Goal: Navigation & Orientation: Find specific page/section

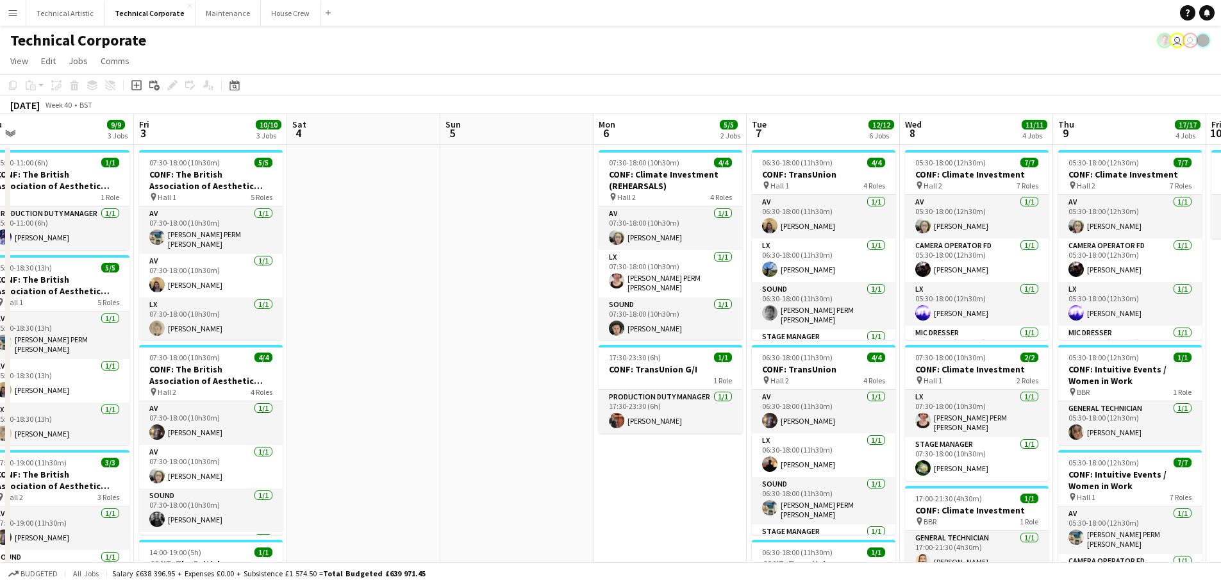
scroll to position [0, 481]
drag, startPoint x: 1055, startPoint y: 325, endPoint x: 457, endPoint y: 279, distance: 599.8
click at [457, 279] on app-calendar-viewport "Mon 29 1/1 1 Job Tue 30 9/9 3 Jobs Wed 1 9/9 4 Jobs Thu 2 9/9 3 Jobs Fri 3 10/1…" at bounding box center [610, 532] width 1221 height 836
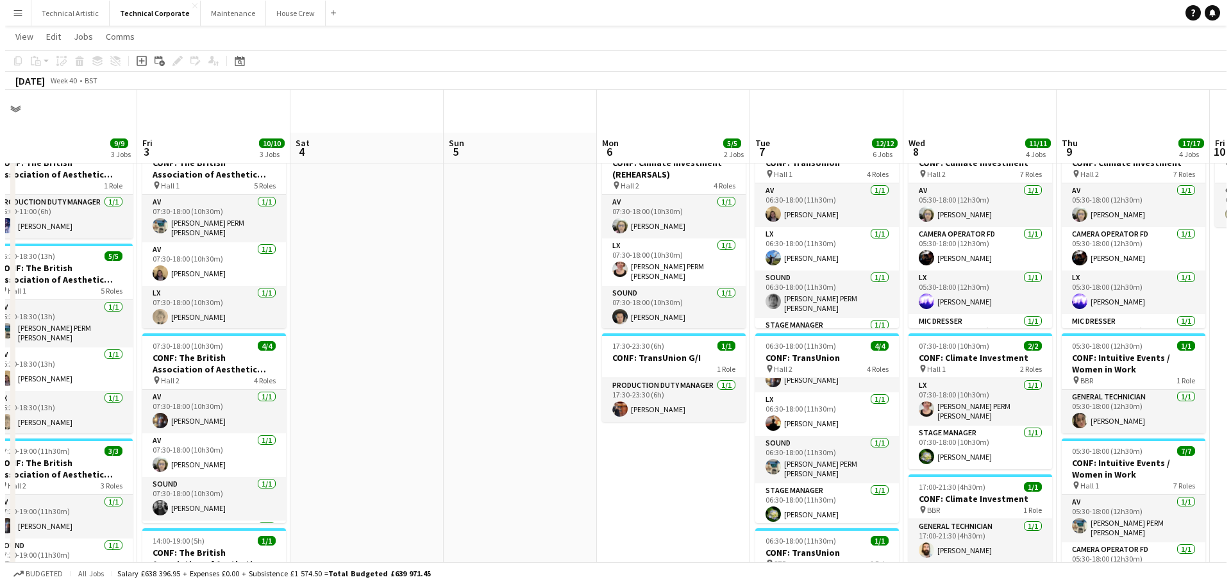
scroll to position [0, 0]
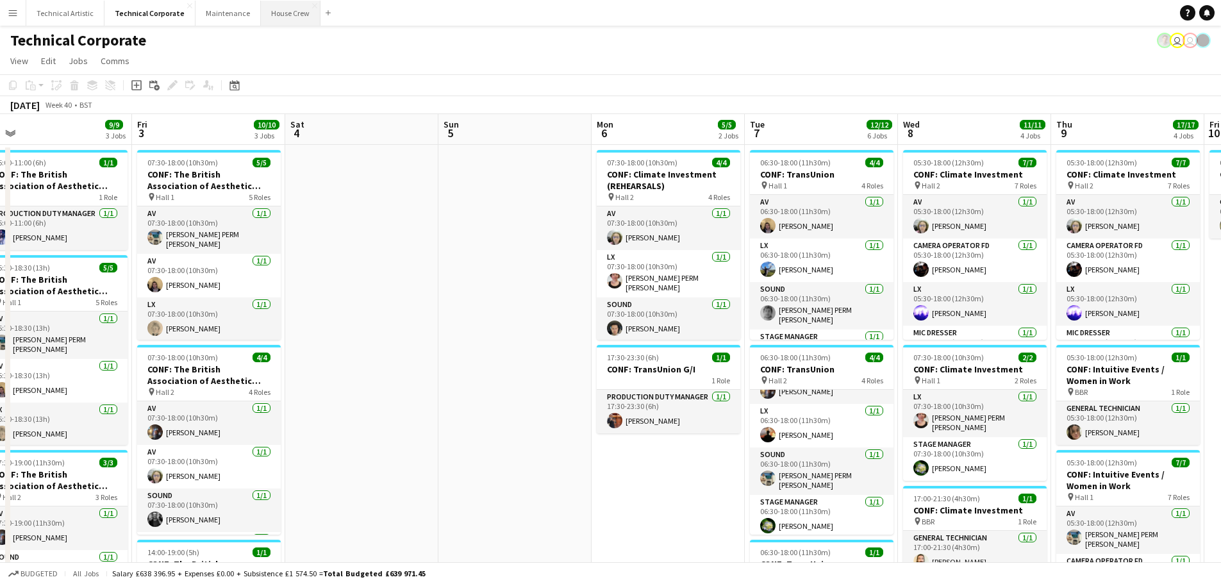
click at [275, 13] on button "House Crew Close" at bounding box center [291, 13] width 60 height 25
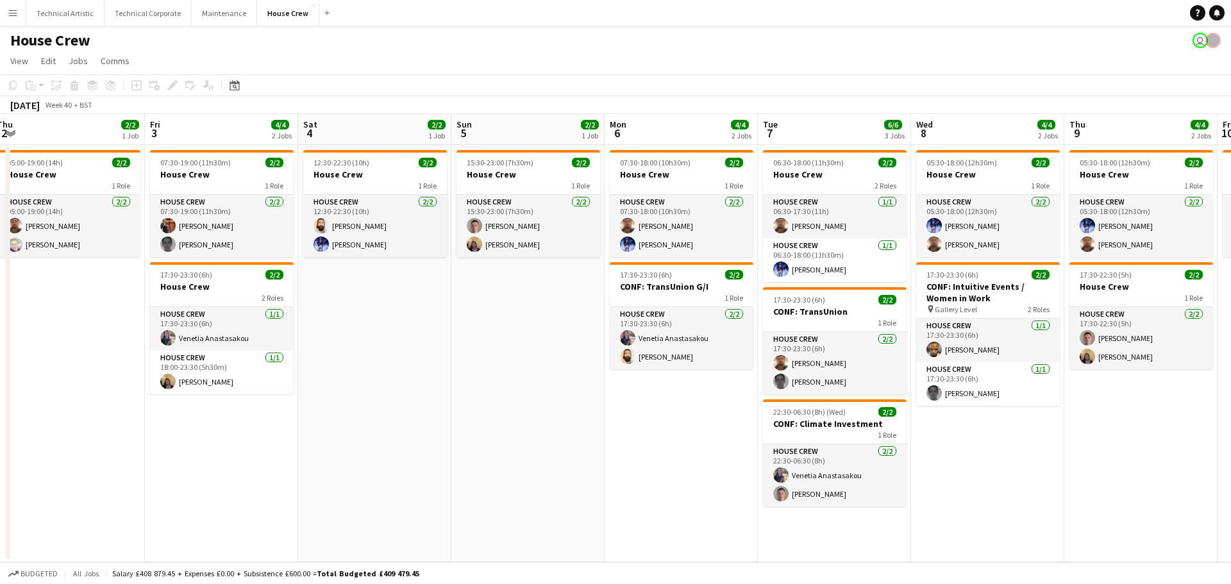
scroll to position [0, 469]
drag, startPoint x: 934, startPoint y: 337, endPoint x: 456, endPoint y: 295, distance: 479.3
click at [465, 300] on app-calendar-viewport "Mon 29 4/4 2 Jobs Tue 30 2/2 1 Job Wed 1 4/4 2 Jobs Thu 2 2/2 1 Job Fri 3 4/4 2…" at bounding box center [615, 338] width 1231 height 448
click at [125, 15] on button "Technical Corporate Close" at bounding box center [147, 13] width 87 height 25
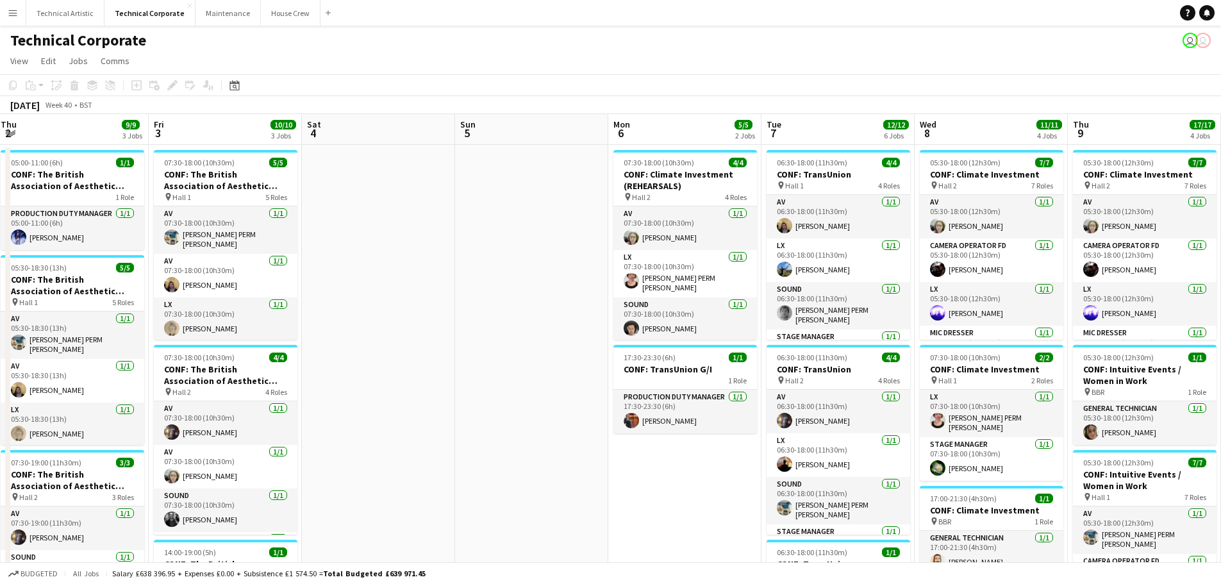
scroll to position [0, 465]
drag, startPoint x: 973, startPoint y: 393, endPoint x: 508, endPoint y: 276, distance: 479.1
click at [508, 276] on app-calendar-viewport "Mon 29 1/1 1 Job Tue 30 9/9 3 Jobs Wed 1 9/9 4 Jobs Thu 2 9/9 3 Jobs Fri 3 10/1…" at bounding box center [610, 532] width 1221 height 836
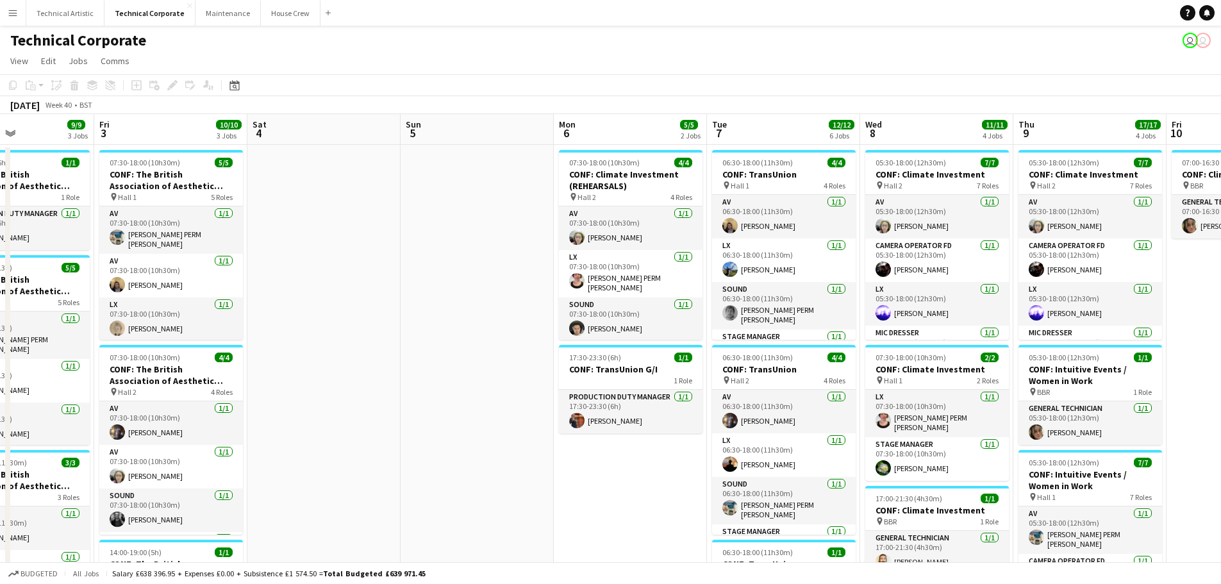
scroll to position [0, 366]
drag, startPoint x: 491, startPoint y: 303, endPoint x: 436, endPoint y: 303, distance: 54.5
click at [436, 303] on app-calendar-viewport "Tue 30 9/9 3 Jobs Wed 1 9/9 4 Jobs Thu 2 9/9 3 Jobs Fri 3 10/10 3 Jobs Sat 4 Su…" at bounding box center [610, 532] width 1221 height 836
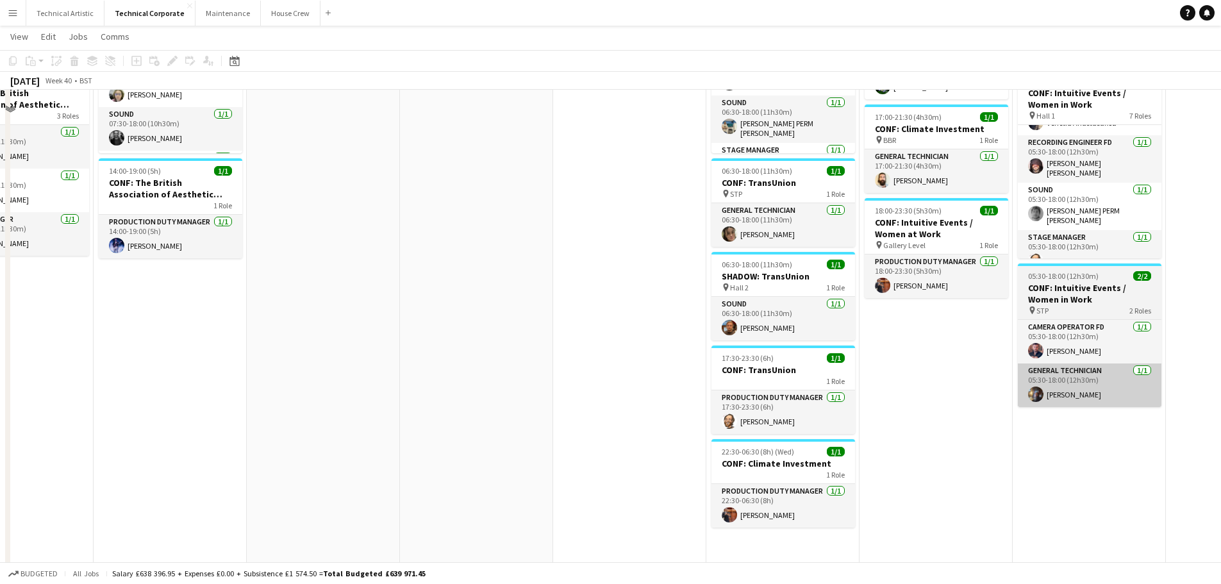
scroll to position [386, 0]
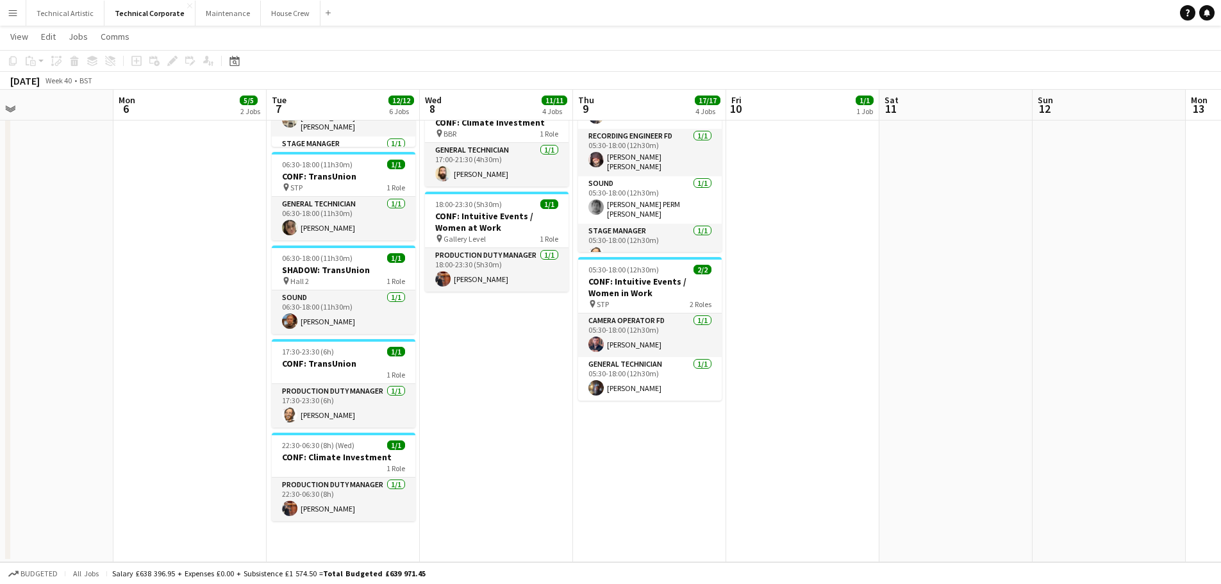
drag, startPoint x: 1198, startPoint y: 256, endPoint x: 762, endPoint y: 254, distance: 435.9
click at [762, 254] on app-calendar-viewport "Thu 2 9/9 3 Jobs Fri 3 10/10 3 Jobs Sat 4 Sun 5 Mon 6 5/5 2 Jobs Tue 7 12/12 6 …" at bounding box center [610, 112] width 1221 height 899
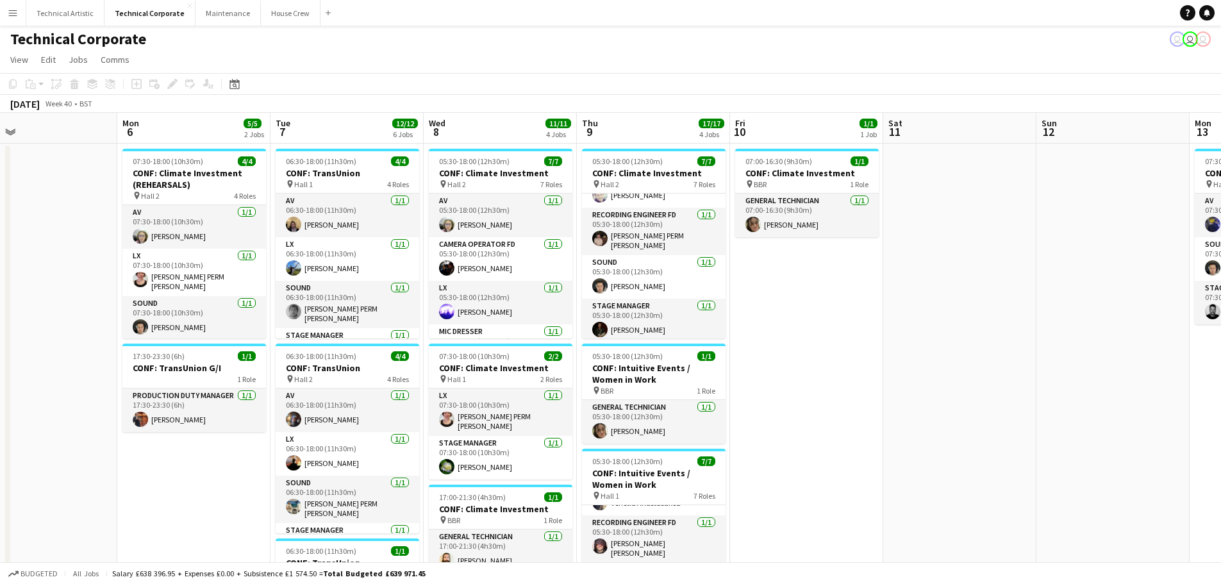
scroll to position [0, 0]
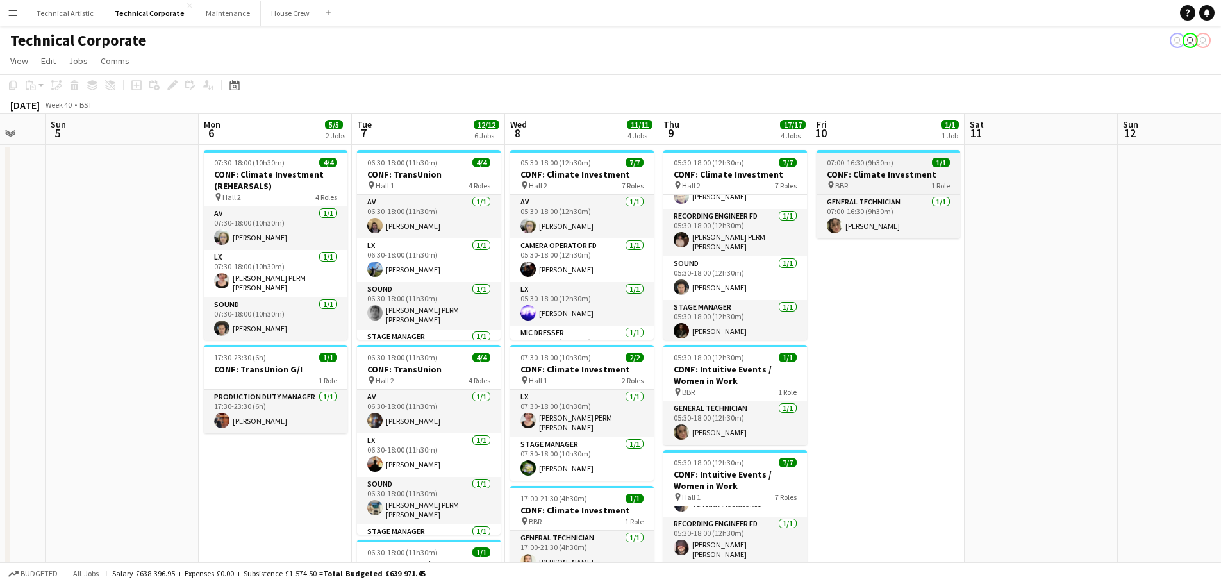
drag, startPoint x: 1111, startPoint y: 292, endPoint x: 890, endPoint y: 156, distance: 259.9
click at [1220, 326] on app-calendar-viewport "Fri 3 10/10 3 Jobs Sat 4 Sun 5 Mon 6 5/5 2 Jobs Tue 7 12/12 6 Jobs Wed 8 11/11 …" at bounding box center [610, 532] width 1221 height 836
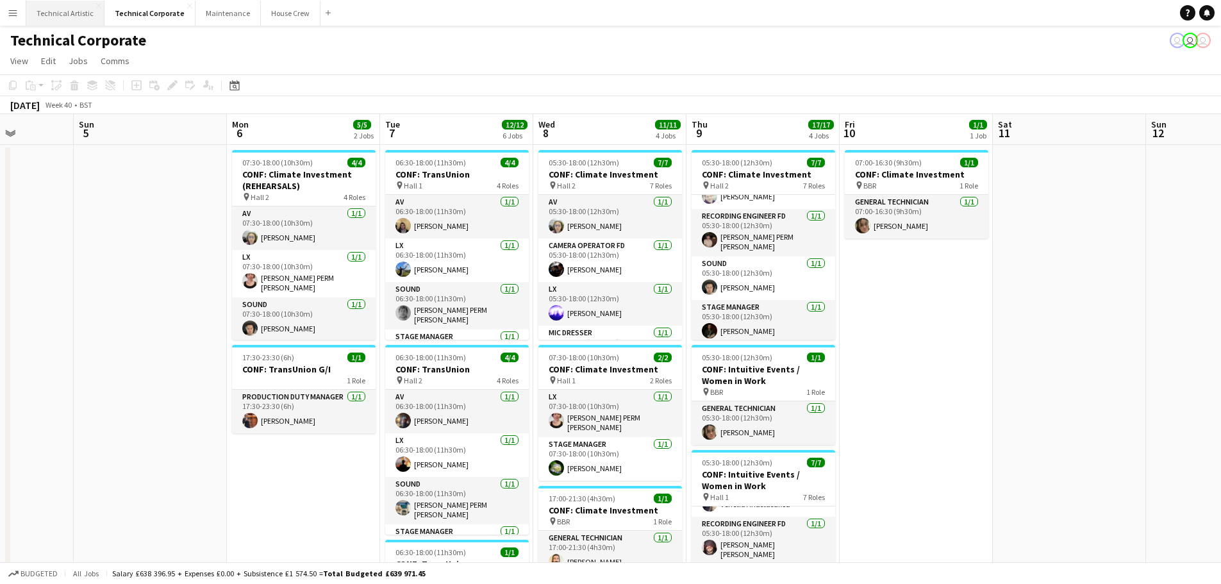
click at [85, 20] on button "Technical Artistic Close" at bounding box center [65, 13] width 78 height 25
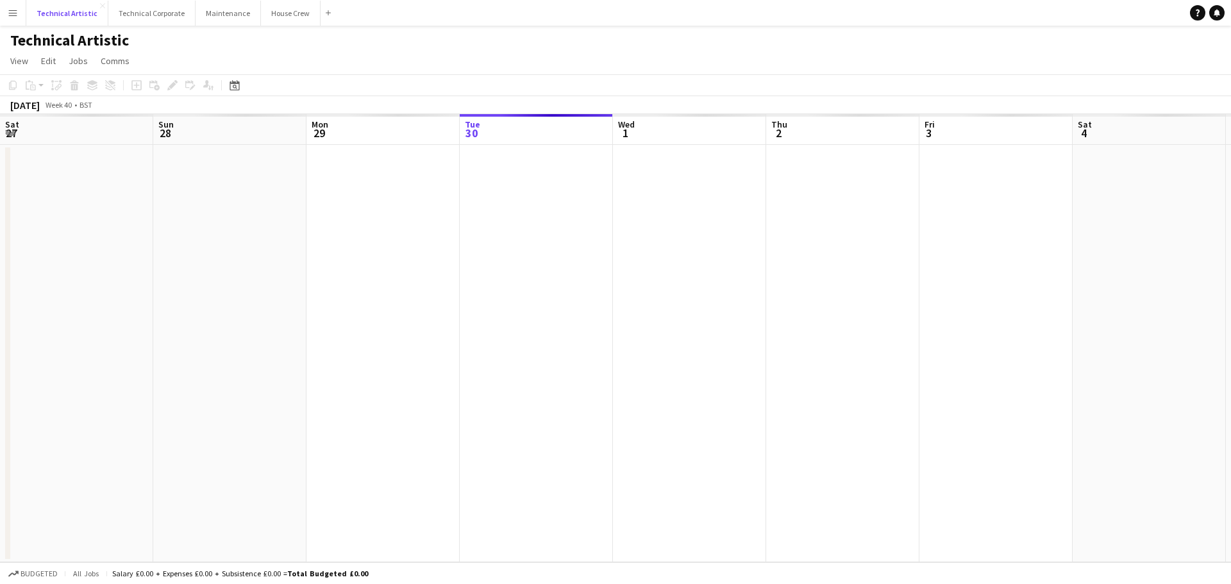
scroll to position [0, 306]
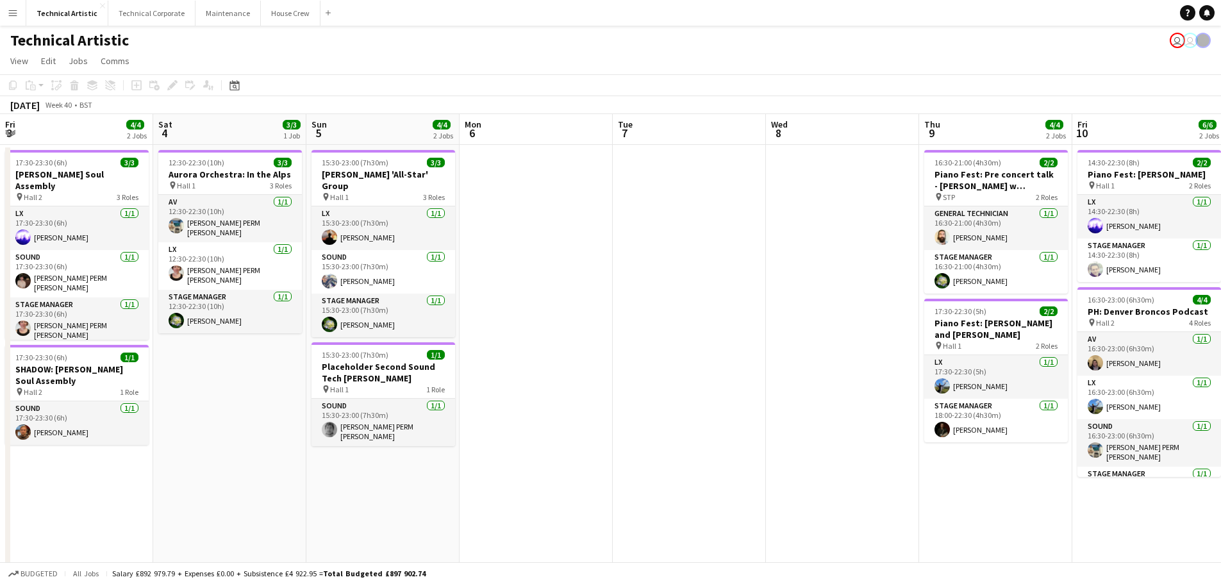
drag, startPoint x: 852, startPoint y: 511, endPoint x: 229, endPoint y: 473, distance: 623.6
click at [230, 474] on app-calendar-viewport "Tue 30 Wed 1 4/4 1 Job Thu 2 Fri 3 4/4 2 Jobs Sat 4 3/3 1 Job Sun 5 4/4 2 Jobs …" at bounding box center [610, 410] width 1221 height 593
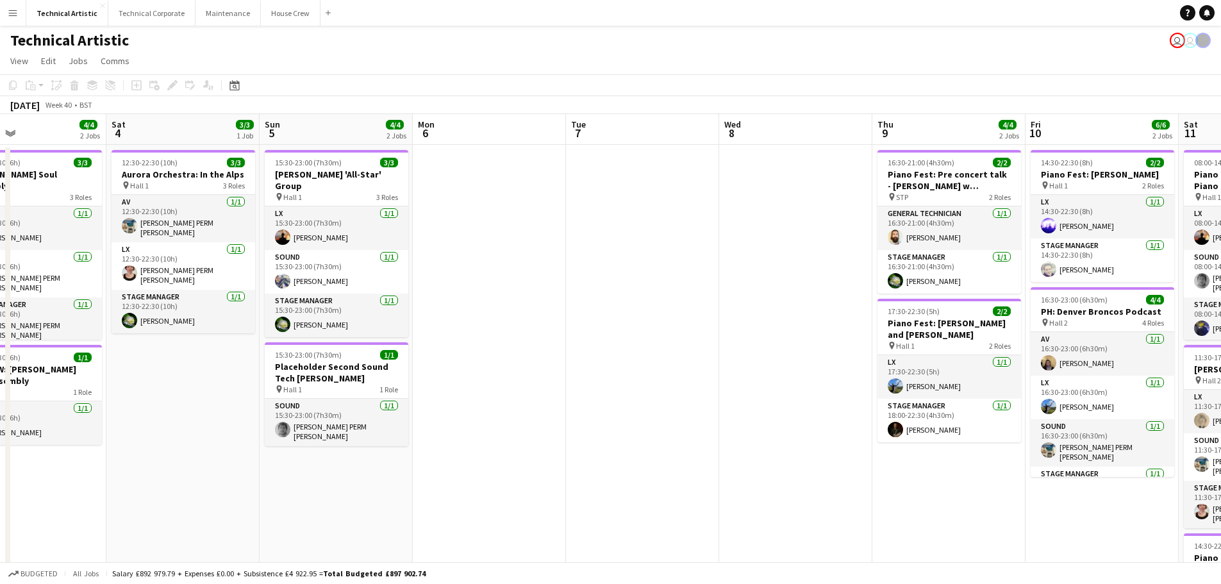
scroll to position [0, 503]
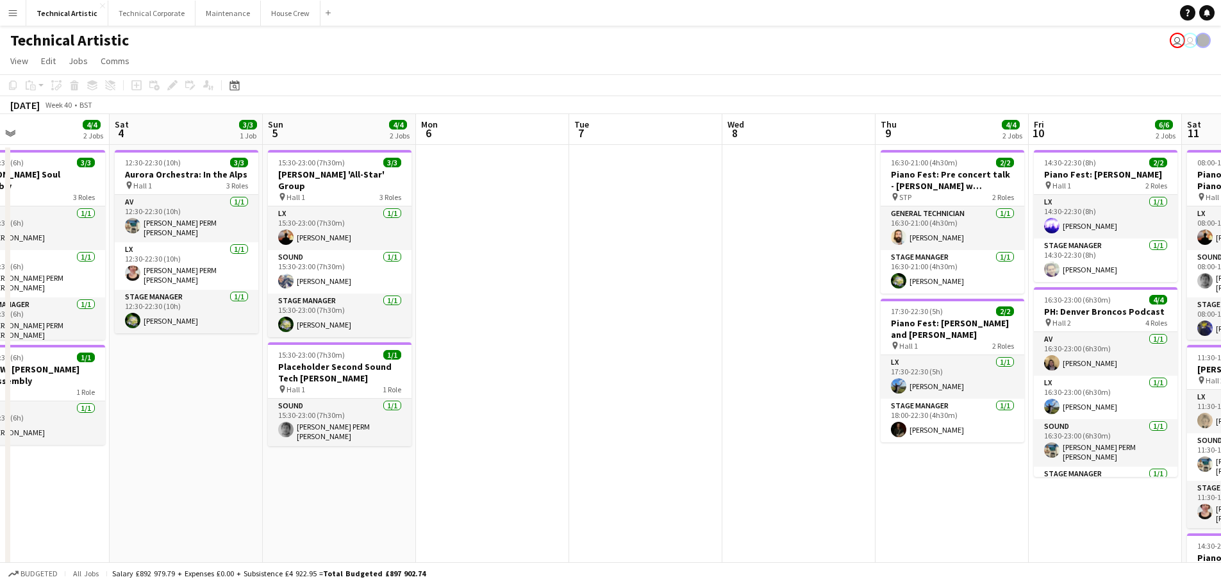
drag, startPoint x: 770, startPoint y: 340, endPoint x: 736, endPoint y: 362, distance: 40.4
click at [736, 363] on app-calendar-viewport "Tue 30 Wed 1 4/4 1 Job Thu 2 Fri 3 4/4 2 Jobs Sat 4 3/3 1 Job Sun 5 4/4 2 Jobs …" at bounding box center [610, 410] width 1221 height 593
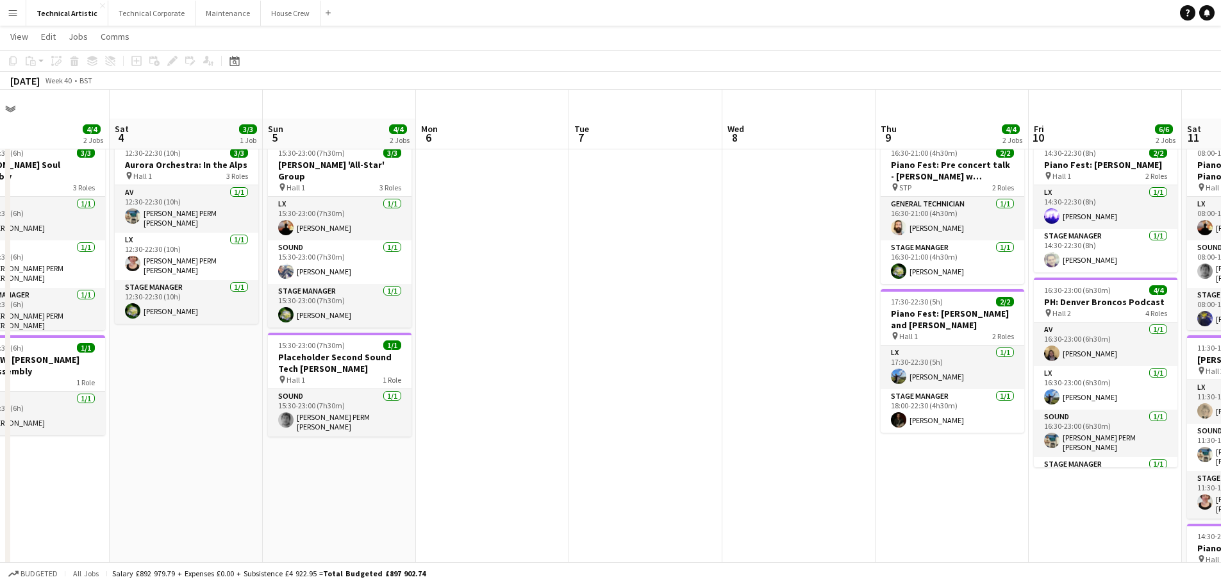
scroll to position [0, 0]
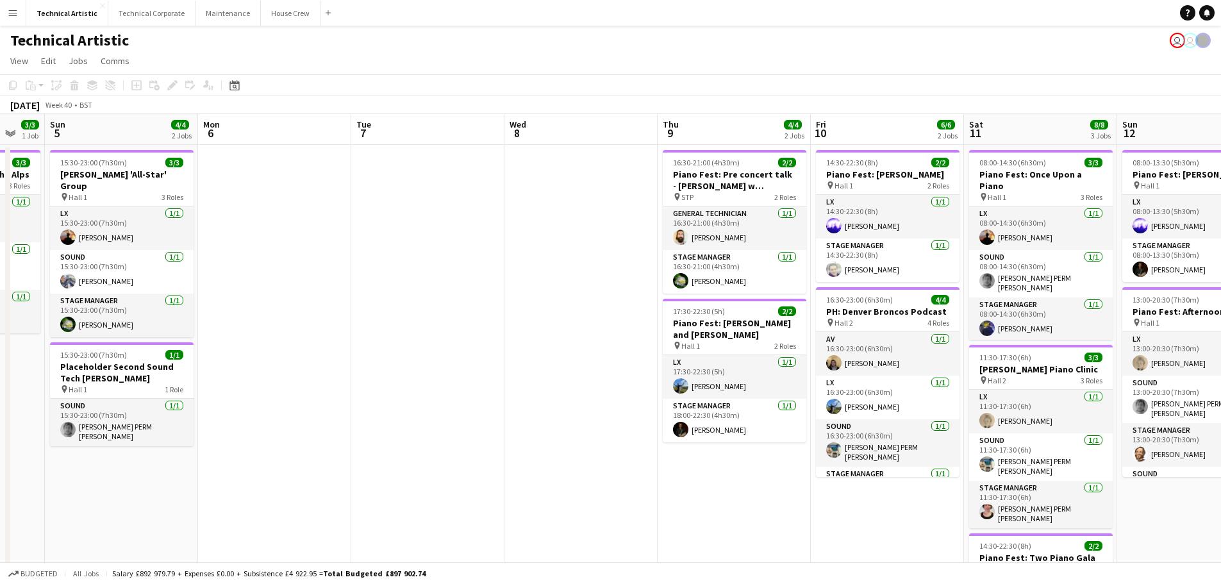
drag, startPoint x: 1025, startPoint y: 517, endPoint x: 720, endPoint y: 471, distance: 308.6
click at [717, 473] on app-calendar-viewport "Thu 2 Fri 3 4/4 2 Jobs Sat 4 3/3 1 Job Sun 5 4/4 2 Jobs Mon 6 Tue 7 Wed 8 Thu 9…" at bounding box center [610, 410] width 1221 height 593
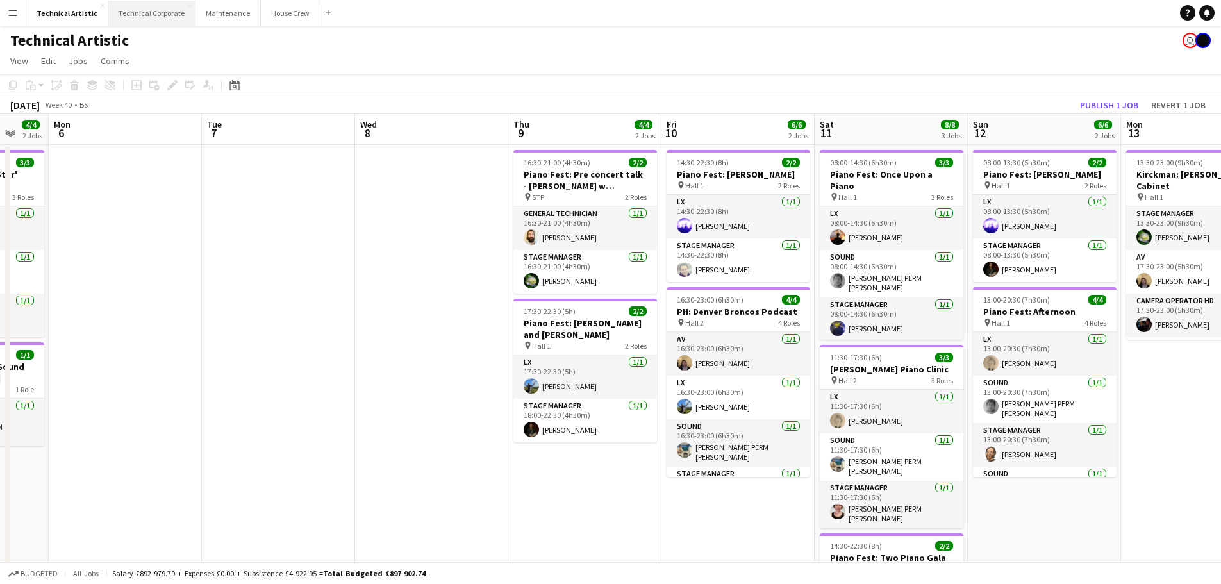
click at [137, 18] on button "Technical Corporate Close" at bounding box center [151, 13] width 87 height 25
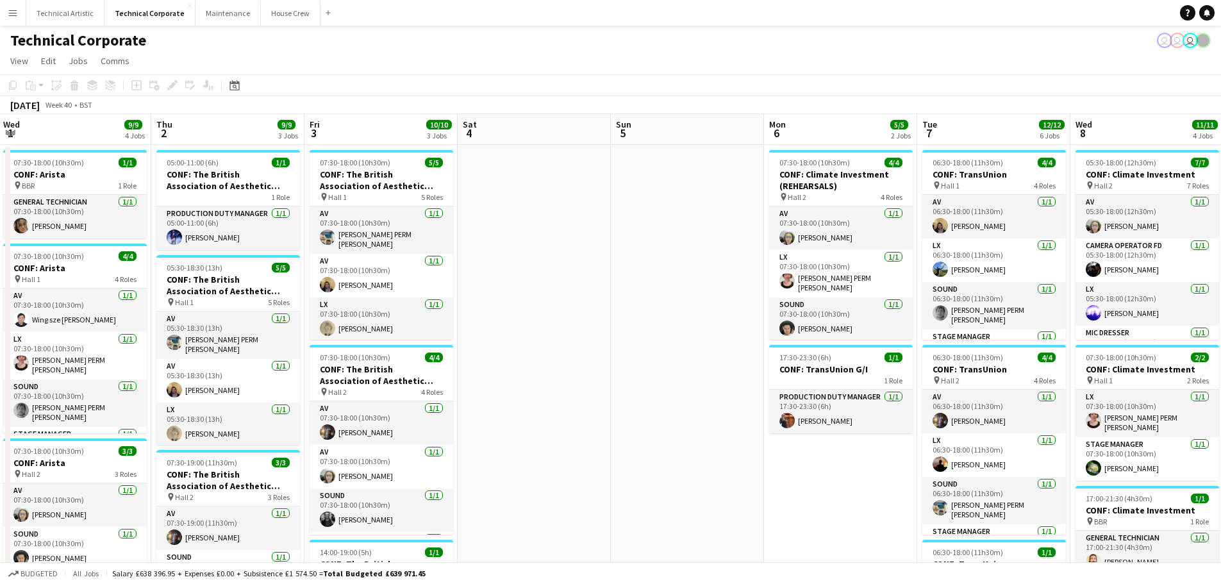
scroll to position [0, 467]
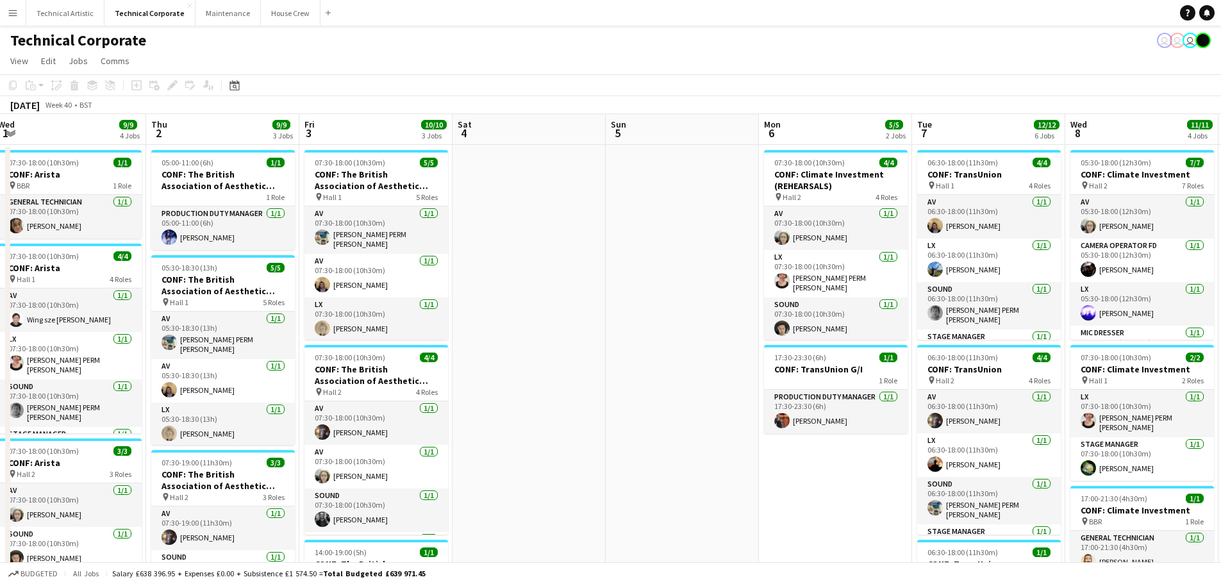
drag, startPoint x: 1001, startPoint y: 269, endPoint x: 690, endPoint y: 302, distance: 312.6
click at [690, 302] on app-calendar-viewport "Sun 28 Mon 29 1/1 1 Job Tue 30 9/9 3 Jobs Wed 1 9/9 4 Jobs Thu 2 9/9 3 Jobs Fri…" at bounding box center [610, 532] width 1221 height 836
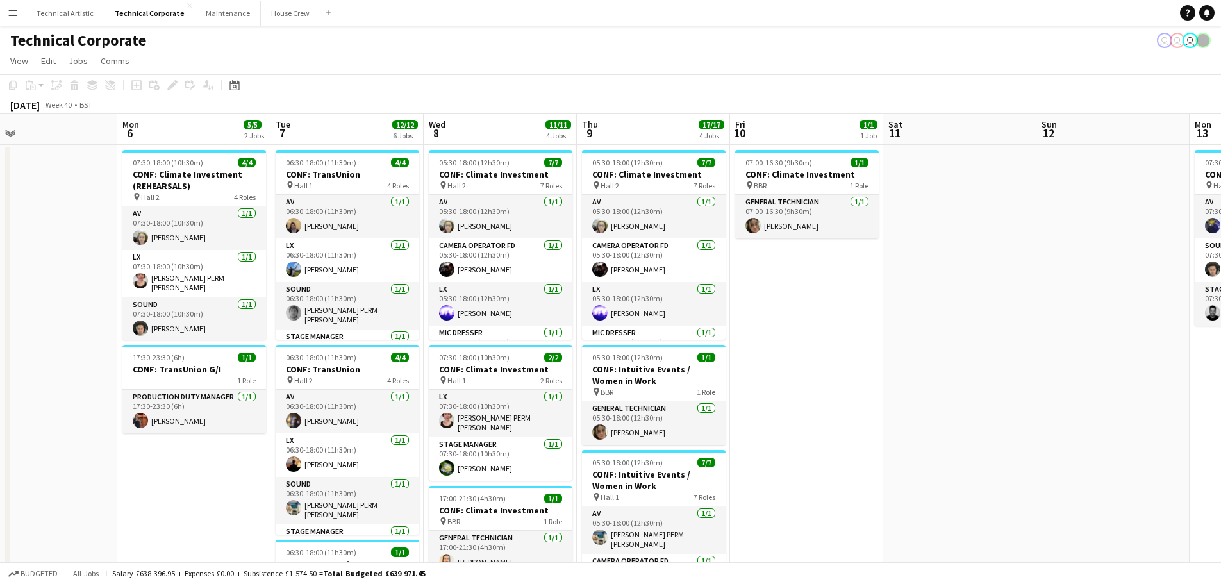
scroll to position [0, 468]
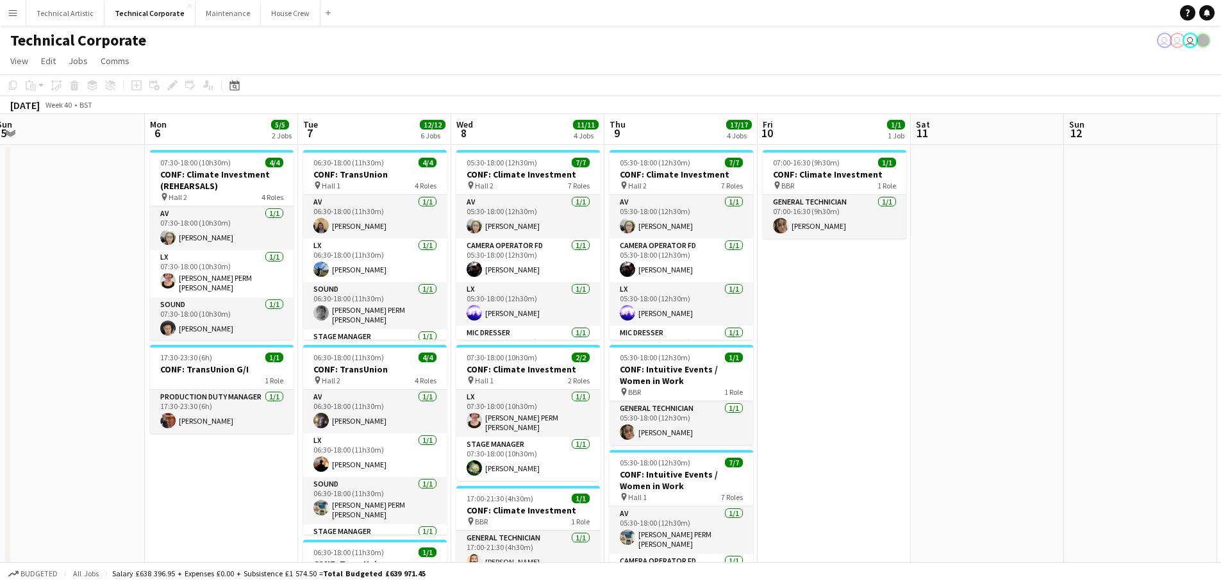
drag, startPoint x: 704, startPoint y: 278, endPoint x: 90, endPoint y: 271, distance: 614.1
click at [90, 271] on app-calendar-viewport "Thu 2 9/9 3 Jobs Fri 3 10/10 3 Jobs Sat 4 Sun 5 Mon 6 5/5 2 Jobs Tue 7 12/12 6 …" at bounding box center [610, 532] width 1221 height 836
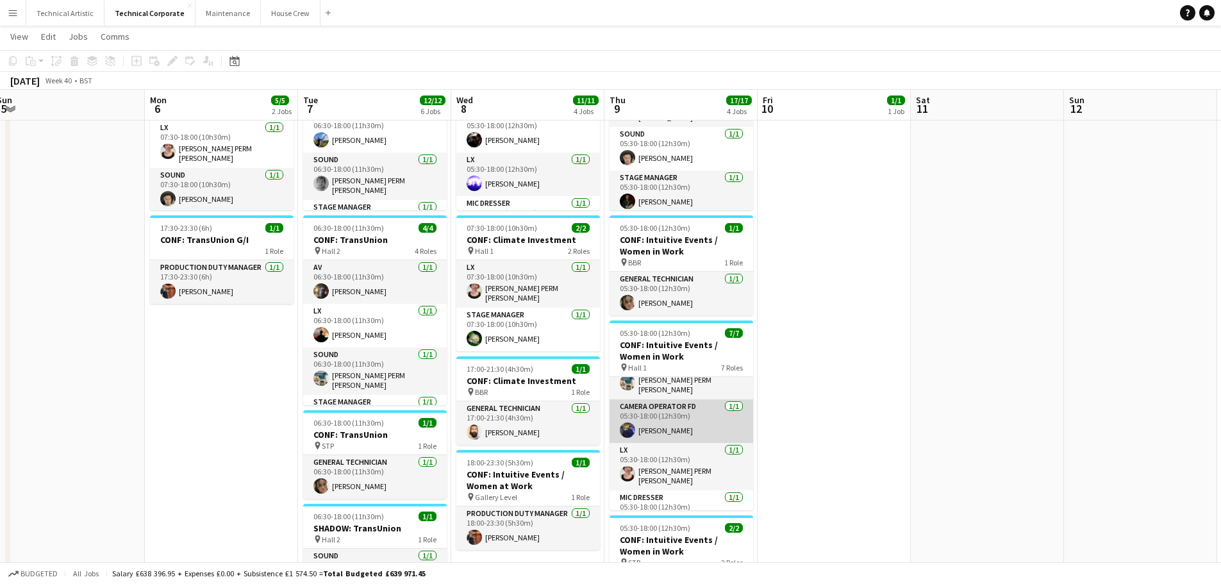
scroll to position [64, 0]
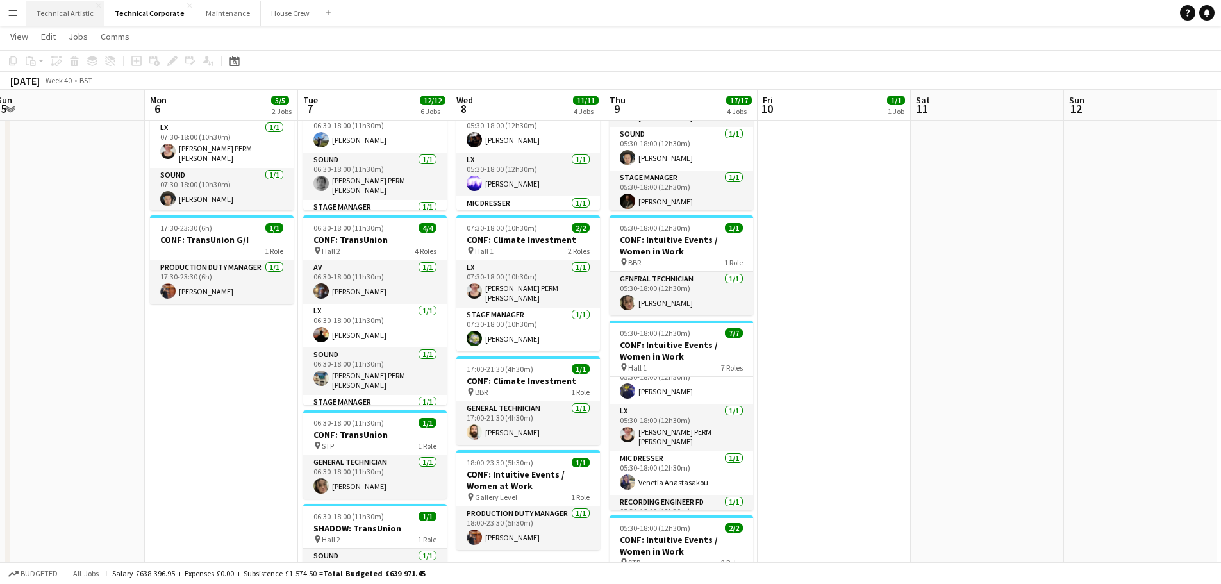
click at [82, 17] on button "Technical Artistic Close" at bounding box center [65, 13] width 78 height 25
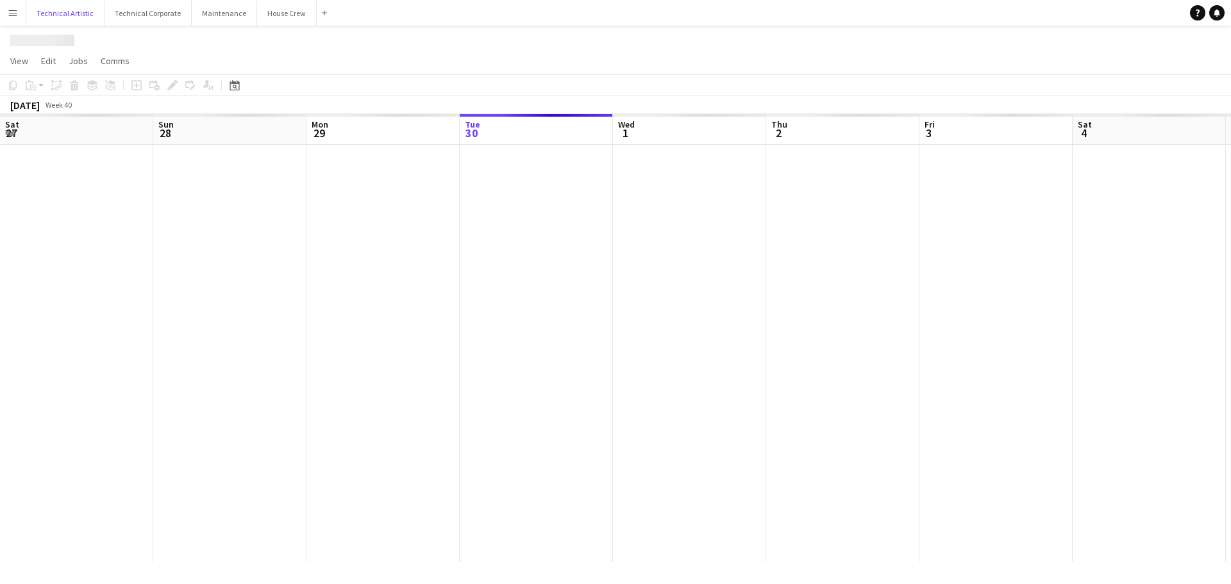
scroll to position [0, 306]
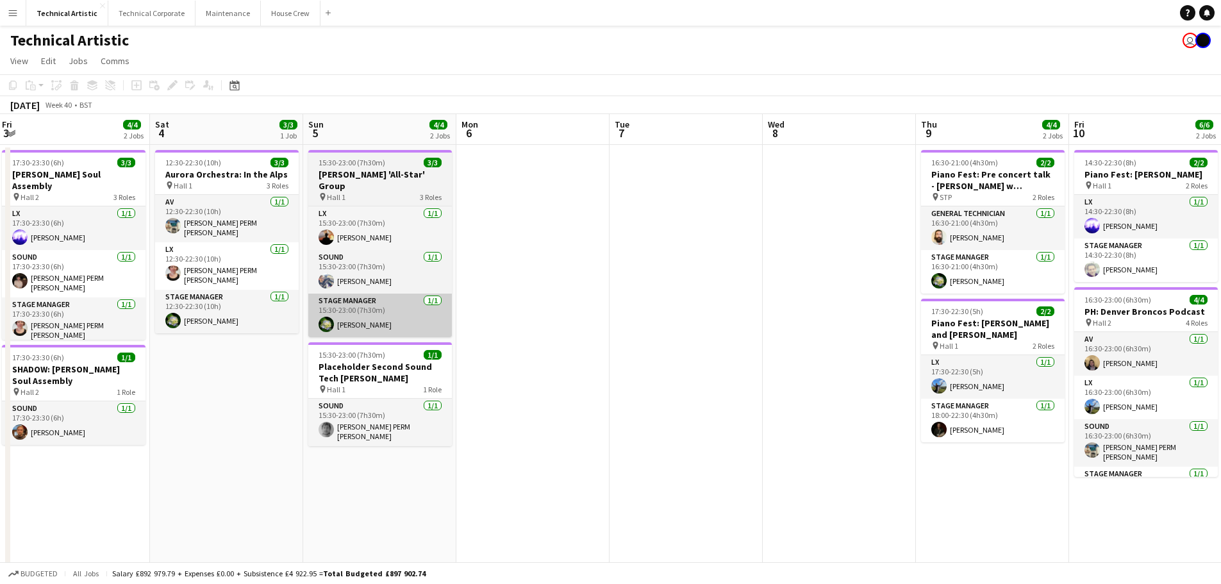
drag, startPoint x: 846, startPoint y: 397, endPoint x: 274, endPoint y: 318, distance: 577.2
click at [167, 354] on app-calendar-viewport "Tue 30 Wed 1 4/4 1 Job Thu 2 Fri 3 4/4 2 Jobs Sat 4 3/3 1 Job Sun 5 4/4 2 Jobs …" at bounding box center [610, 410] width 1221 height 593
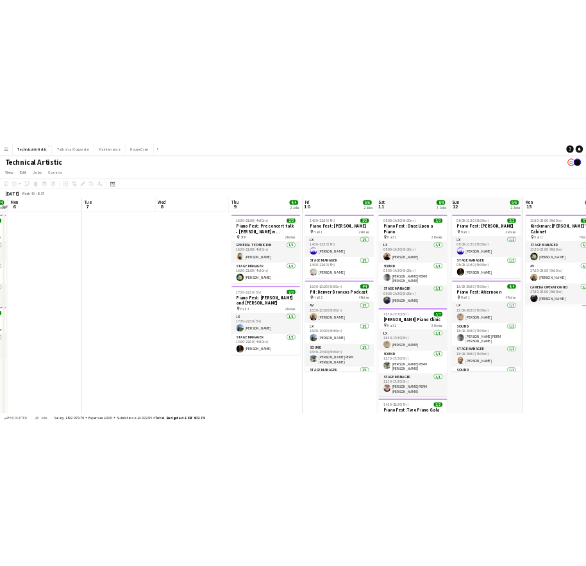
scroll to position [0, 451]
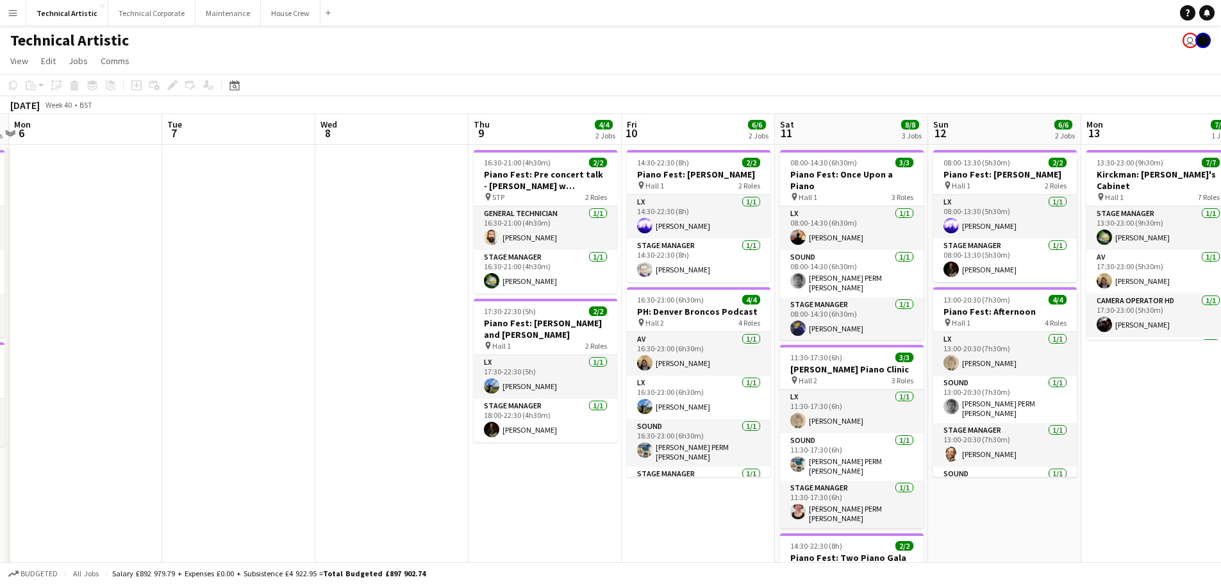
drag, startPoint x: 740, startPoint y: 221, endPoint x: 356, endPoint y: 235, distance: 384.2
click at [356, 235] on app-calendar-viewport "Fri 3 4/4 2 Jobs Sat 4 3/3 1 Job Sun 5 4/4 2 Jobs Mon 6 Tue 7 Wed 8 Thu 9 4/4 2…" at bounding box center [610, 410] width 1221 height 593
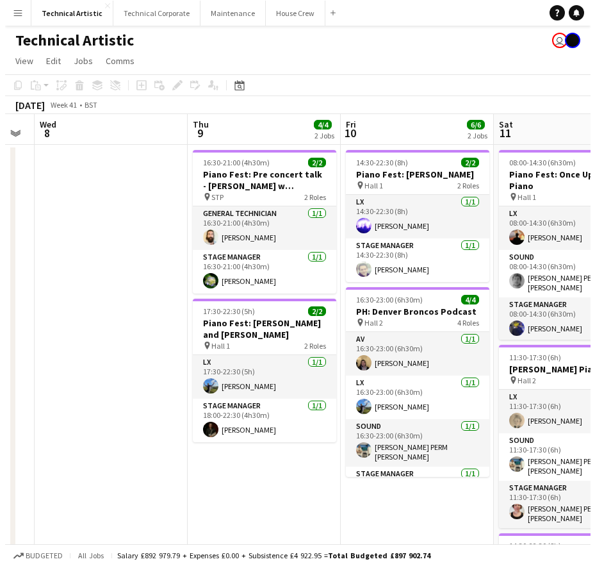
scroll to position [0, 456]
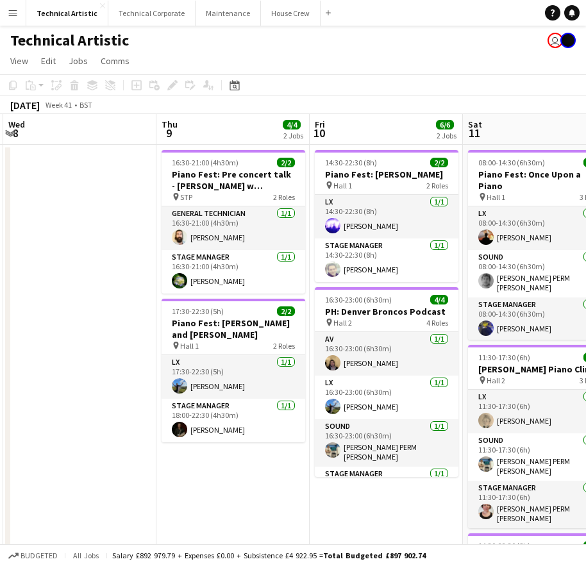
drag, startPoint x: 415, startPoint y: 221, endPoint x: 106, endPoint y: 204, distance: 310.1
click at [103, 215] on app-calendar-viewport "Sun 5 4/4 2 Jobs Mon 6 Tue 7 Wed 8 Thu 9 4/4 2 Jobs Fri 10 6/6 2 Jobs Sat 11 8/…" at bounding box center [293, 410] width 586 height 593
click at [135, 17] on button "Technical Corporate Close" at bounding box center [151, 13] width 87 height 25
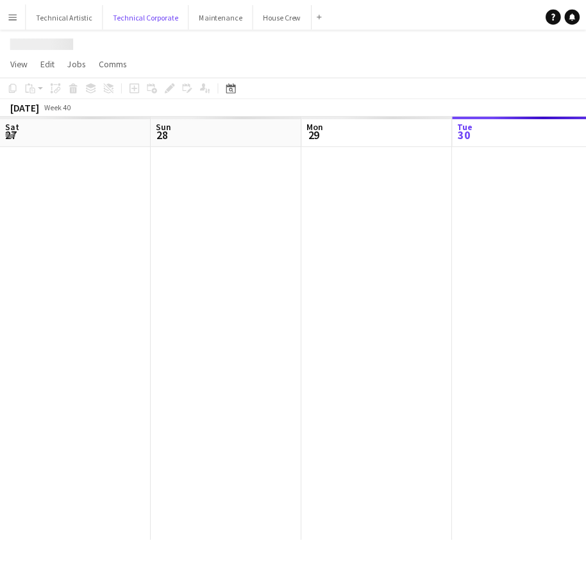
scroll to position [0, 306]
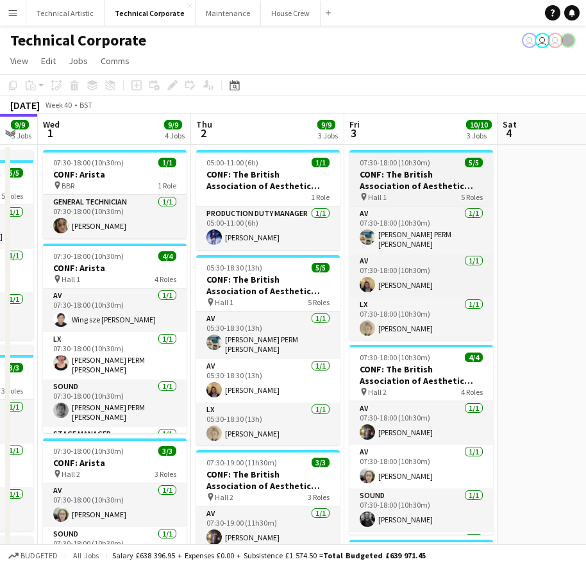
drag, startPoint x: 508, startPoint y: 139, endPoint x: 242, endPoint y: 170, distance: 267.8
click at [22, 163] on app-calendar-viewport "Sun 28 Mon 29 1/1 1 Job Tue 30 9/9 3 Jobs Wed 1 9/9 4 Jobs Thu 2 9/9 3 Jobs Fri…" at bounding box center [293, 425] width 586 height 622
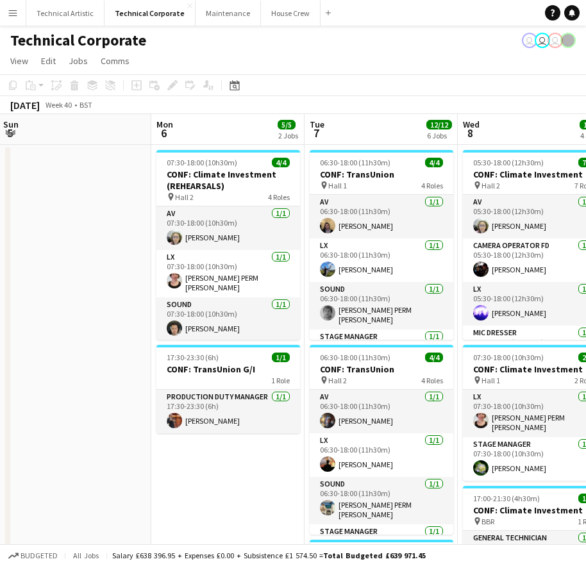
drag, startPoint x: 276, startPoint y: 244, endPoint x: -12, endPoint y: 279, distance: 289.9
click at [0, 279] on html "Menu Boards Boards Boards All jobs Status Workforce Workforce My Workforce Recr…" at bounding box center [293, 486] width 586 height 972
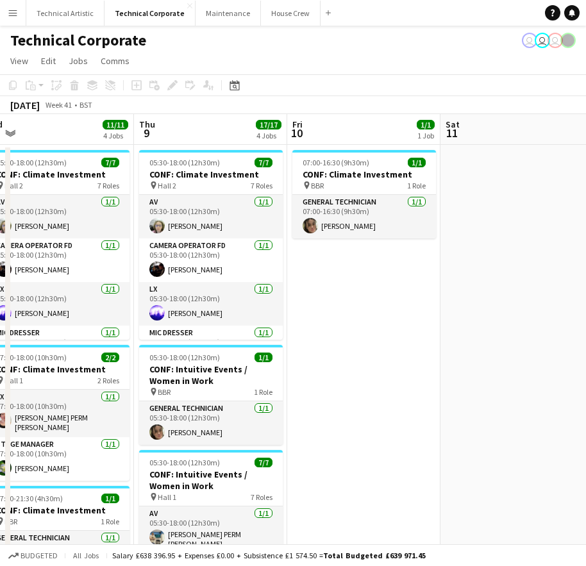
drag, startPoint x: 491, startPoint y: 129, endPoint x: -40, endPoint y: 169, distance: 532.2
click at [0, 169] on html "Menu Boards Boards Boards All jobs Status Workforce Workforce My Workforce Recr…" at bounding box center [293, 486] width 586 height 972
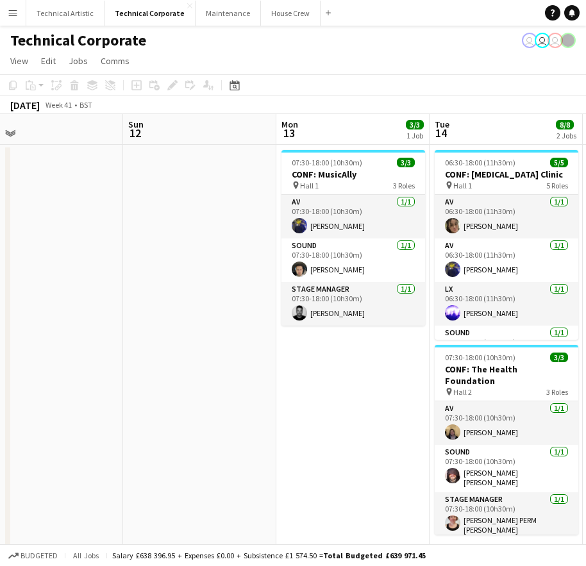
drag, startPoint x: 391, startPoint y: 372, endPoint x: 39, endPoint y: 402, distance: 353.2
click at [40, 401] on app-calendar-viewport "Wed 8 11/11 4 Jobs Thu 9 17/17 4 Jobs Fri 10 1/1 1 Job Sat 11 Sun 12 Mon 13 3/3…" at bounding box center [293, 532] width 586 height 836
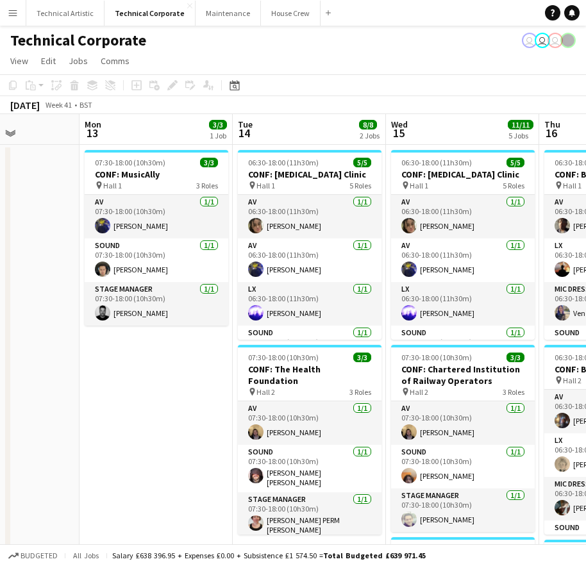
scroll to position [0, 409]
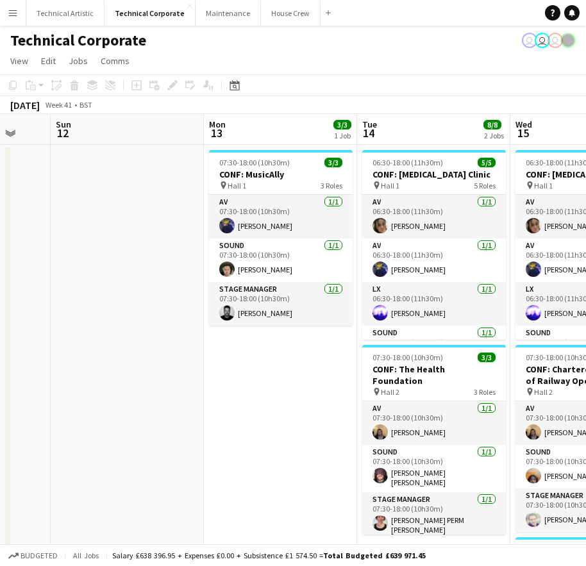
drag, startPoint x: 326, startPoint y: 402, endPoint x: 263, endPoint y: 390, distance: 64.0
click at [263, 390] on app-calendar-viewport "Thu 9 17/17 4 Jobs Fri 10 1/1 1 Job Sat 11 Sun 12 Mon 13 3/3 1 Job Tue 14 8/8 2…" at bounding box center [293, 532] width 586 height 836
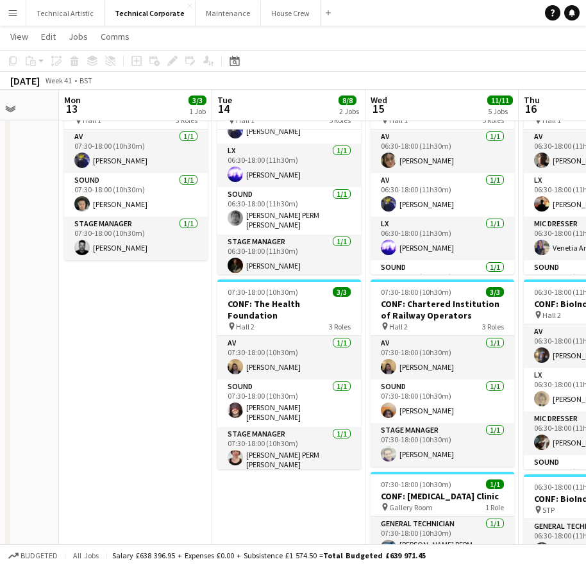
scroll to position [0, 402]
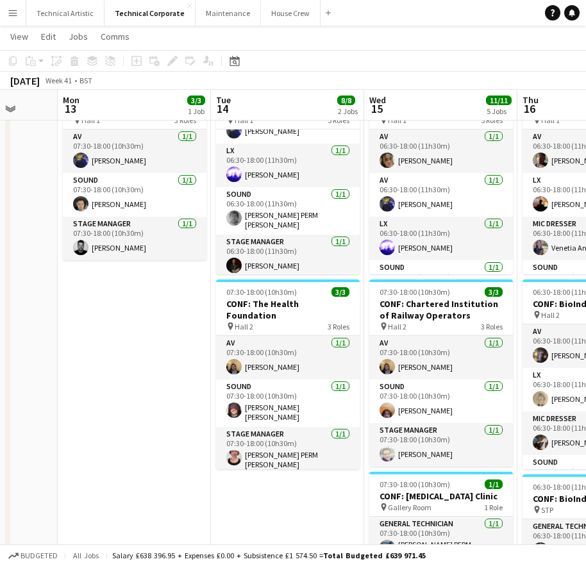
drag, startPoint x: 301, startPoint y: 343, endPoint x: 155, endPoint y: 353, distance: 145.8
click at [155, 353] on app-calendar-viewport "Fri 10 1/1 1 Job Sat 11 Sun 12 Mon 13 3/3 1 Job Tue 14 8/8 2 Jobs Wed 15 11/11 …" at bounding box center [293, 435] width 586 height 899
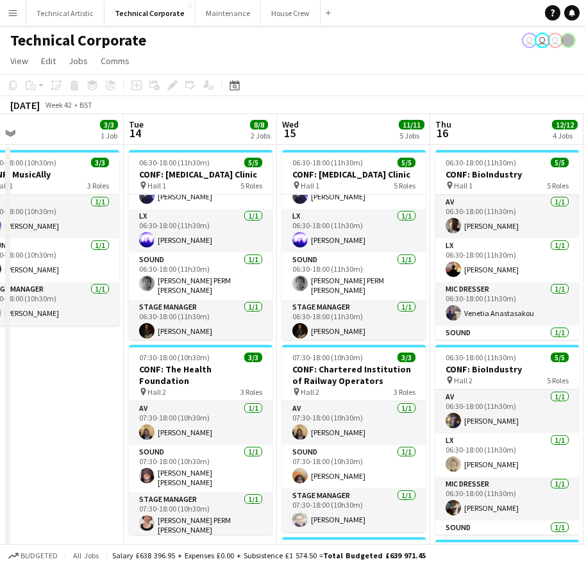
scroll to position [0, 493]
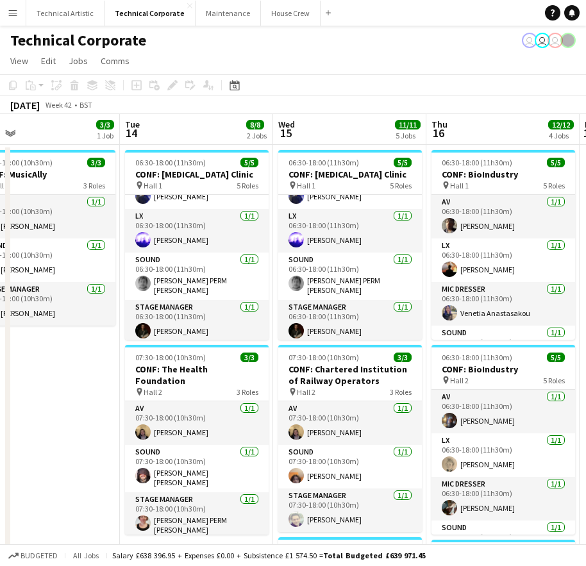
drag, startPoint x: 154, startPoint y: 378, endPoint x: 63, endPoint y: 381, distance: 91.1
click at [63, 381] on app-calendar-viewport "Fri 10 1/1 1 Job Sat 11 Sun 12 Mon 13 3/3 1 Job Tue 14 8/8 2 Jobs Wed 15 11/11 …" at bounding box center [293, 532] width 586 height 836
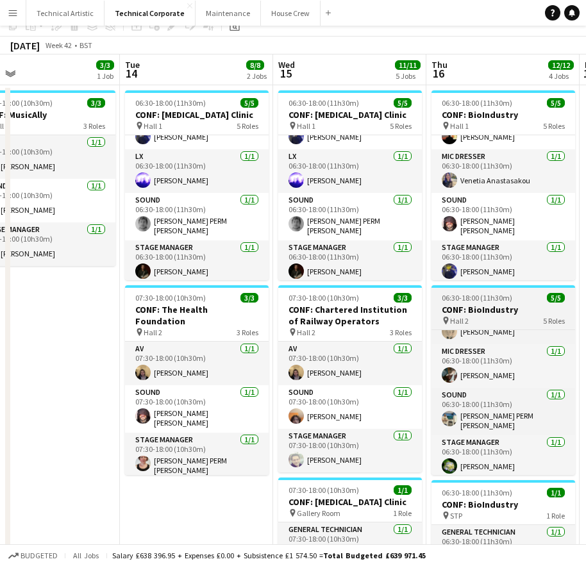
scroll to position [0, 0]
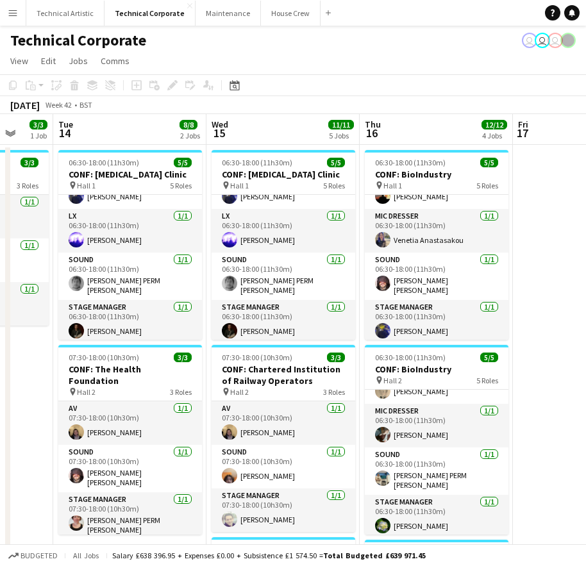
drag, startPoint x: 479, startPoint y: 131, endPoint x: 403, endPoint y: 161, distance: 82.0
click at [412, 161] on app-calendar-viewport "Sat 11 Sun 12 Mon 13 3/3 1 Job Tue 14 8/8 2 Jobs Wed 15 11/11 5 Jobs Thu 16 12/…" at bounding box center [293, 532] width 586 height 836
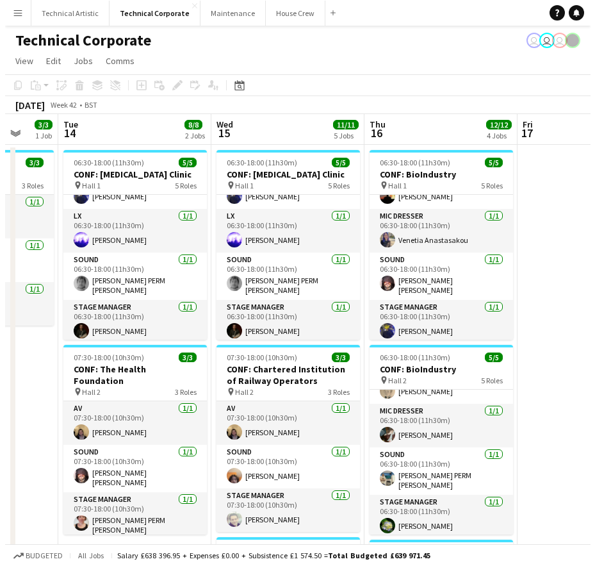
scroll to position [0, 407]
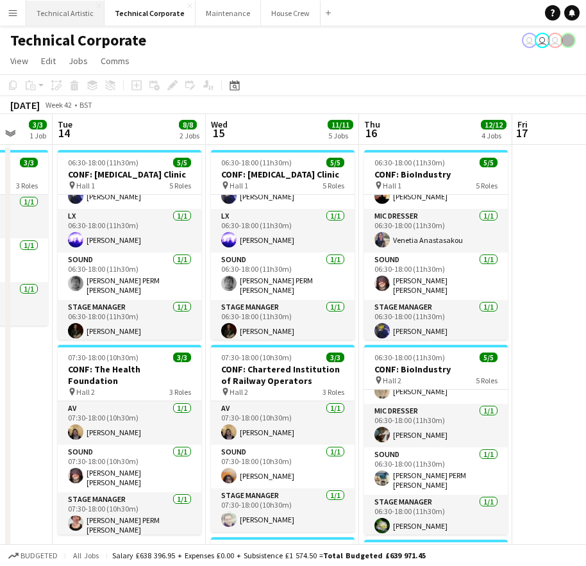
click at [70, 8] on button "Technical Artistic Close" at bounding box center [65, 13] width 78 height 25
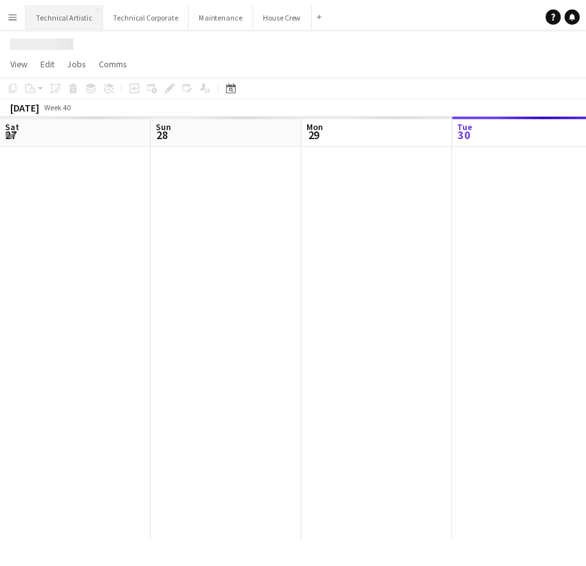
scroll to position [0, 306]
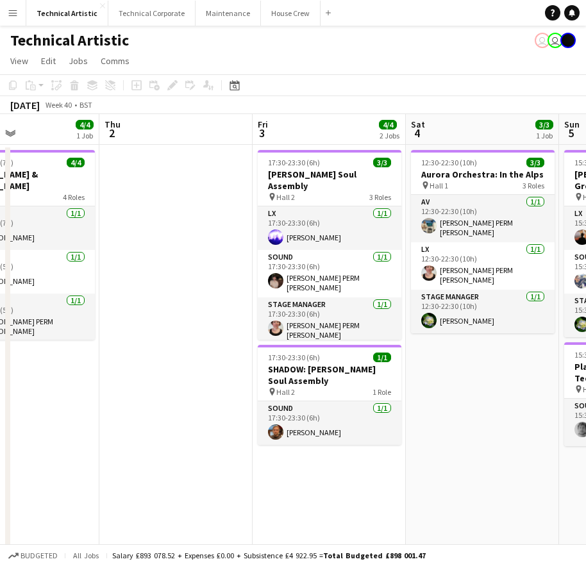
drag, startPoint x: 386, startPoint y: 426, endPoint x: 92, endPoint y: 430, distance: 294.2
click at [92, 430] on app-calendar-viewport "Sun 28 11/11 2 Jobs Mon 29 Tue 30 Wed 1 4/4 1 Job Thu 2 Fri 3 4/4 2 Jobs Sat 4 …" at bounding box center [293, 330] width 586 height 433
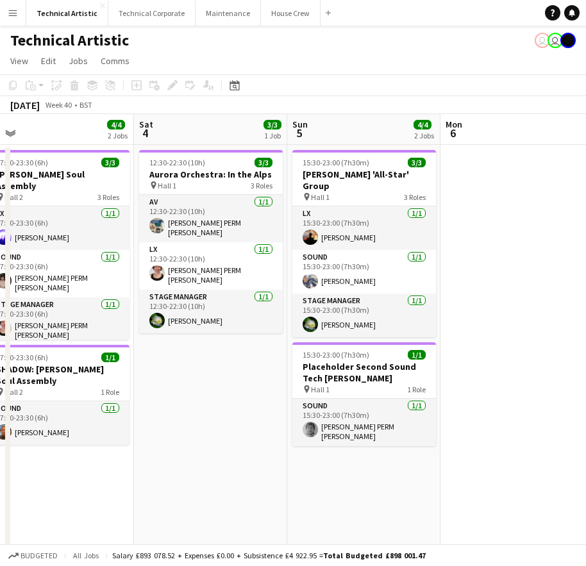
scroll to position [0, 482]
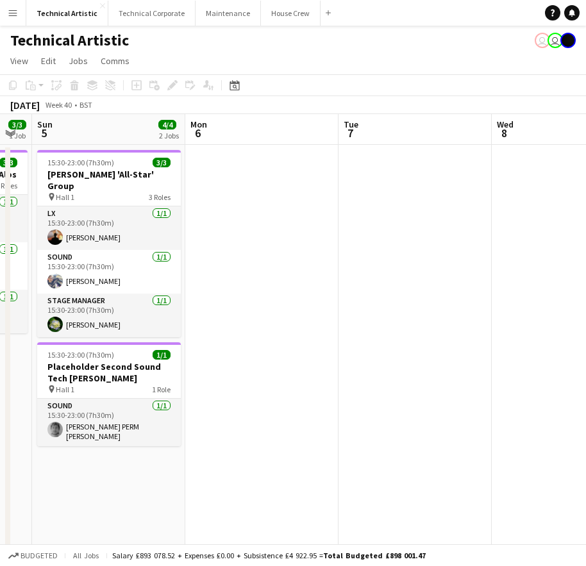
drag, startPoint x: 535, startPoint y: 444, endPoint x: -40, endPoint y: 422, distance: 575.3
click at [0, 422] on html "Menu Boards Boards Boards All jobs Status Workforce Workforce My Workforce Recr…" at bounding box center [293, 284] width 586 height 569
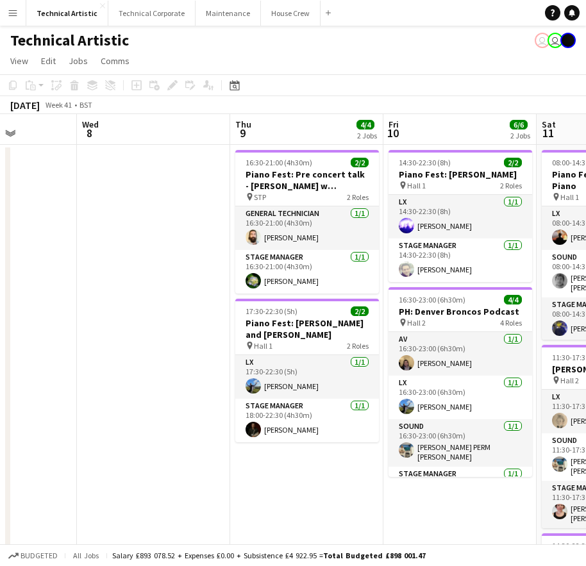
drag, startPoint x: 410, startPoint y: 403, endPoint x: -40, endPoint y: 378, distance: 450.0
click at [0, 378] on html "Menu Boards Boards Boards All jobs Status Workforce Workforce My Workforce Recr…" at bounding box center [293, 364] width 586 height 729
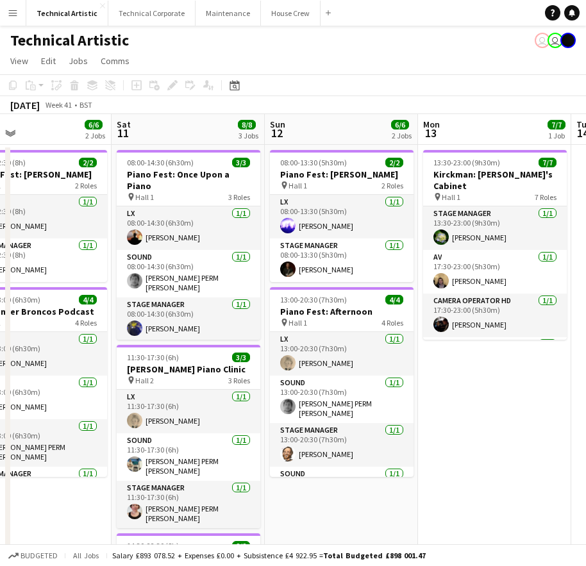
scroll to position [0, 442]
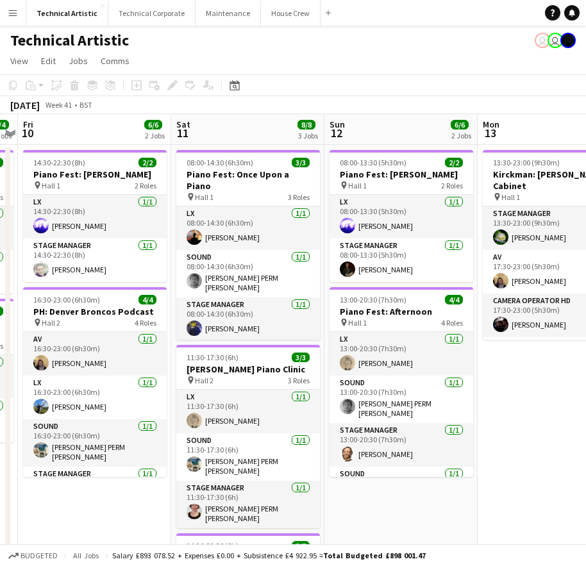
drag, startPoint x: 388, startPoint y: 456, endPoint x: -40, endPoint y: 420, distance: 429.0
click at [0, 420] on html "Menu Boards Boards Boards All jobs Status Workforce Workforce My Workforce Recr…" at bounding box center [293, 364] width 586 height 729
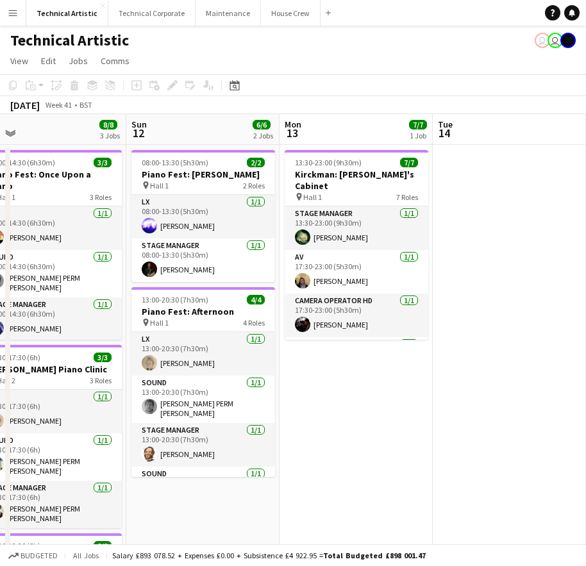
drag, startPoint x: 520, startPoint y: 394, endPoint x: 338, endPoint y: 342, distance: 190.1
click at [323, 379] on app-calendar-viewport "Wed 8 Thu 9 4/4 2 Jobs Fri 10 6/6 2 Jobs Sat 11 8/8 3 Jobs Sun 12 6/6 2 Jobs Mo…" at bounding box center [293, 410] width 586 height 593
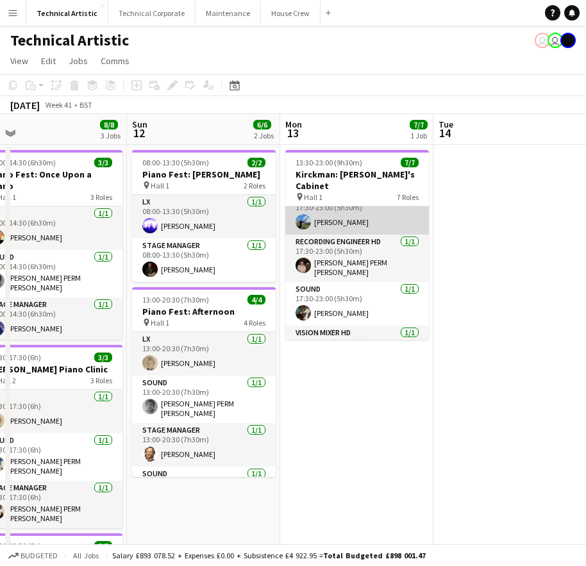
scroll to position [160, 0]
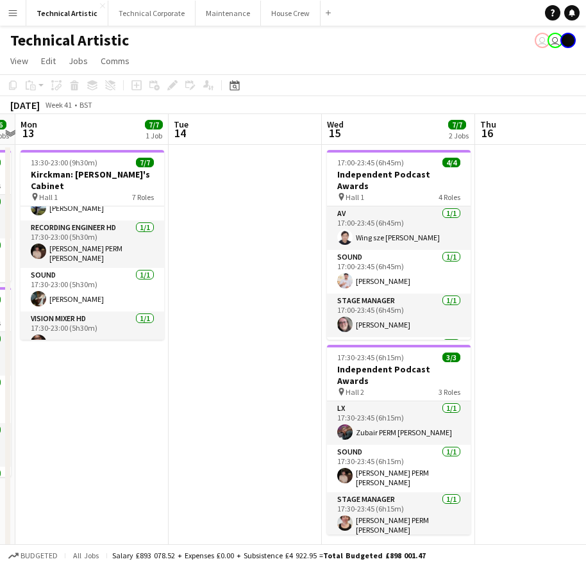
drag, startPoint x: 509, startPoint y: 334, endPoint x: 244, endPoint y: 342, distance: 265.5
click at [244, 342] on app-calendar-viewport "Fri 10 6/6 2 Jobs Sat 11 8/8 3 Jobs Sun 12 6/6 2 Jobs Mon 13 7/7 1 Job Tue 14 W…" at bounding box center [293, 433] width 586 height 638
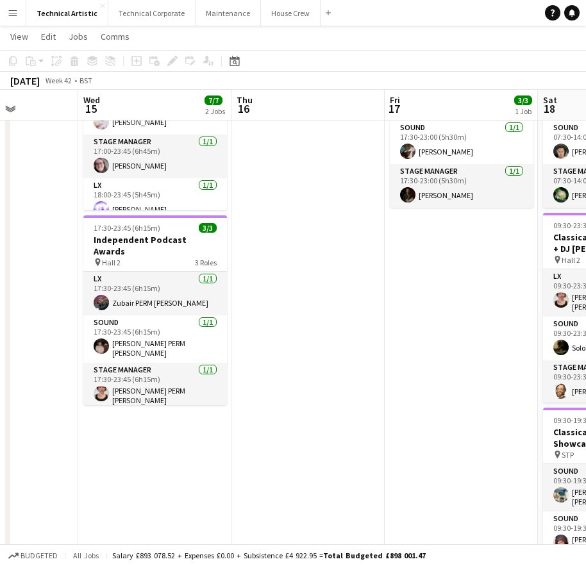
scroll to position [0, 385]
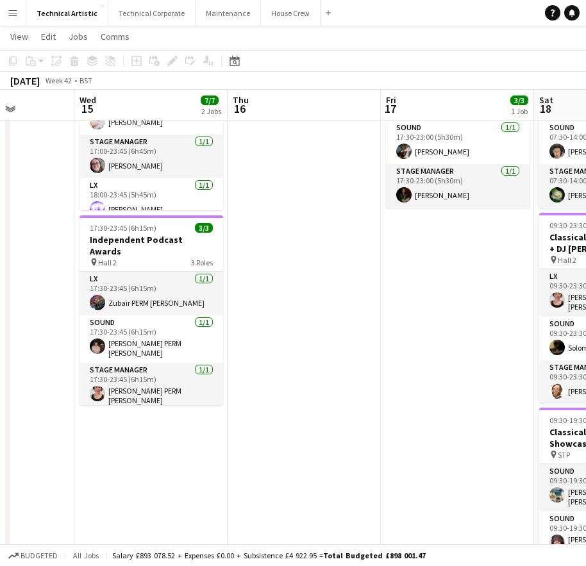
drag, startPoint x: 545, startPoint y: 320, endPoint x: 298, endPoint y: 340, distance: 247.5
click at [298, 340] on app-calendar-viewport "Sun 12 6/6 2 Jobs Mon 13 7/7 1 Job Tue 14 Wed 15 7/7 2 Jobs Thu 16 Fri 17 3/3 1…" at bounding box center [293, 272] width 586 height 701
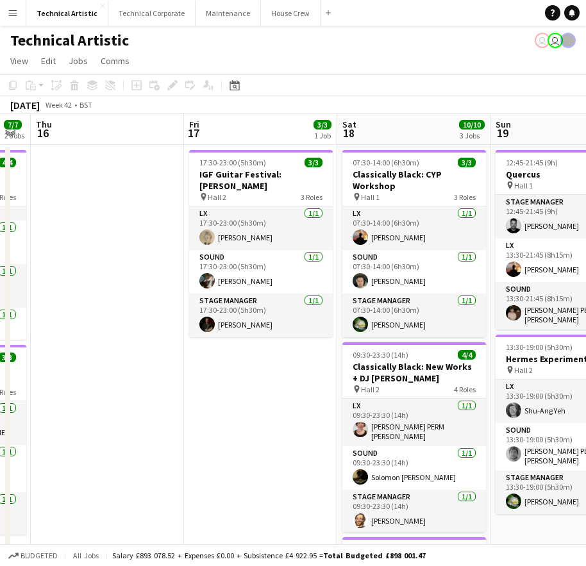
scroll to position [0, 429]
drag, startPoint x: 439, startPoint y: 373, endPoint x: 245, endPoint y: 374, distance: 193.6
click at [245, 374] on app-calendar-viewport "Mon 13 7/7 1 Job Tue 14 Wed 15 7/7 2 Jobs Thu 16 Fri 17 3/3 1 Job Sat 18 10/10 …" at bounding box center [293, 433] width 586 height 638
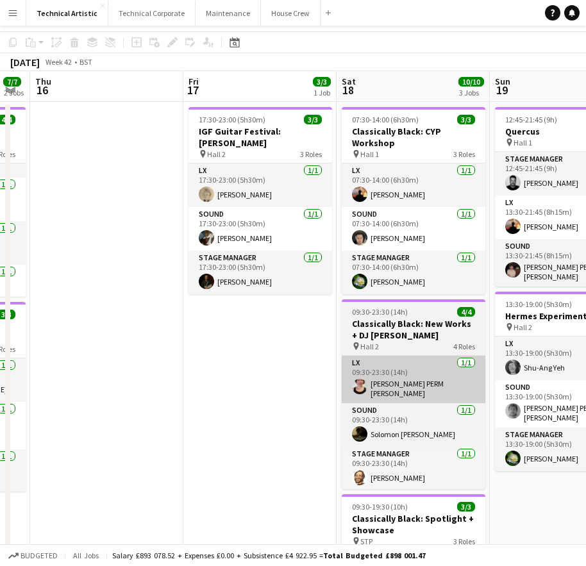
scroll to position [64, 0]
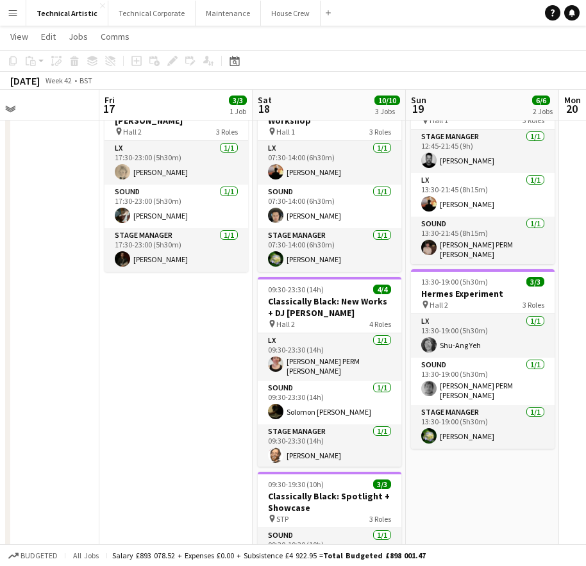
drag, startPoint x: 556, startPoint y: 484, endPoint x: 459, endPoint y: 476, distance: 97.8
click at [473, 476] on app-calendar-viewport "Mon 13 7/7 1 Job Tue 14 Wed 15 7/7 2 Jobs Thu 16 Fri 17 3/3 1 Job Sat 18 10/10 …" at bounding box center [293, 336] width 586 height 701
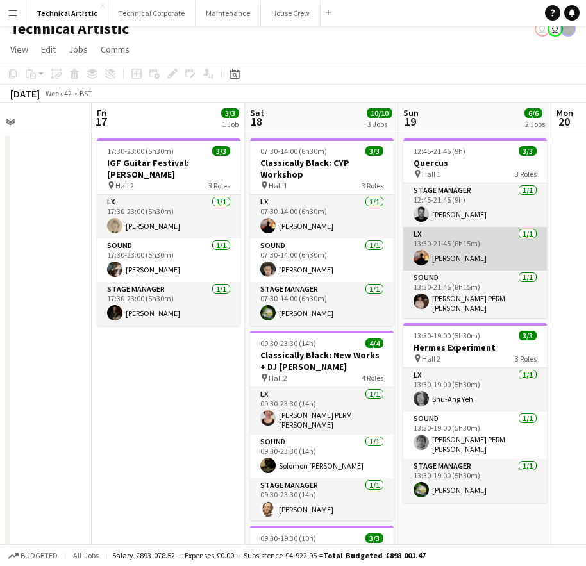
scroll to position [0, 0]
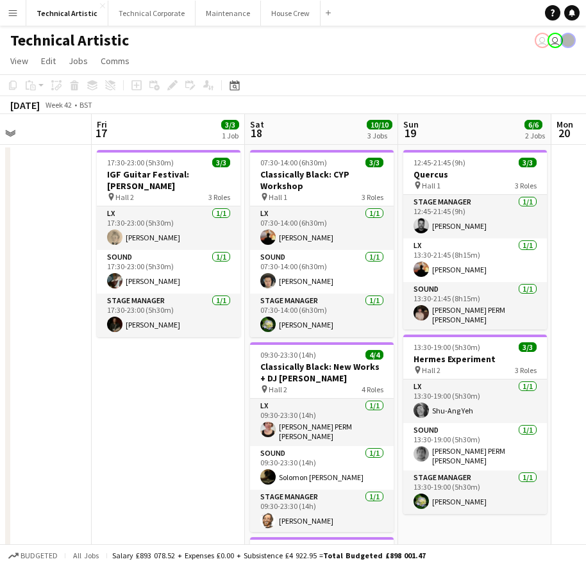
drag, startPoint x: 510, startPoint y: 553, endPoint x: 422, endPoint y: 543, distance: 87.8
click at [422, 543] on app-board "Technical Artistic user user View Day view expanded Day view collapsed Month vi…" at bounding box center [293, 400] width 586 height 748
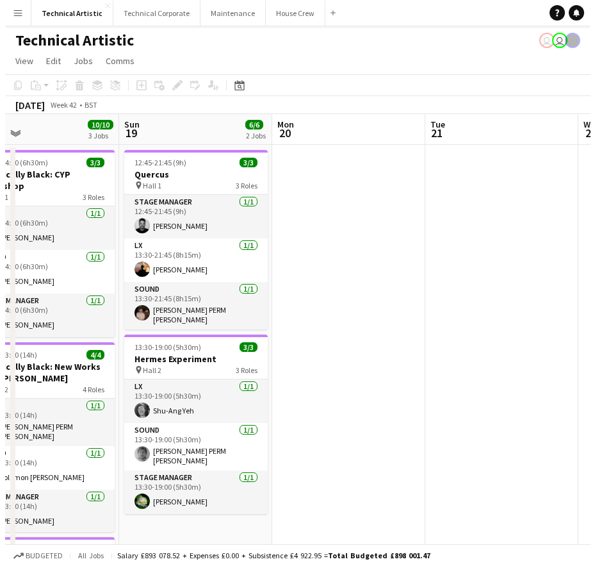
scroll to position [0, 498]
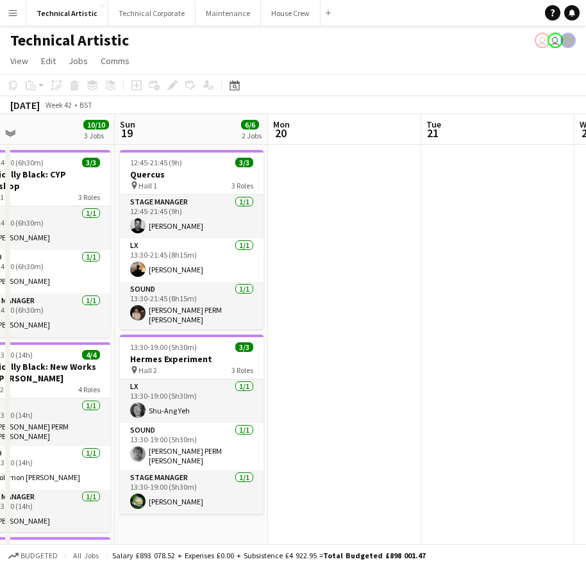
drag, startPoint x: 569, startPoint y: 407, endPoint x: 285, endPoint y: 388, distance: 284.0
click at [285, 388] on app-calendar-viewport "Wed 15 7/7 2 Jobs Thu 16 Fri 17 3/3 1 Job Sat 18 10/10 3 Jobs Sun 19 6/6 2 Jobs…" at bounding box center [293, 433] width 586 height 638
click at [142, 12] on button "Technical Corporate Close" at bounding box center [151, 13] width 87 height 25
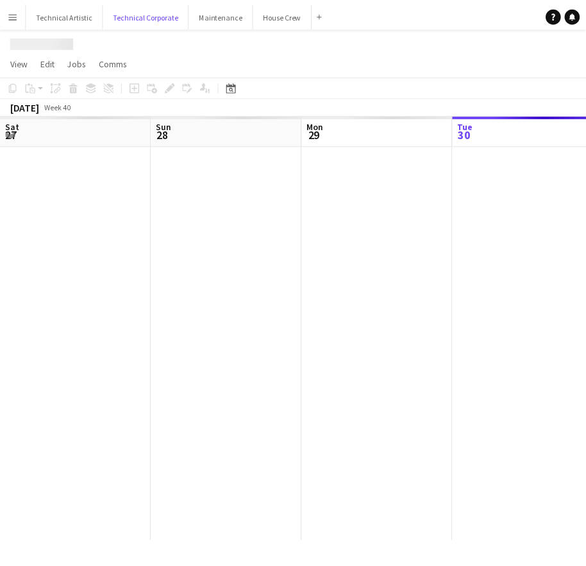
scroll to position [0, 306]
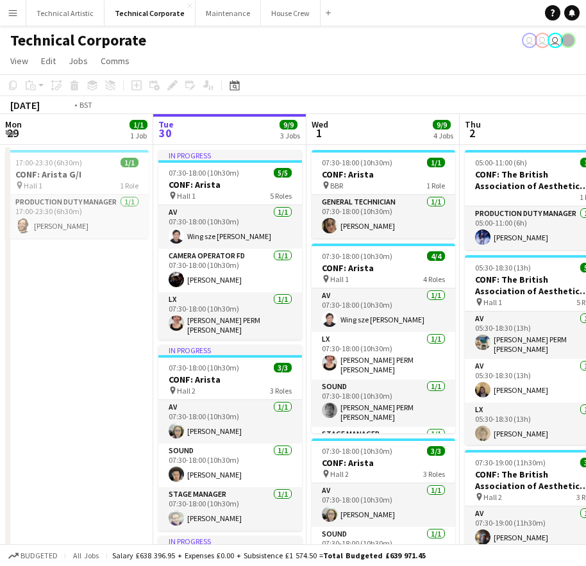
drag, startPoint x: 460, startPoint y: 274, endPoint x: -6, endPoint y: 285, distance: 466.1
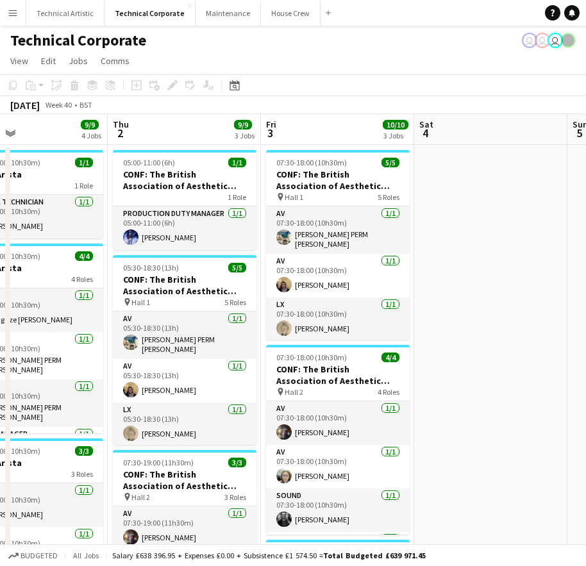
drag, startPoint x: 155, startPoint y: 249, endPoint x: 457, endPoint y: 266, distance: 302.4
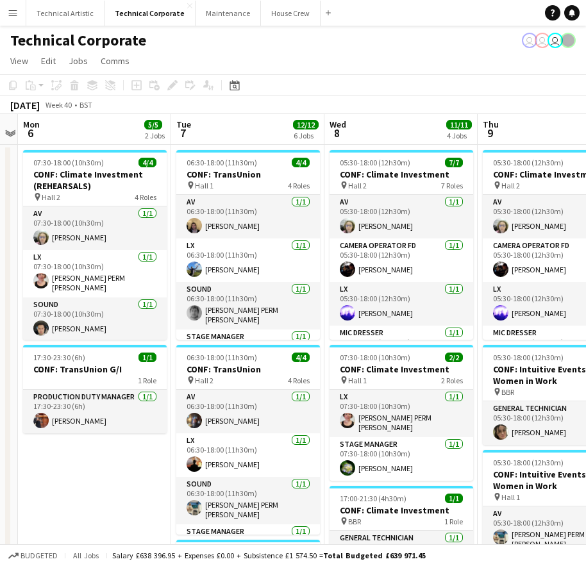
drag, startPoint x: 503, startPoint y: 292, endPoint x: 274, endPoint y: 288, distance: 228.9
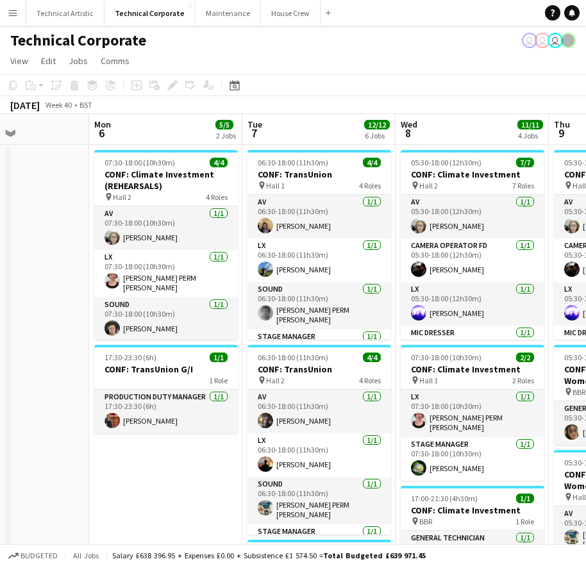
drag, startPoint x: 167, startPoint y: 228, endPoint x: -40, endPoint y: 243, distance: 207.0
click at [0, 243] on html "Menu Boards Boards Boards All jobs Status Workforce Workforce My Workforce Recr…" at bounding box center [293, 486] width 586 height 972
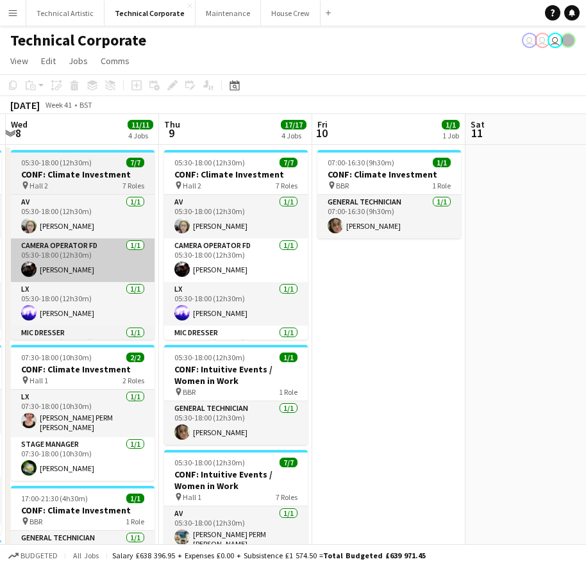
drag, startPoint x: 489, startPoint y: 278, endPoint x: 90, endPoint y: 279, distance: 399.3
click at [85, 285] on app-calendar-viewport "Sun 5 Mon 6 5/5 2 Jobs Tue 7 12/12 6 Jobs Wed 8 11/11 4 Jobs Thu 9 17/17 4 Jobs…" at bounding box center [293, 532] width 586 height 836
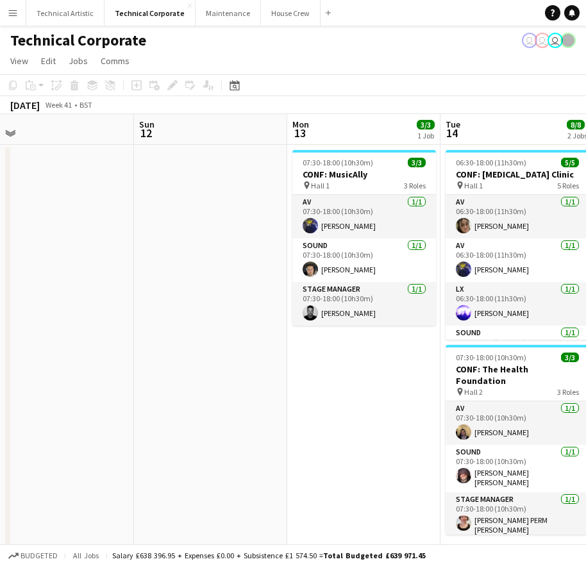
drag, startPoint x: 512, startPoint y: 270, endPoint x: 213, endPoint y: 243, distance: 300.5
click at [44, 242] on app-calendar-viewport "Wed 8 11/11 4 Jobs Thu 9 17/17 4 Jobs Fri 10 1/1 1 Job Sat 11 Sun 12 Mon 13 3/3…" at bounding box center [293, 532] width 586 height 836
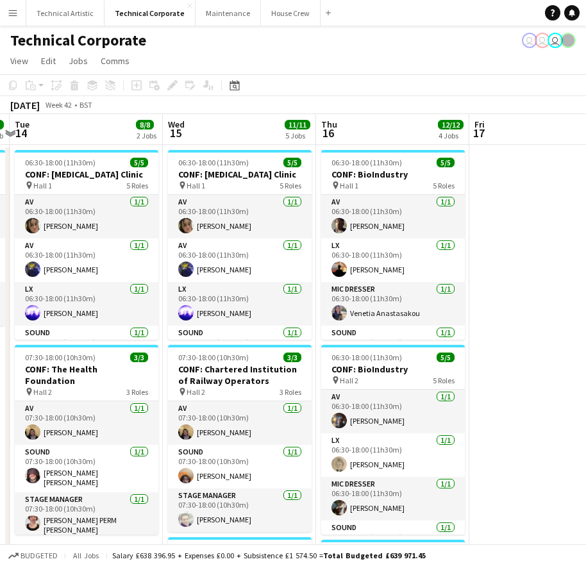
drag, startPoint x: 447, startPoint y: 236, endPoint x: 113, endPoint y: 234, distance: 333.9
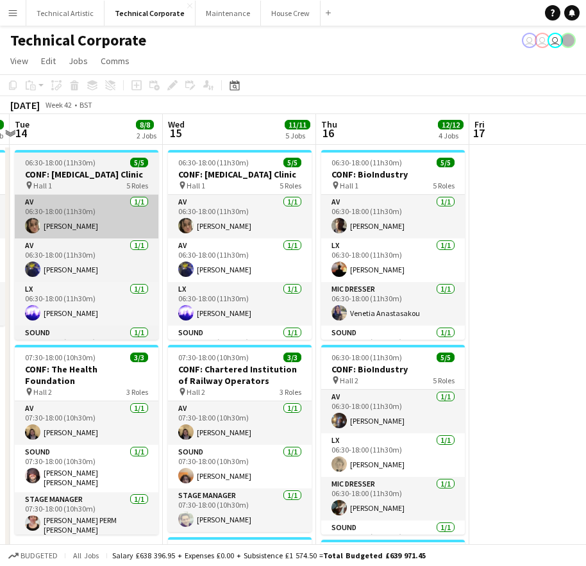
click at [0, 249] on html "Menu Boards Boards Boards All jobs Status Workforce Workforce My Workforce Recr…" at bounding box center [293, 486] width 586 height 972
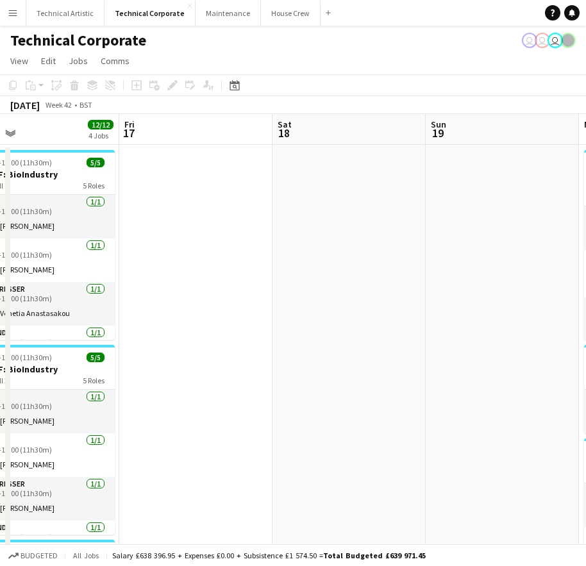
drag, startPoint x: 377, startPoint y: 237, endPoint x: -9, endPoint y: 235, distance: 385.9
click at [0, 235] on html "Menu Boards Boards Boards All jobs Status Workforce Workforce My Workforce Recr…" at bounding box center [293, 486] width 586 height 972
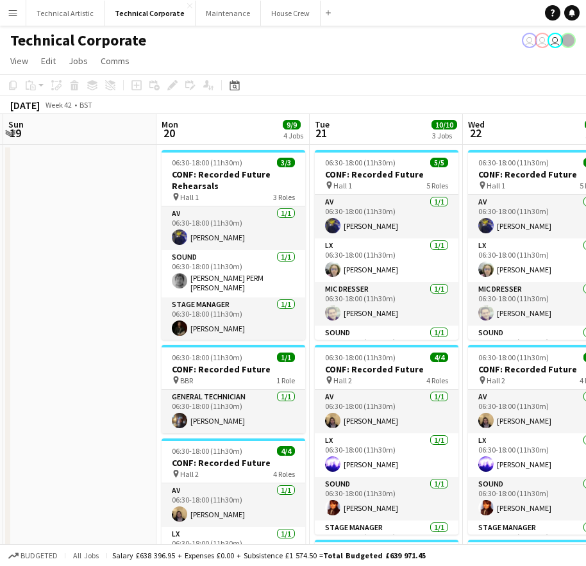
drag, startPoint x: 435, startPoint y: 260, endPoint x: 37, endPoint y: 263, distance: 398.7
click at [36, 265] on app-calendar-viewport "Thu 16 12/12 4 Jobs Fri 17 Sat 18 Sun 19 Mon 20 9/9 4 Jobs Tue 21 10/10 3 Jobs …" at bounding box center [293, 532] width 586 height 836
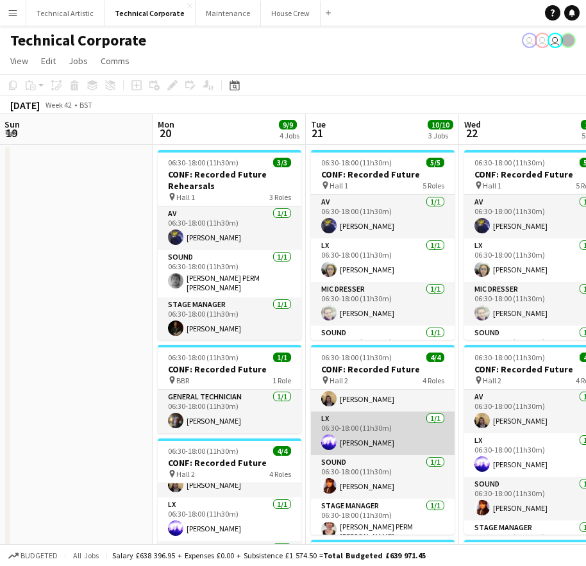
scroll to position [29, 0]
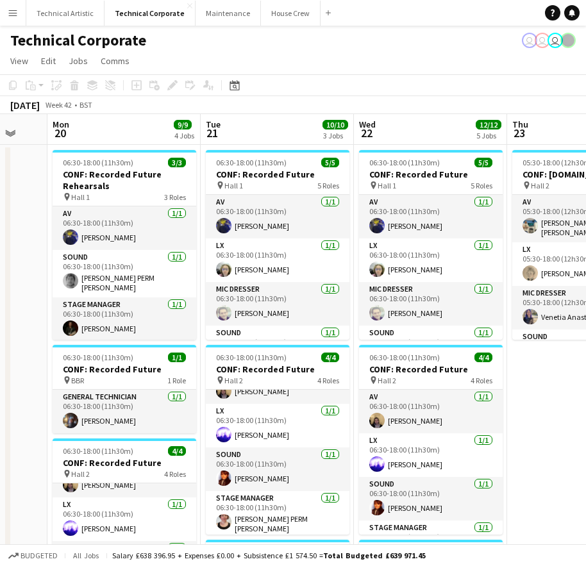
drag, startPoint x: 529, startPoint y: 133, endPoint x: 417, endPoint y: 133, distance: 111.5
click at [417, 133] on app-calendar-viewport "Fri 17 Sat 18 Sun 19 Mon 20 9/9 4 Jobs Tue 21 10/10 3 Jobs Wed 22 12/12 5 Jobs …" at bounding box center [293, 532] width 586 height 836
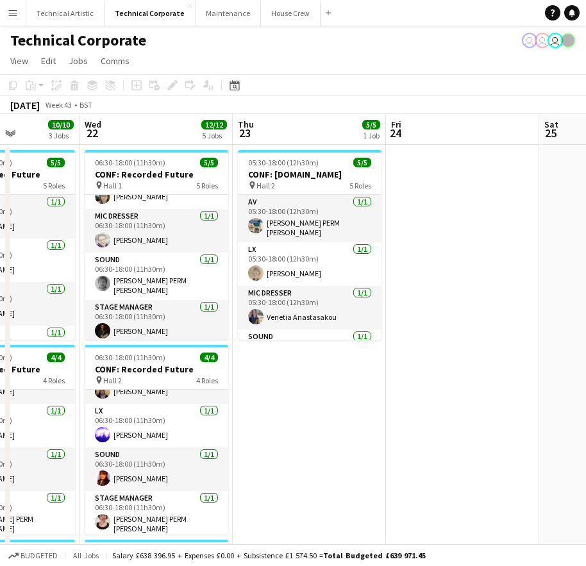
scroll to position [0, 385]
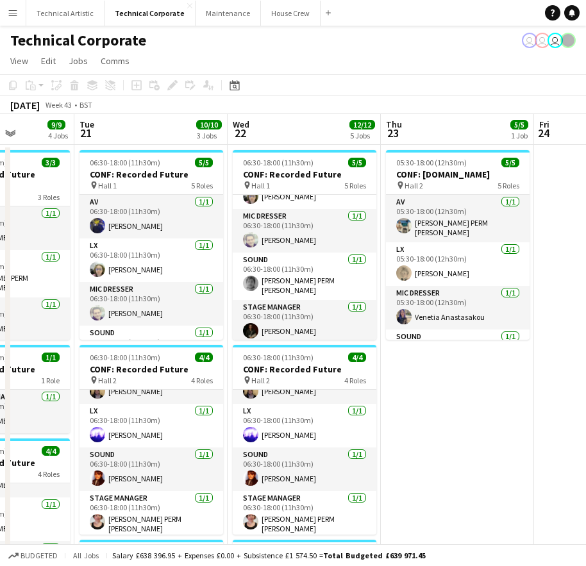
drag, startPoint x: 540, startPoint y: 372, endPoint x: 421, endPoint y: 360, distance: 119.9
click at [421, 360] on app-calendar-viewport "Sat 18 Sun 19 Mon 20 9/9 4 Jobs Tue 21 10/10 3 Jobs Wed 22 12/12 5 Jobs Thu 23 …" at bounding box center [293, 532] width 586 height 836
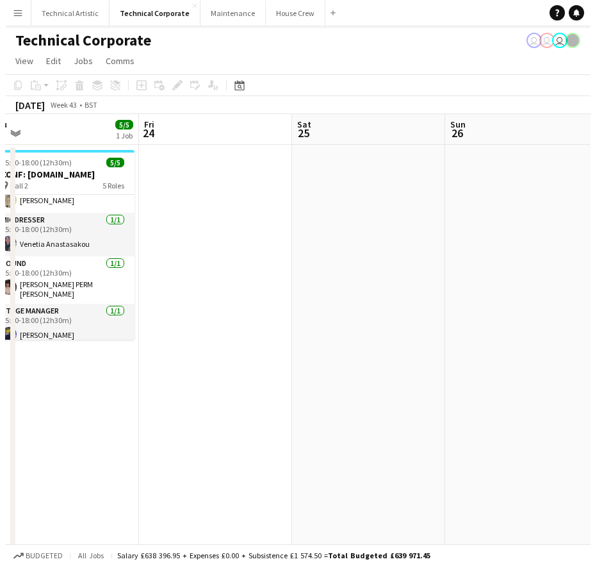
scroll to position [0, 480]
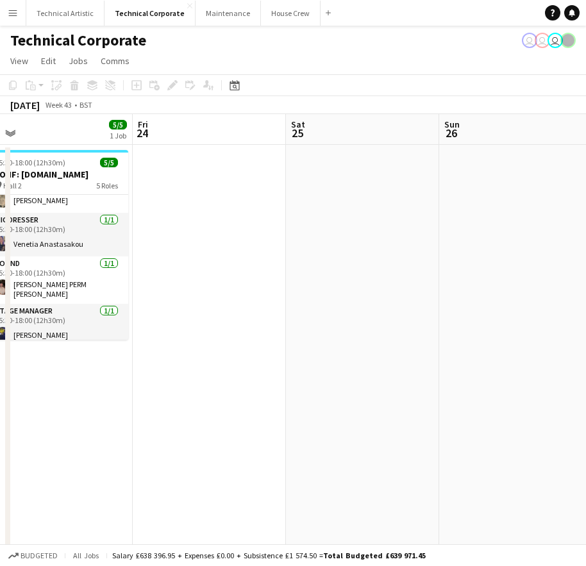
drag, startPoint x: 549, startPoint y: 383, endPoint x: 151, endPoint y: 380, distance: 397.4
click at [151, 380] on app-calendar-viewport "Mon 20 9/9 4 Jobs Tue 21 10/10 3 Jobs Wed 22 12/12 5 Jobs Thu 23 5/5 1 Job Fri …" at bounding box center [293, 532] width 586 height 836
click at [131, 12] on button "Technical Corporate Close" at bounding box center [149, 13] width 91 height 25
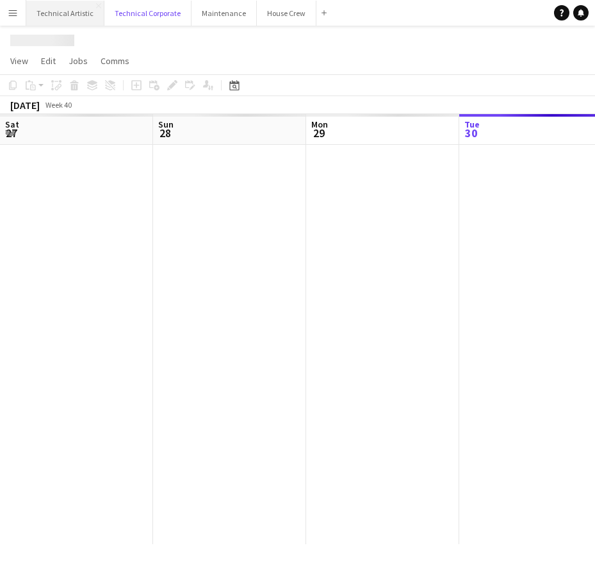
scroll to position [0, 306]
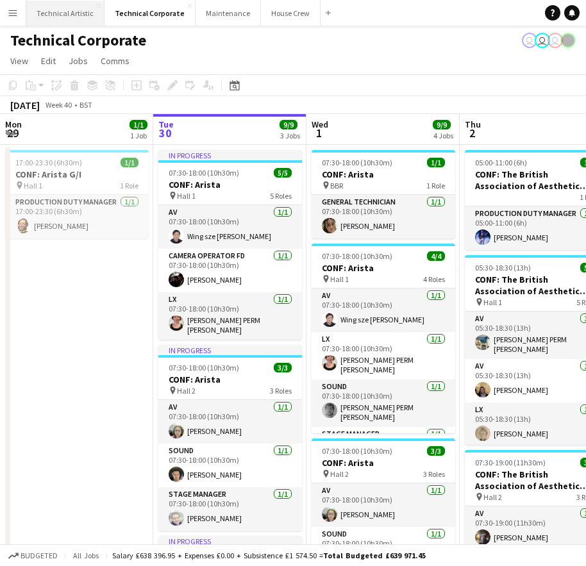
click at [79, 16] on button "Technical Artistic Close" at bounding box center [65, 13] width 78 height 25
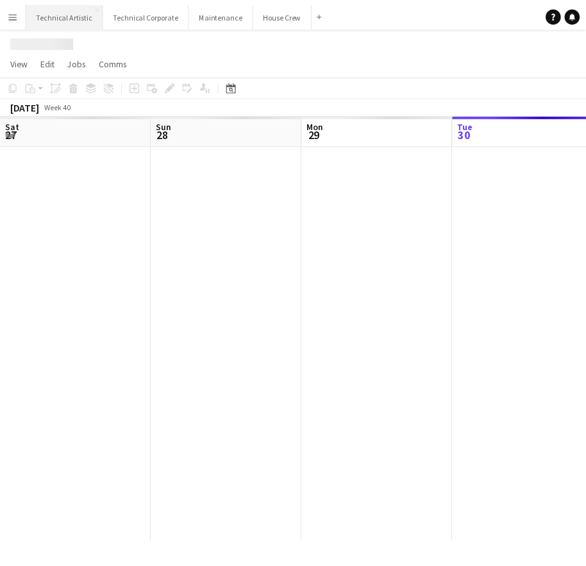
scroll to position [0, 306]
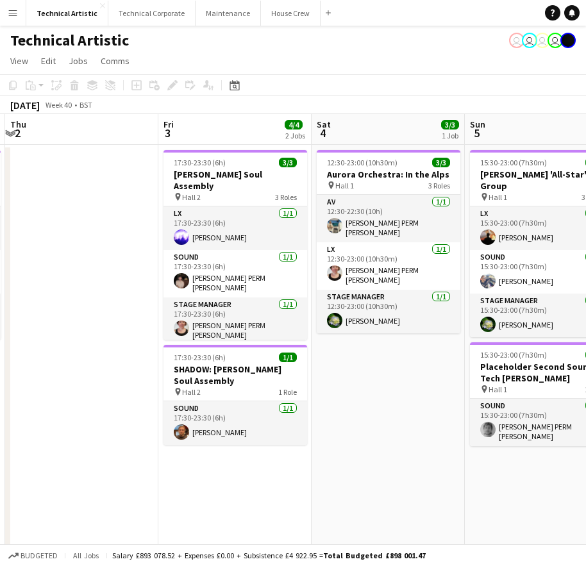
drag, startPoint x: 511, startPoint y: 256, endPoint x: 360, endPoint y: 248, distance: 151.5
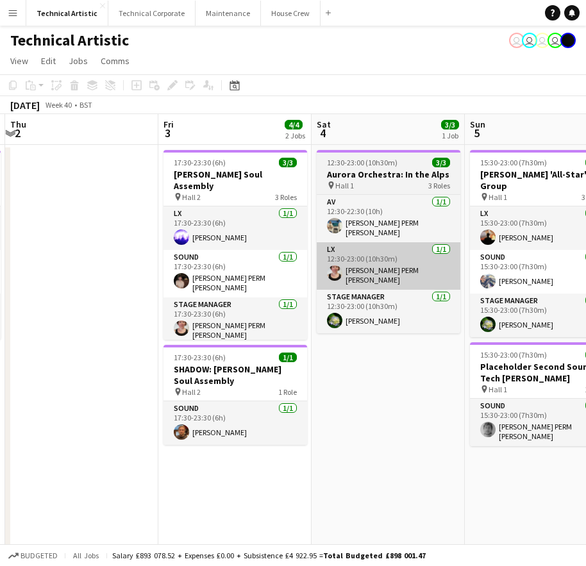
click at [60, 235] on app-calendar-viewport "Mon 29 Tue 30 Wed 1 4/4 1 Job Thu 2 Fri 3 4/4 2 Jobs Sat 4 3/3 1 Job Sun 5 4/4 …" at bounding box center [293, 330] width 586 height 433
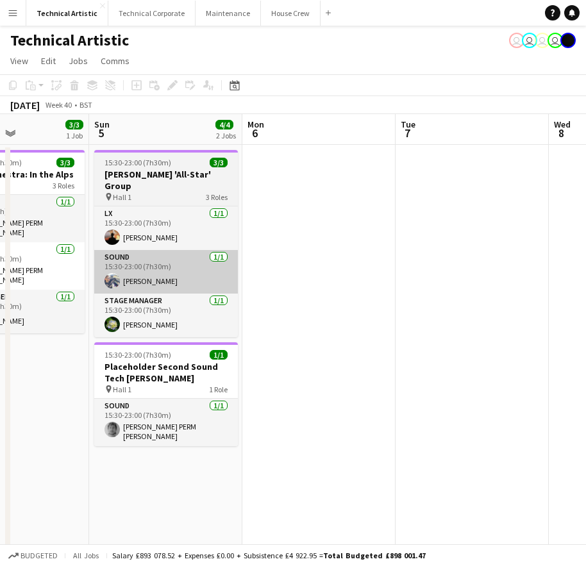
drag, startPoint x: 417, startPoint y: 255, endPoint x: 211, endPoint y: 267, distance: 206.7
click at [118, 270] on app-calendar-viewport "Wed 1 4/4 1 Job Thu 2 Fri 3 4/4 2 Jobs Sat 4 3/3 1 Job Sun 5 4/4 2 Jobs Mon 6 T…" at bounding box center [293, 330] width 586 height 433
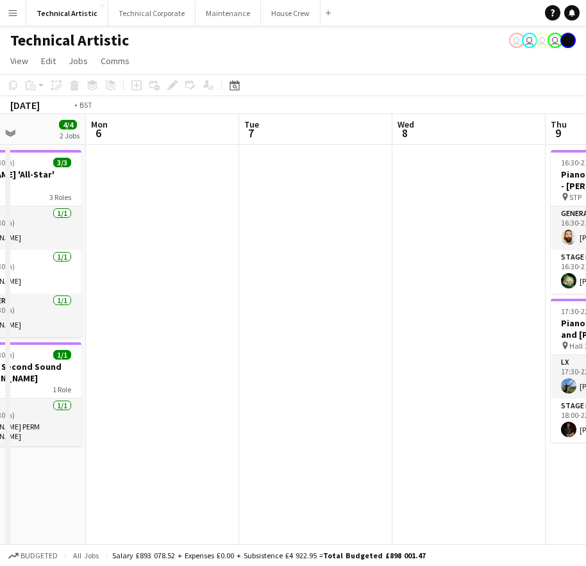
scroll to position [0, 477]
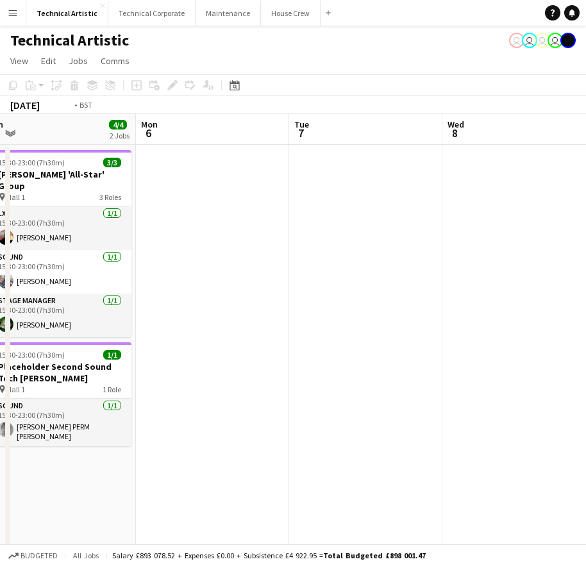
drag, startPoint x: 260, startPoint y: 245, endPoint x: -37, endPoint y: 258, distance: 297.7
click at [0, 258] on html "Menu Boards Boards Boards All jobs Status Workforce Workforce My Workforce Recr…" at bounding box center [293, 284] width 586 height 569
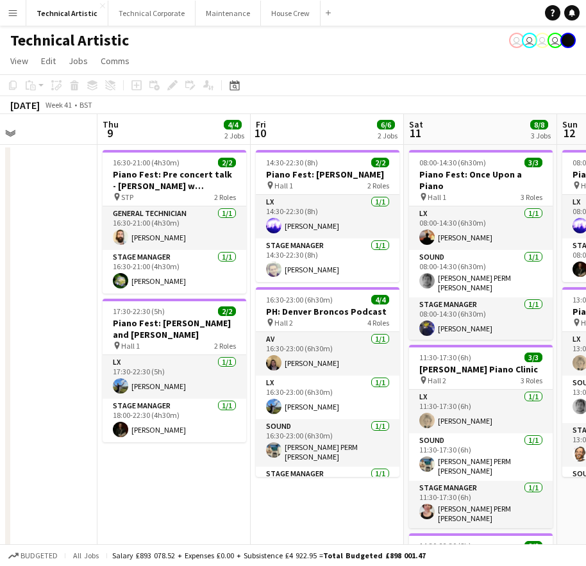
drag, startPoint x: 409, startPoint y: 250, endPoint x: 58, endPoint y: 244, distance: 350.7
click at [58, 244] on app-calendar-viewport "Sun 5 4/4 2 Jobs Mon 6 Tue 7 Wed 8 Thu 9 4/4 2 Jobs Fri 10 6/6 2 Jobs Sat 11 8/…" at bounding box center [293, 410] width 586 height 593
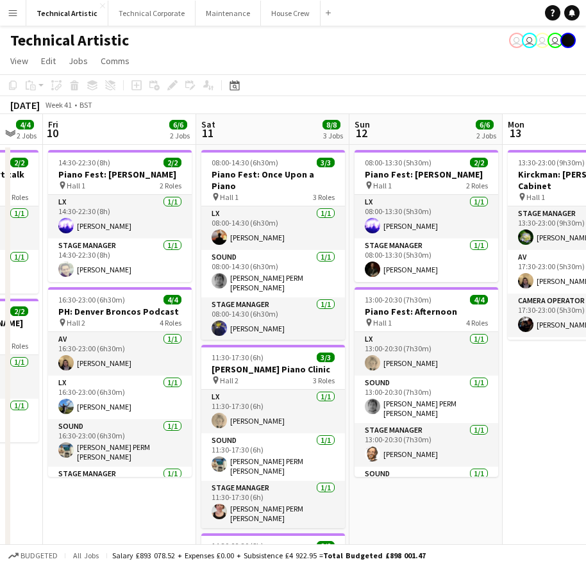
drag, startPoint x: 244, startPoint y: 261, endPoint x: 62, endPoint y: 287, distance: 184.5
click at [62, 287] on app-calendar-viewport "Tue 7 Wed 8 Thu 9 4/4 2 Jobs Fri 10 6/6 2 Jobs Sat 11 8/8 3 Jobs Sun 12 6/6 2 J…" at bounding box center [293, 410] width 586 height 593
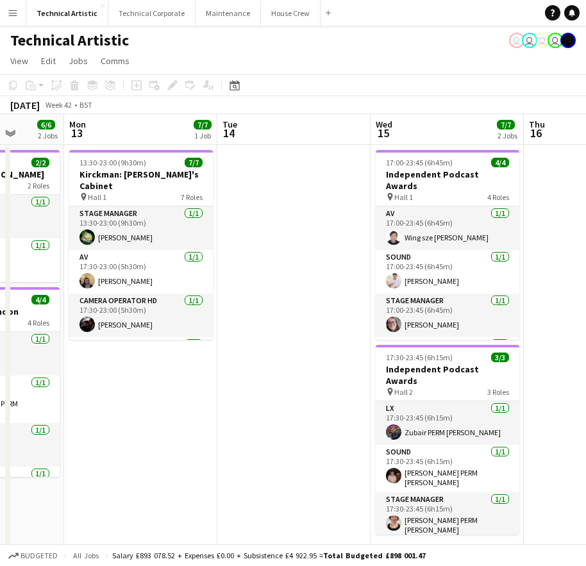
drag, startPoint x: 232, startPoint y: 282, endPoint x: 127, endPoint y: 298, distance: 106.3
click at [127, 298] on app-calendar-viewport "Fri 10 6/6 2 Jobs Sat 11 8/8 3 Jobs Sun 12 6/6 2 Jobs Mon 13 7/7 1 Job Tue 14 W…" at bounding box center [293, 433] width 586 height 638
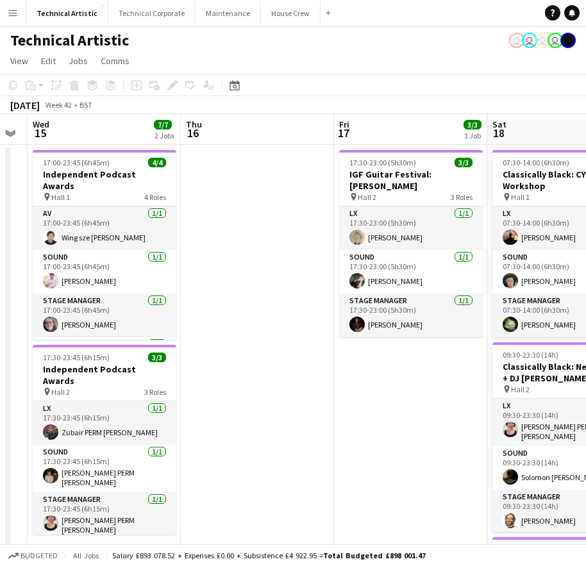
drag, startPoint x: 422, startPoint y: 270, endPoint x: 156, endPoint y: 290, distance: 266.7
click at [156, 290] on app-calendar-viewport "Sun 12 6/6 2 Jobs Mon 13 7/7 1 Job Tue 14 Wed 15 7/7 2 Jobs Thu 16 Fri 17 3/3 1…" at bounding box center [293, 433] width 586 height 638
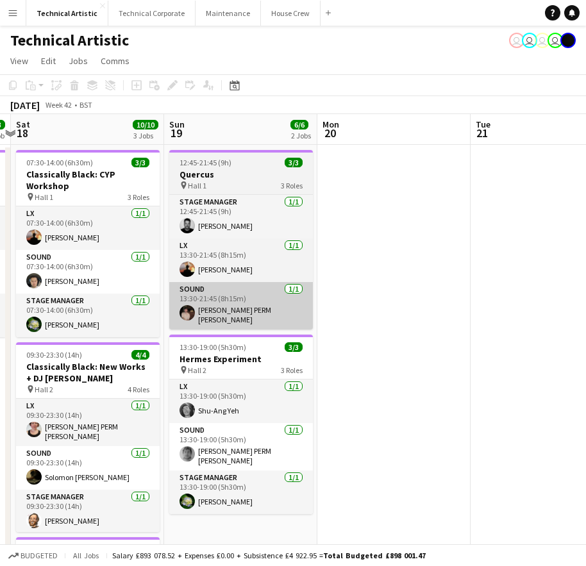
drag, startPoint x: 511, startPoint y: 273, endPoint x: 207, endPoint y: 301, distance: 305.8
click at [188, 299] on app-calendar-viewport "Wed 15 7/7 2 Jobs Thu 16 Fri 17 3/3 1 Job Sat 18 10/10 3 Jobs Sun 19 6/6 2 Jobs…" at bounding box center [293, 433] width 586 height 638
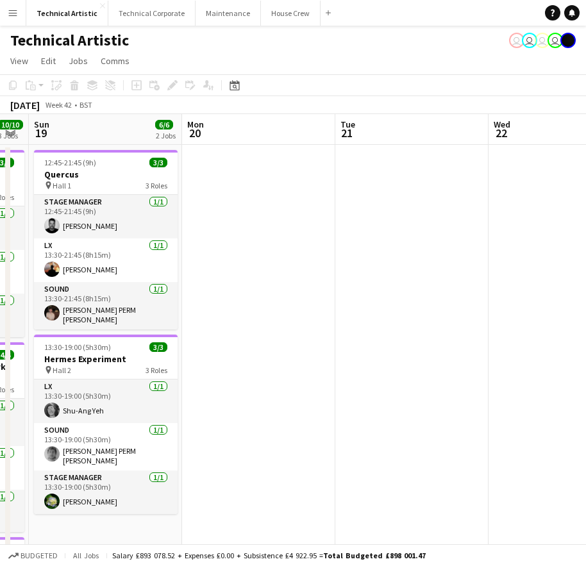
drag, startPoint x: 433, startPoint y: 258, endPoint x: 297, endPoint y: 281, distance: 137.7
click at [297, 281] on app-calendar-viewport "Thu 16 Fri 17 3/3 1 Job Sat 18 10/10 3 Jobs Sun 19 6/6 2 Jobs Mon 20 Tue 21 Wed…" at bounding box center [293, 433] width 586 height 638
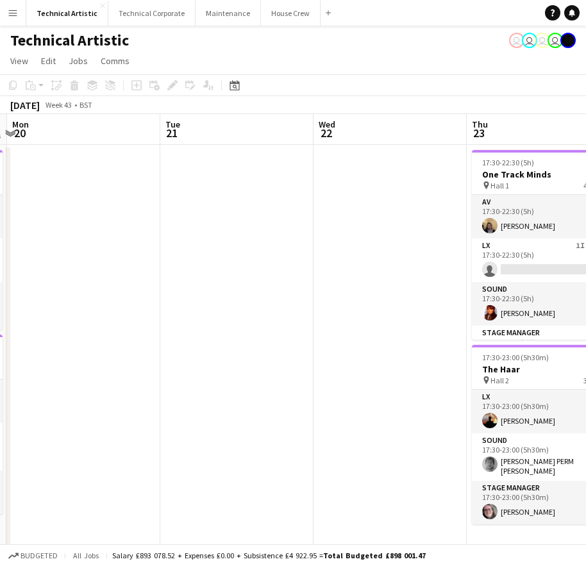
scroll to position [0, 488]
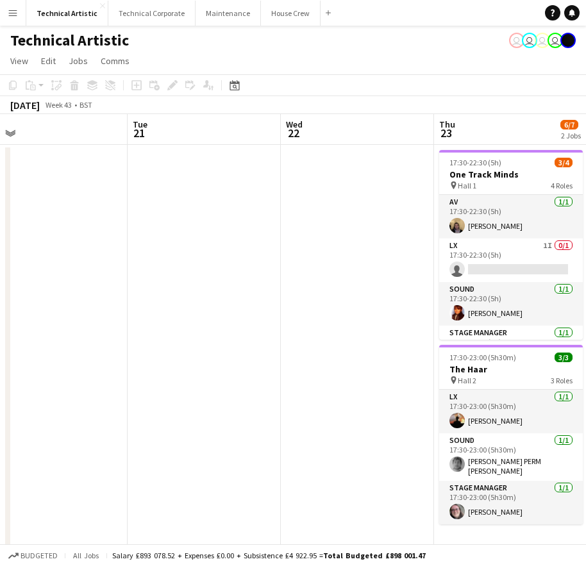
drag, startPoint x: 533, startPoint y: 291, endPoint x: 359, endPoint y: 285, distance: 173.8
click at [328, 283] on app-calendar-viewport "Fri 17 3/3 1 Job Sat 18 10/10 3 Jobs Sun 19 6/6 2 Jobs Mon 20 Tue 21 Wed 22 Thu…" at bounding box center [293, 433] width 586 height 638
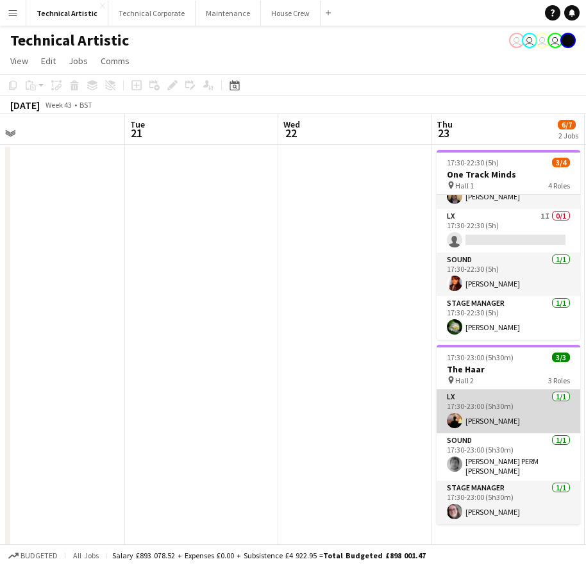
scroll to position [64, 0]
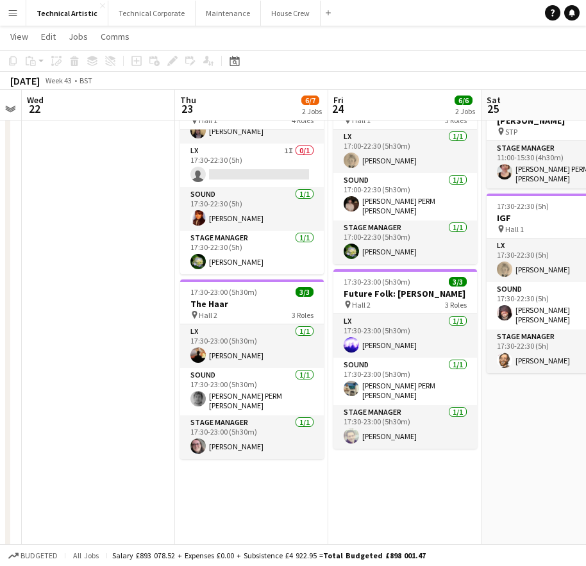
drag, startPoint x: 391, startPoint y: 232, endPoint x: 134, endPoint y: 210, distance: 257.9
click at [134, 210] on app-calendar-viewport "Sun 19 6/6 2 Jobs Mon 20 Tue 21 Wed 22 Thu 23 6/7 2 Jobs Fri 24 6/6 2 Jobs Sat …" at bounding box center [293, 384] width 586 height 797
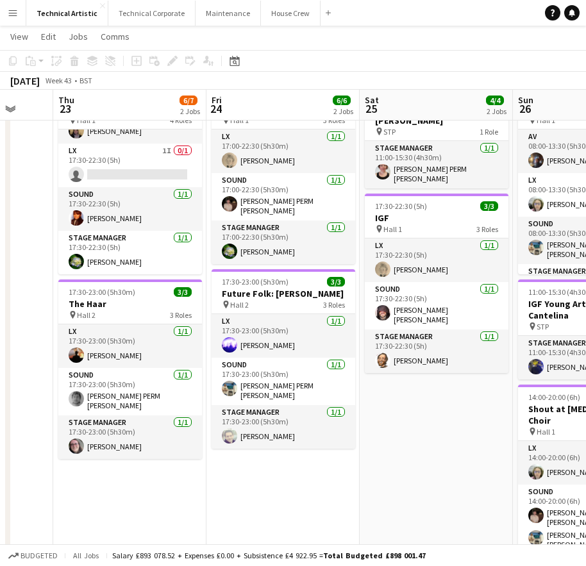
drag, startPoint x: 530, startPoint y: 415, endPoint x: 407, endPoint y: 404, distance: 123.5
click at [405, 424] on app-calendar-viewport "Mon 20 Tue 21 Wed 22 Thu 23 6/7 2 Jobs Fri 24 6/6 2 Jobs Sat 25 4/4 2 Jobs Sun …" at bounding box center [293, 384] width 586 height 797
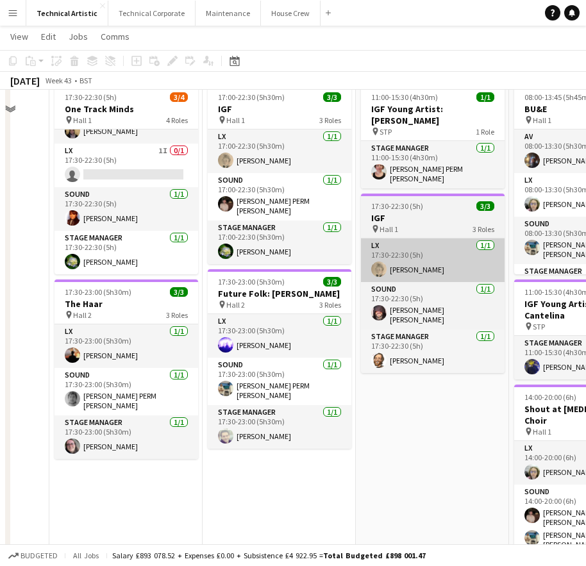
scroll to position [0, 0]
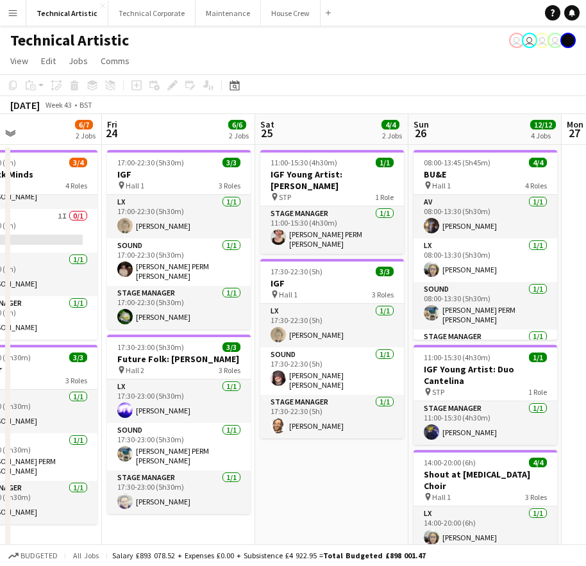
drag, startPoint x: 462, startPoint y: 487, endPoint x: 355, endPoint y: 478, distance: 107.5
click at [356, 481] on app-calendar-viewport "Mon 20 Tue 21 Wed 22 Thu 23 6/7 2 Jobs Fri 24 6/6 2 Jobs Sat 25 4/4 2 Jobs Sun …" at bounding box center [293, 481] width 586 height 734
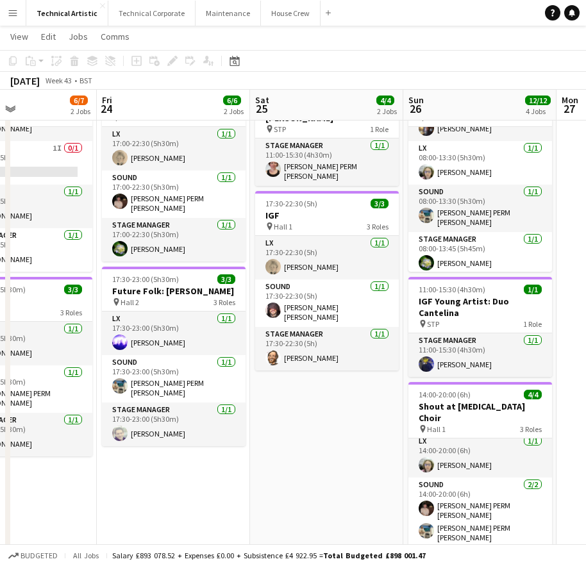
scroll to position [46, 0]
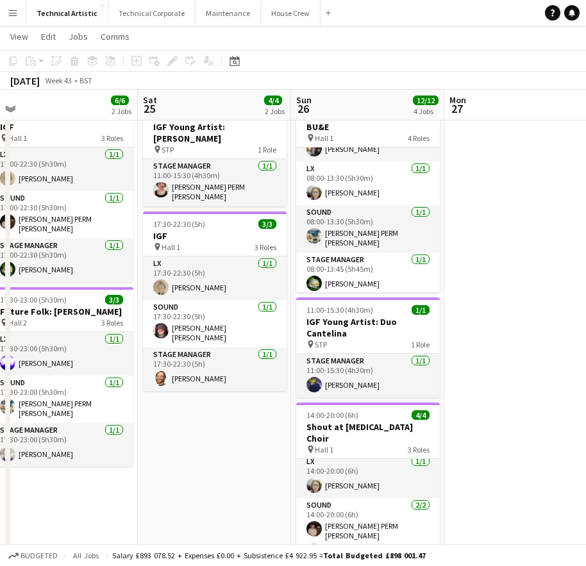
drag, startPoint x: 322, startPoint y: 423, endPoint x: 202, endPoint y: 438, distance: 121.4
click at [202, 438] on app-calendar-viewport "Tue 21 Wed 22 Thu 23 6/7 2 Jobs Fri 24 6/6 2 Jobs Sat 25 4/4 2 Jobs Sun 26 12/1…" at bounding box center [293, 402] width 586 height 797
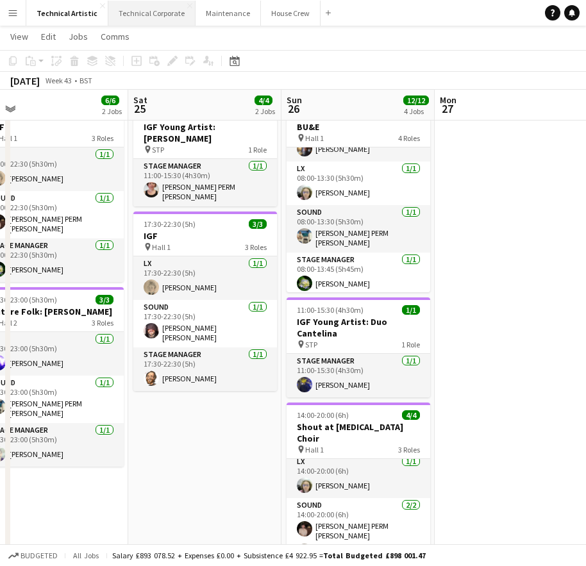
drag, startPoint x: 133, startPoint y: 11, endPoint x: 131, endPoint y: 17, distance: 6.9
click at [131, 15] on button "Technical Corporate Close" at bounding box center [151, 13] width 87 height 25
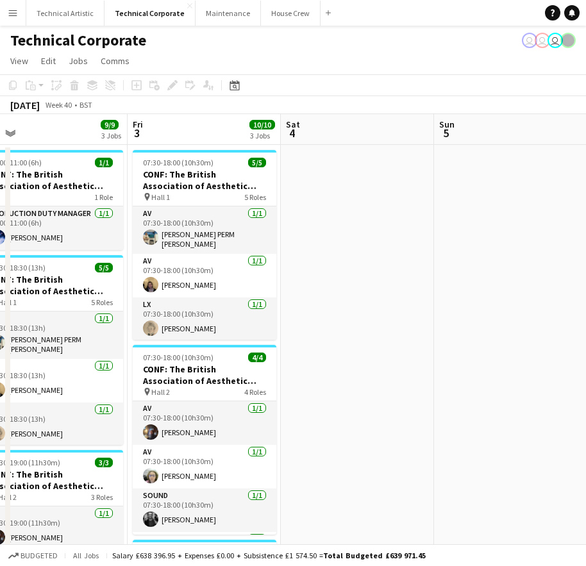
drag, startPoint x: 366, startPoint y: 273, endPoint x: 303, endPoint y: 304, distance: 70.2
click at [0, 284] on html "Menu Boards Boards Boards All jobs Status Workforce Workforce My Workforce Recr…" at bounding box center [293, 379] width 586 height 758
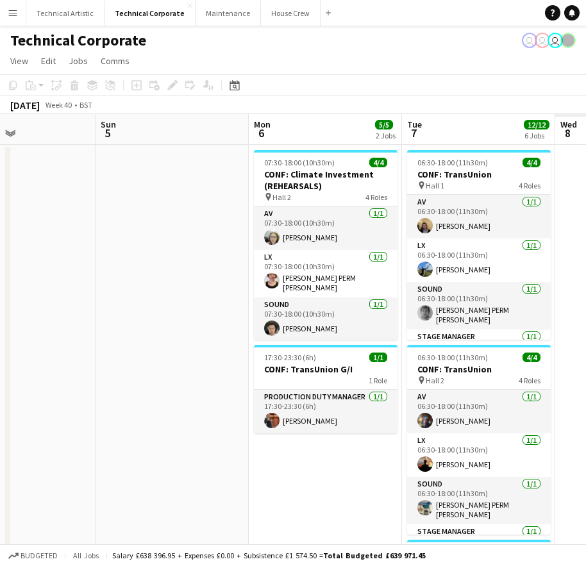
drag, startPoint x: 379, startPoint y: 309, endPoint x: -40, endPoint y: 316, distance: 418.6
click at [0, 316] on html "Menu Boards Boards Boards All jobs Status Workforce Workforce My Workforce Recr…" at bounding box center [293, 486] width 586 height 972
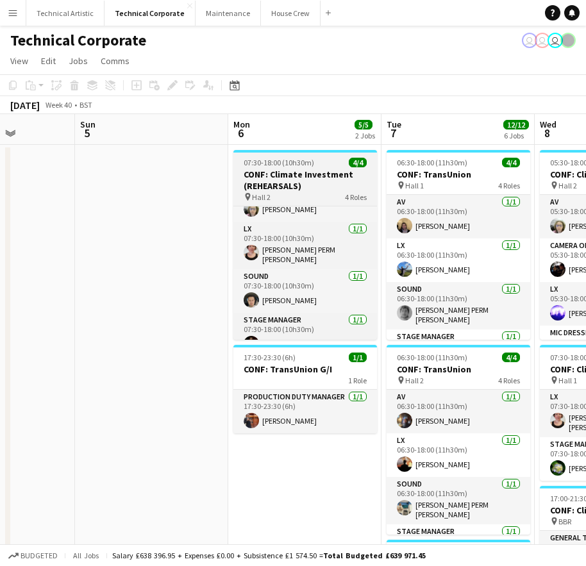
scroll to position [41, 0]
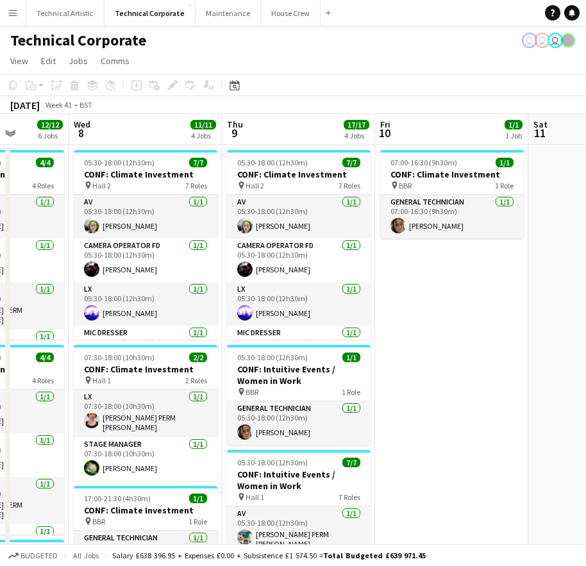
drag, startPoint x: 514, startPoint y: 308, endPoint x: -34, endPoint y: 351, distance: 549.7
click at [0, 351] on html "Menu Boards Boards Boards All jobs Status Workforce Workforce My Workforce Recr…" at bounding box center [293, 486] width 586 height 972
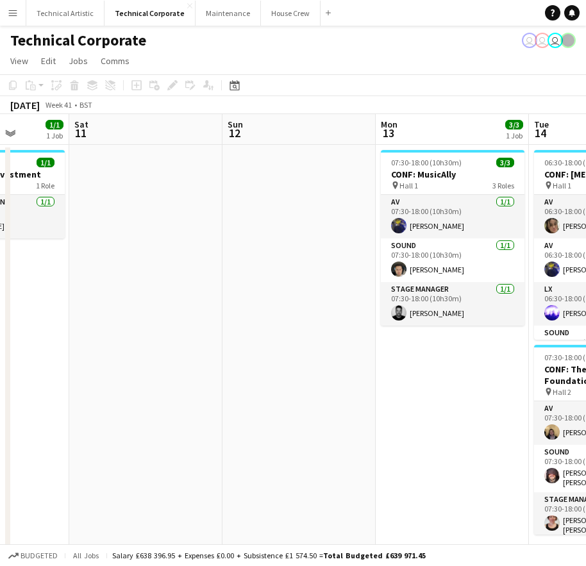
drag, startPoint x: 455, startPoint y: 308, endPoint x: 4, endPoint y: 320, distance: 450.8
click at [4, 320] on app-calendar-viewport "Wed 8 11/11 4 Jobs Thu 9 17/17 4 Jobs Fri 10 1/1 1 Job Sat 11 Sun 12 Mon 13 3/3…" at bounding box center [293, 532] width 586 height 836
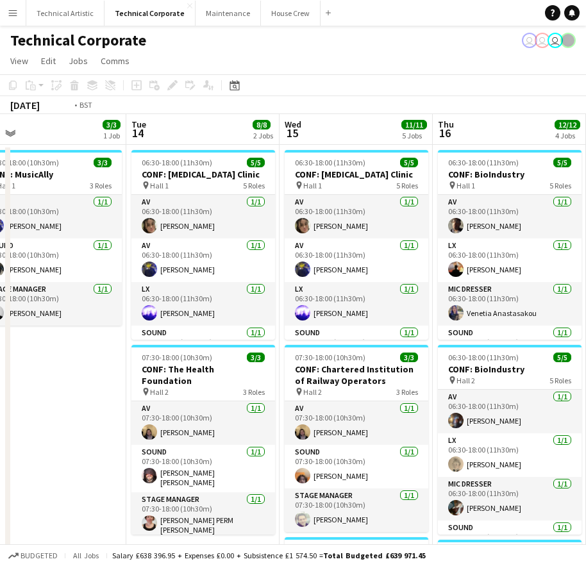
drag, startPoint x: 495, startPoint y: 299, endPoint x: 122, endPoint y: 306, distance: 373.1
click at [92, 313] on app-calendar-viewport "Fri 10 1/1 1 Job Sat 11 Sun 12 Mon 13 3/3 1 Job Tue 14 8/8 2 Jobs Wed 15 11/11 …" at bounding box center [293, 532] width 586 height 836
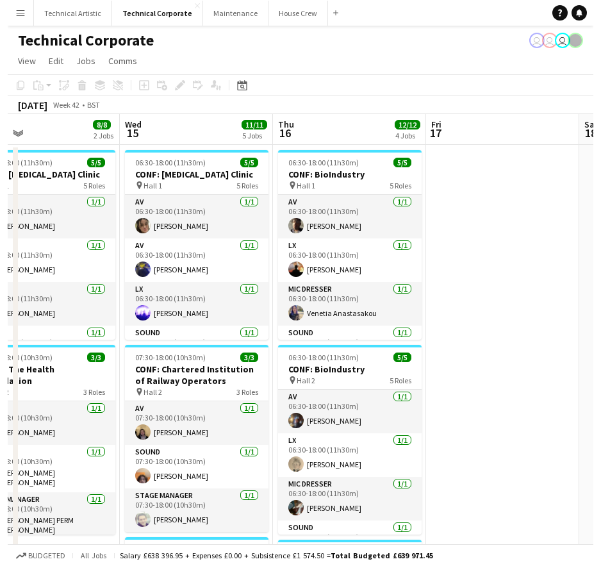
scroll to position [0, 535]
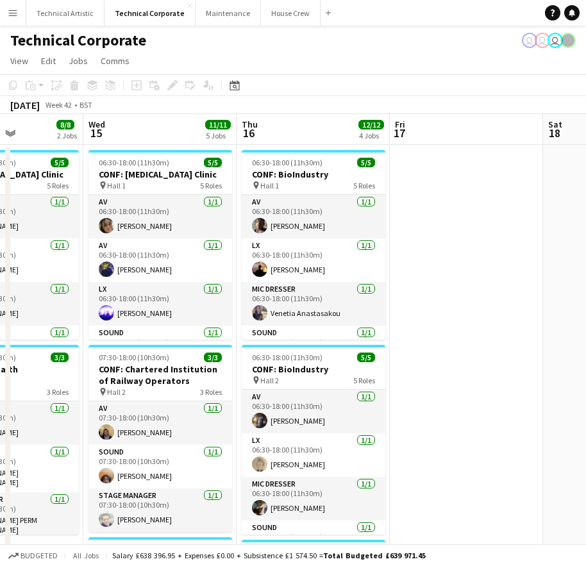
drag, startPoint x: 521, startPoint y: 288, endPoint x: 210, endPoint y: 318, distance: 312.3
click at [210, 318] on app-calendar-viewport "Sat 11 Sun 12 Mon 13 3/3 1 Job Tue 14 8/8 2 Jobs Wed 15 11/11 5 Jobs Thu 16 12/…" at bounding box center [293, 532] width 586 height 836
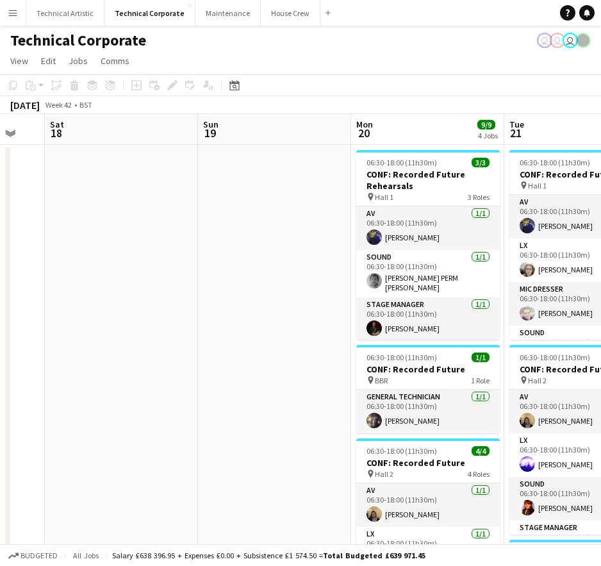
drag, startPoint x: 512, startPoint y: 297, endPoint x: 137, endPoint y: 281, distance: 375.3
click at [137, 281] on app-calendar-viewport "Wed 15 11/11 5 Jobs Thu 16 12/12 4 Jobs Fri 17 Sat 18 Sun 19 Mon 20 9/9 4 Jobs …" at bounding box center [300, 532] width 601 height 836
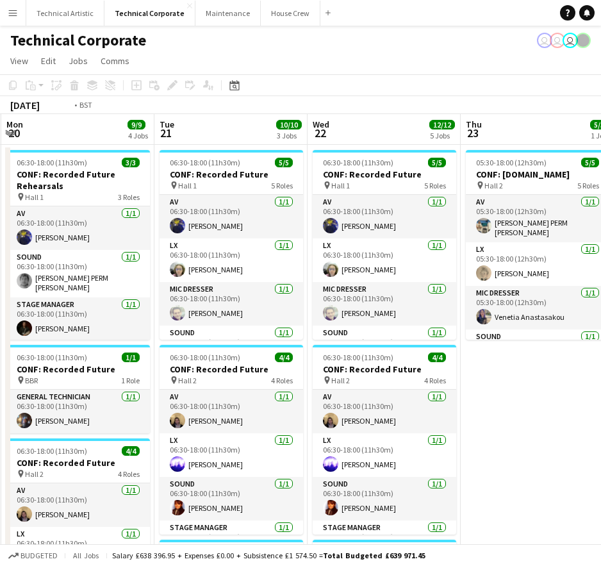
drag, startPoint x: 472, startPoint y: 269, endPoint x: 158, endPoint y: 267, distance: 314.7
click at [157, 269] on app-calendar-viewport "Fri 17 Sat 18 Sun 19 Mon 20 9/9 4 Jobs Tue 21 10/10 3 Jobs Wed 22 12/12 5 Jobs …" at bounding box center [300, 532] width 601 height 836
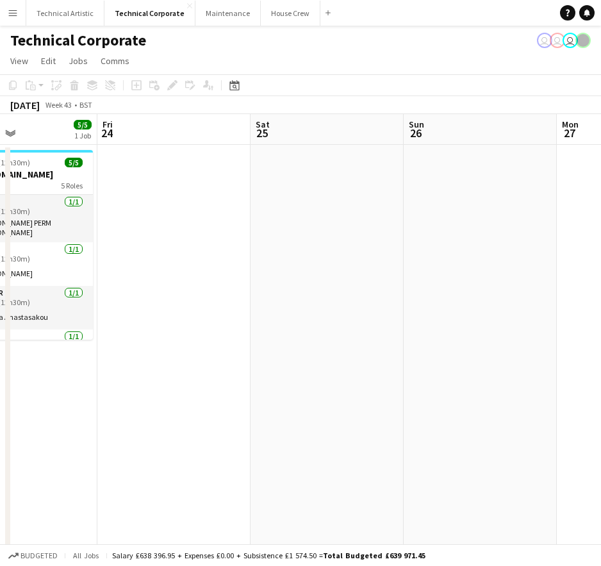
drag, startPoint x: 523, startPoint y: 253, endPoint x: 158, endPoint y: 268, distance: 365.6
click at [158, 268] on app-calendar-viewport "Mon 20 9/9 4 Jobs Tue 21 10/10 3 Jobs Wed 22 12/12 5 Jobs Thu 23 5/5 1 Job Fri …" at bounding box center [300, 532] width 601 height 836
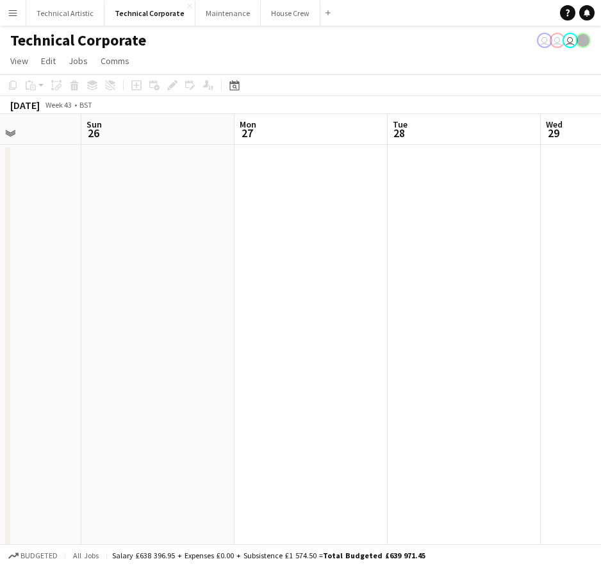
scroll to position [0, 379]
drag, startPoint x: 466, startPoint y: 259, endPoint x: 145, endPoint y: 258, distance: 320.5
click at [145, 258] on app-calendar-viewport "Thu 23 5/5 1 Job Fri 24 Sat 25 Sun 26 Mon 27 Tue 28 Wed 29 Thu 30 Fri 31 05:30-…" at bounding box center [300, 532] width 601 height 836
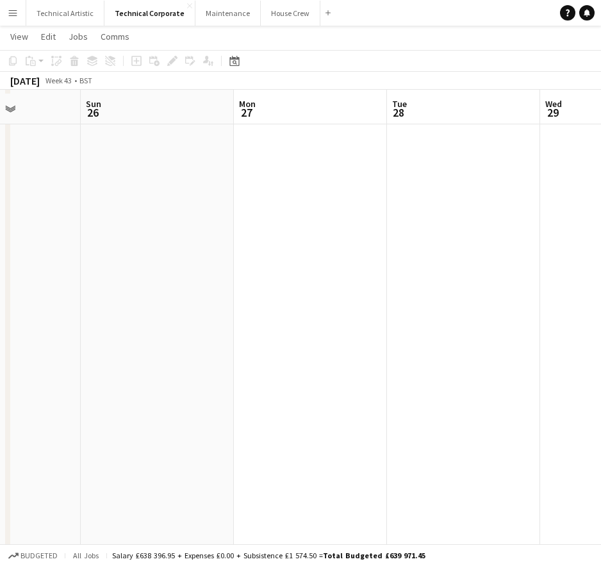
scroll to position [0, 0]
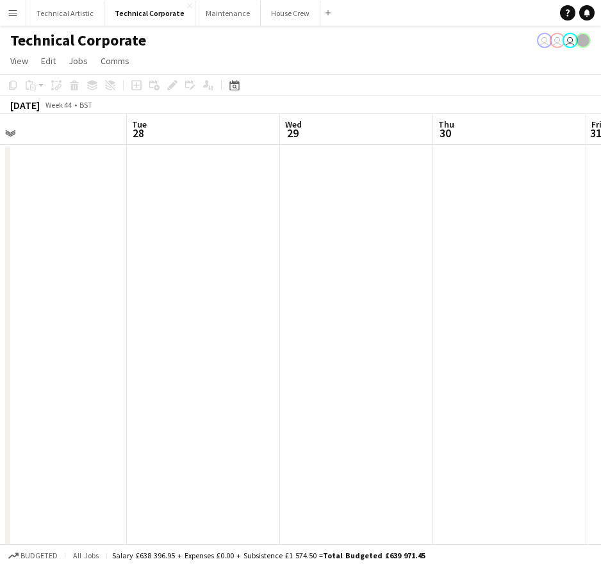
drag, startPoint x: 508, startPoint y: 292, endPoint x: 342, endPoint y: 290, distance: 165.4
click at [228, 297] on app-calendar-viewport "Fri 24 Sat 25 Sun 26 Mon 27 Tue 28 Wed 29 Thu 30 Fri 31 Sat 1" at bounding box center [300, 532] width 601 height 836
drag, startPoint x: 513, startPoint y: 301, endPoint x: 130, endPoint y: 277, distance: 384.0
click at [130, 277] on app-calendar-viewport "Mon 27 Tue 28 Wed 29 Thu 30 Fri 31 Sat 1 Sun 2 Mon 3 1/1 1 Job Tue 4 10/11 3 Jo…" at bounding box center [300, 532] width 601 height 836
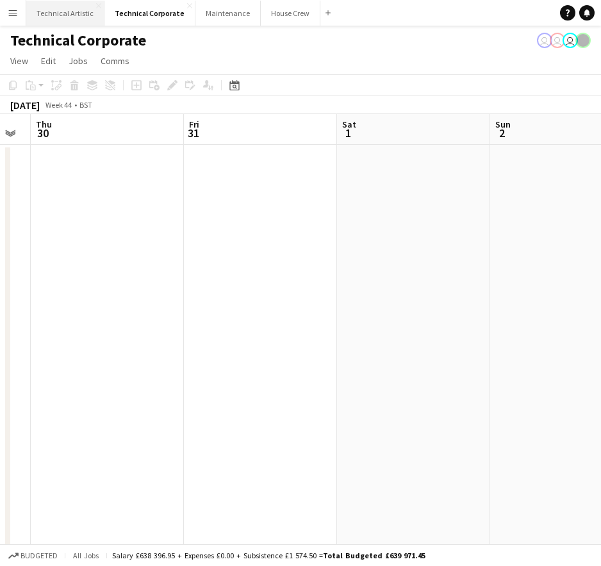
click at [81, 12] on button "Technical Artistic Close" at bounding box center [65, 13] width 78 height 25
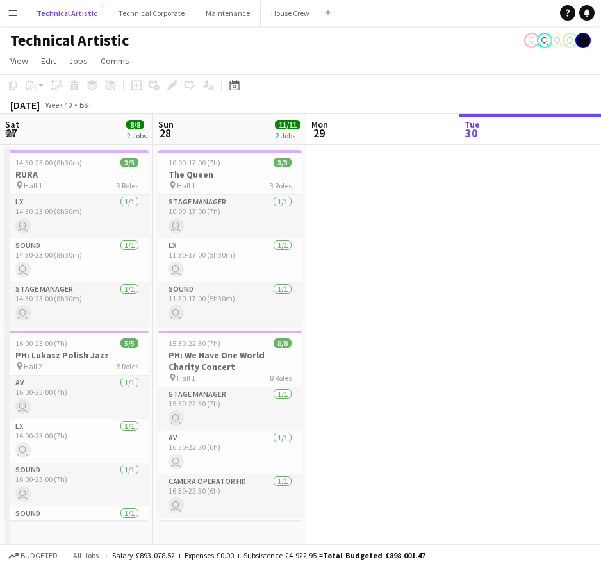
scroll to position [0, 306]
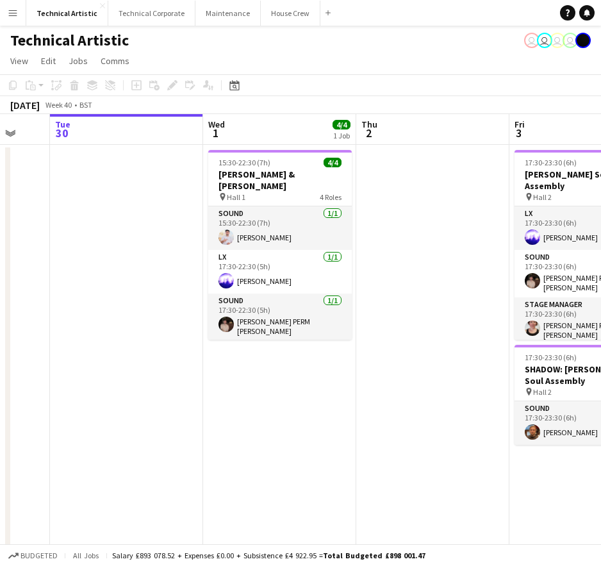
drag, startPoint x: 479, startPoint y: 422, endPoint x: 133, endPoint y: 424, distance: 346.1
click at [133, 424] on app-calendar-viewport "Sat 27 8/8 2 Jobs Sun 28 11/11 2 Jobs Mon 29 Tue 30 Wed 1 4/4 1 Job Thu 2 Fri 3…" at bounding box center [300, 330] width 601 height 433
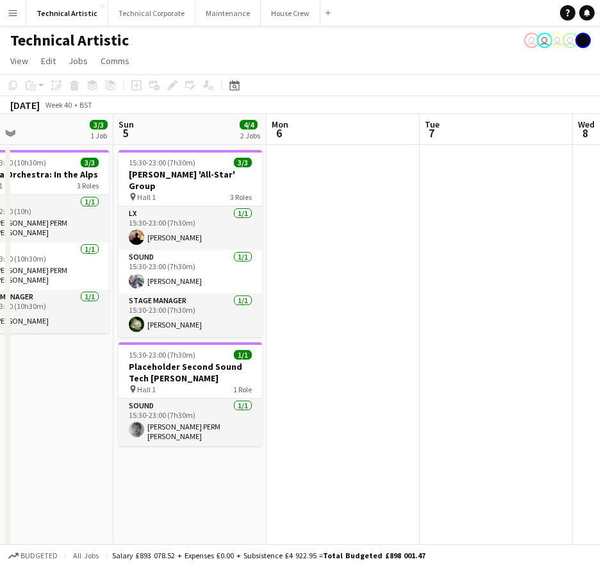
drag, startPoint x: 506, startPoint y: 397, endPoint x: 63, endPoint y: 406, distance: 443.6
click at [63, 406] on app-calendar-viewport "Wed 1 4/4 1 Job Thu 2 Fri 3 4/4 2 Jobs Sat 4 3/3 1 Job Sun 5 4/4 2 Jobs Mon 6 T…" at bounding box center [300, 330] width 601 height 433
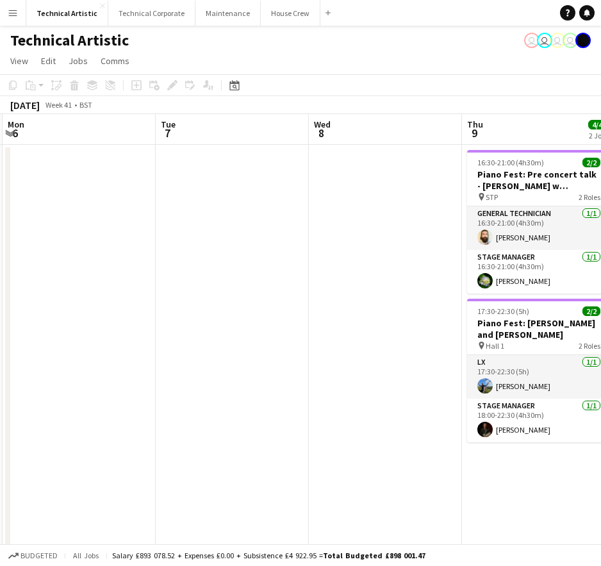
drag, startPoint x: 460, startPoint y: 279, endPoint x: 41, endPoint y: 300, distance: 419.7
click at [41, 300] on app-calendar-viewport "Fri 3 4/4 2 Jobs Sat 4 3/3 1 Job Sun 5 4/4 2 Jobs Mon 6 Tue 7 Wed 8 Thu 9 4/4 2…" at bounding box center [300, 410] width 601 height 593
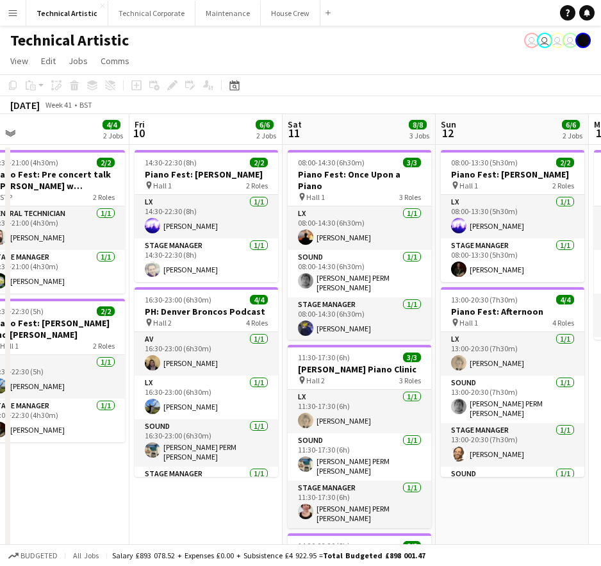
drag, startPoint x: 364, startPoint y: 245, endPoint x: 179, endPoint y: 258, distance: 185.6
click at [179, 258] on app-calendar-viewport "Mon 6 Tue 7 Wed 8 Thu 9 4/4 2 Jobs Fri 10 6/6 2 Jobs Sat 11 8/8 3 Jobs Sun 12 6…" at bounding box center [300, 410] width 601 height 593
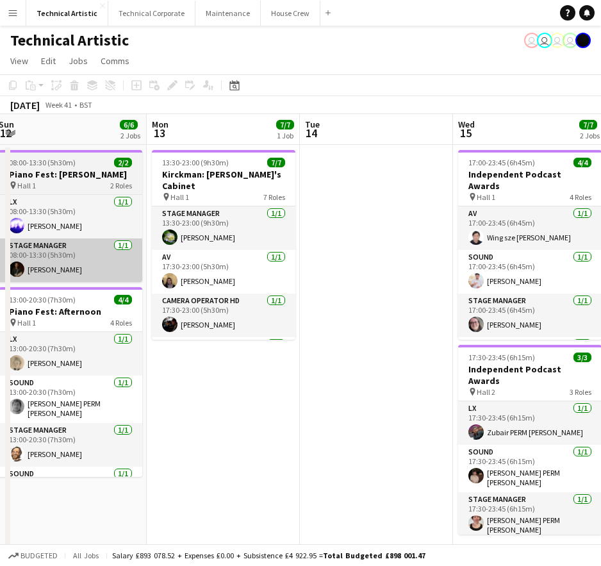
drag, startPoint x: 378, startPoint y: 238, endPoint x: 56, endPoint y: 252, distance: 322.0
click at [42, 255] on app-calendar-viewport "Thu 9 4/4 2 Jobs Fri 10 6/6 2 Jobs Sat 11 8/8 3 Jobs Sun 12 6/6 2 Jobs Mon 13 7…" at bounding box center [300, 410] width 601 height 593
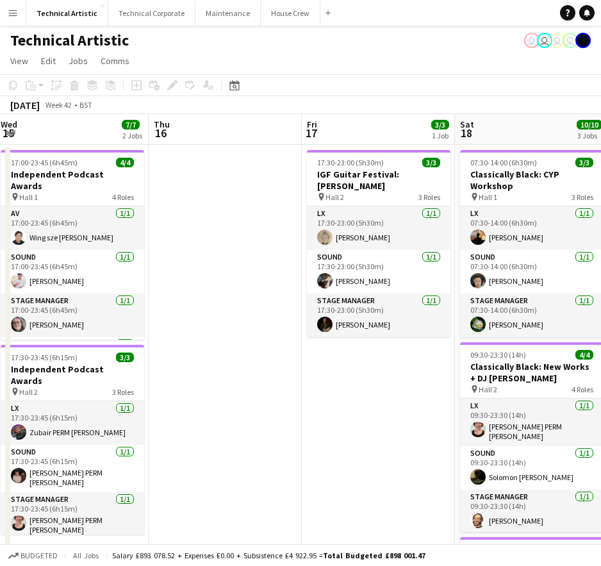
drag, startPoint x: 511, startPoint y: 233, endPoint x: 224, endPoint y: 254, distance: 287.9
click at [8, 262] on div "Sun 12 6/6 2 Jobs Mon 13 7/7 1 Job Tue 14 Wed 15 7/7 2 Jobs Thu 16 Fri 17 3/3 1…" at bounding box center [300, 433] width 601 height 638
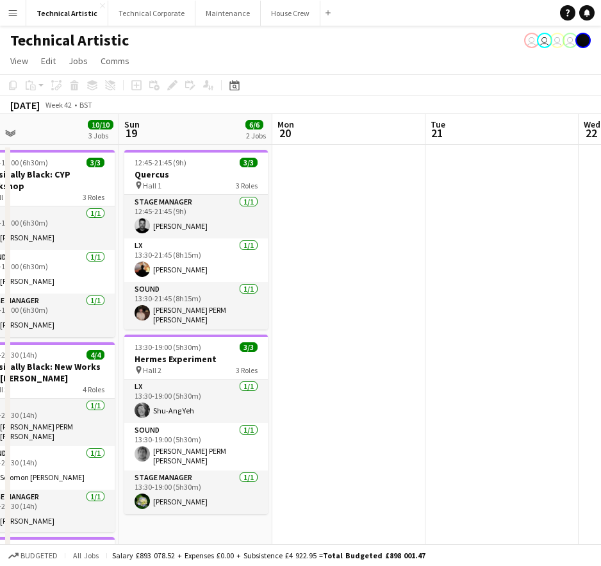
drag, startPoint x: 459, startPoint y: 239, endPoint x: 38, endPoint y: 260, distance: 421.0
click at [38, 260] on app-calendar-viewport "Wed 15 7/7 2 Jobs Thu 16 Fri 17 3/3 1 Job Sat 18 10/10 3 Jobs Sun 19 6/6 2 Jobs…" at bounding box center [300, 433] width 601 height 638
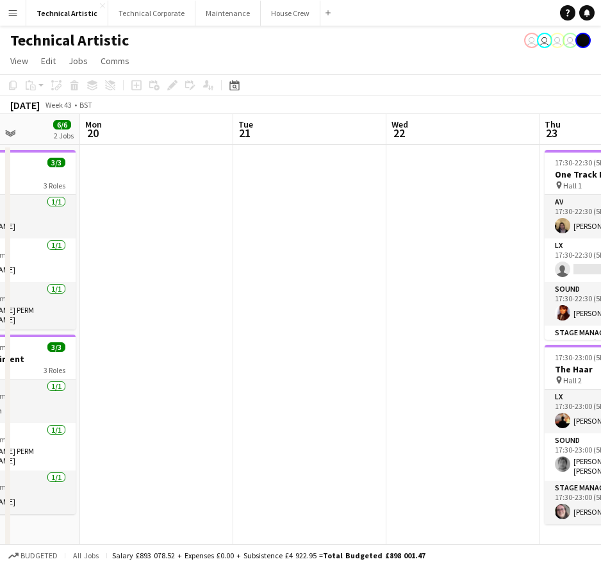
drag, startPoint x: 450, startPoint y: 186, endPoint x: 111, endPoint y: 199, distance: 339.3
click at [111, 199] on app-calendar-viewport "Fri 17 3/3 1 Job Sat 18 10/10 3 Jobs Sun 19 6/6 2 Jobs Mon 20 Tue 21 Wed 22 Thu…" at bounding box center [300, 433] width 601 height 638
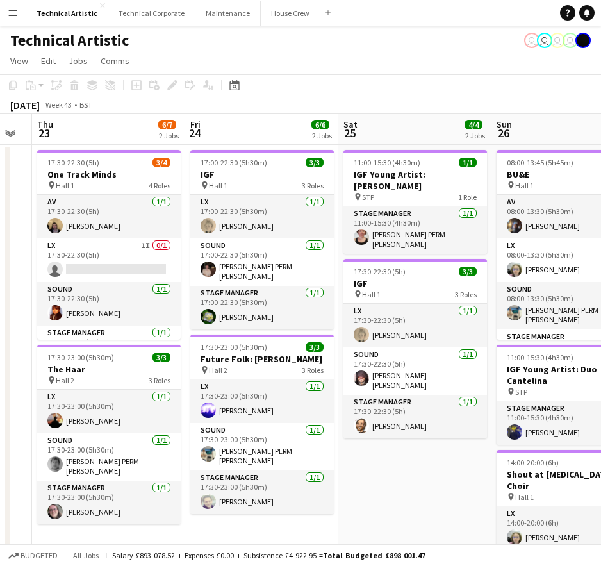
drag, startPoint x: 517, startPoint y: 219, endPoint x: 129, endPoint y: 238, distance: 388.3
click at [129, 238] on app-calendar-viewport "Mon 20 Tue 21 Wed 22 Thu 23 6/7 2 Jobs Fri 24 6/6 2 Jobs Sat 25 4/4 2 Jobs Sun …" at bounding box center [300, 481] width 601 height 734
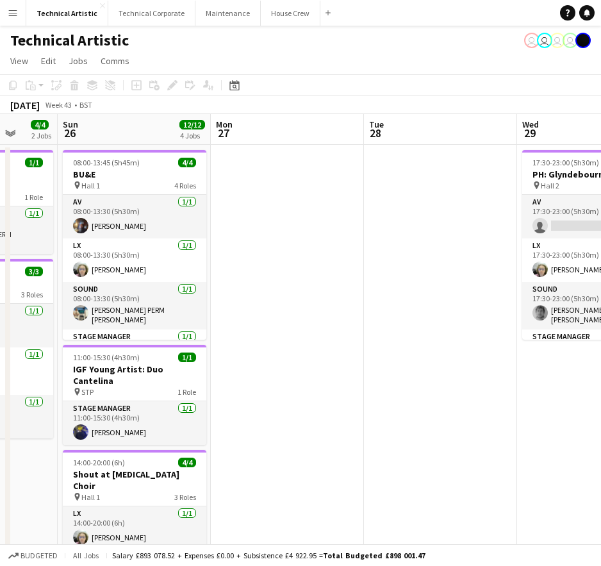
scroll to position [0, 397]
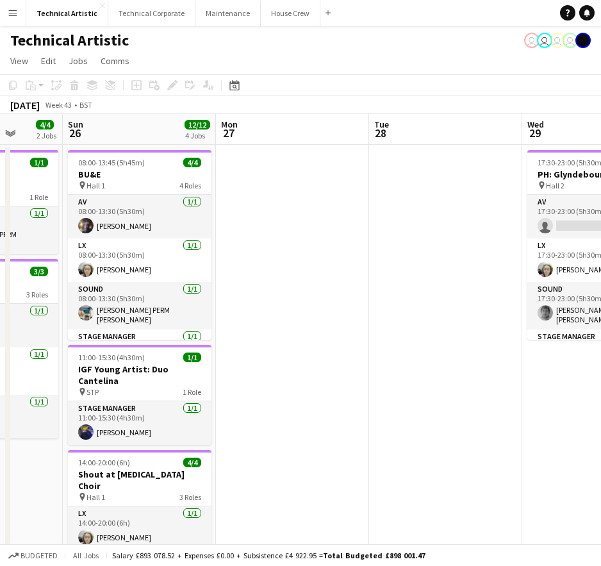
drag, startPoint x: 536, startPoint y: 229, endPoint x: 141, endPoint y: 223, distance: 394.9
click at [140, 224] on app-calendar-viewport "Thu 23 6/7 2 Jobs Fri 24 6/6 2 Jobs Sat 25 4/4 2 Jobs Sun 26 12/12 4 Jobs Mon 2…" at bounding box center [300, 481] width 601 height 734
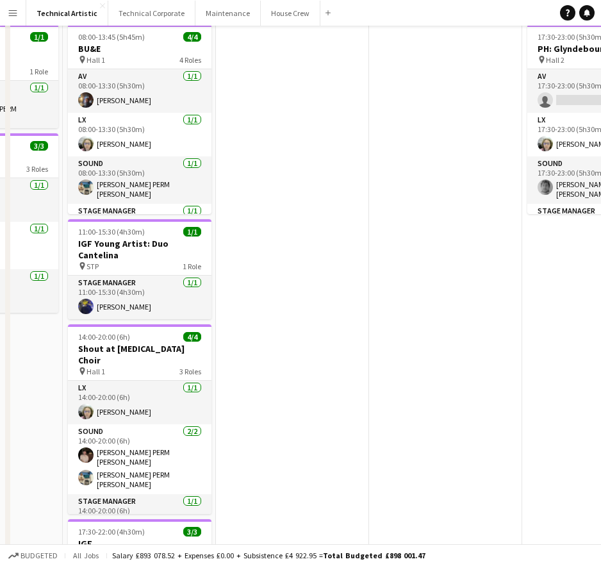
scroll to position [0, 0]
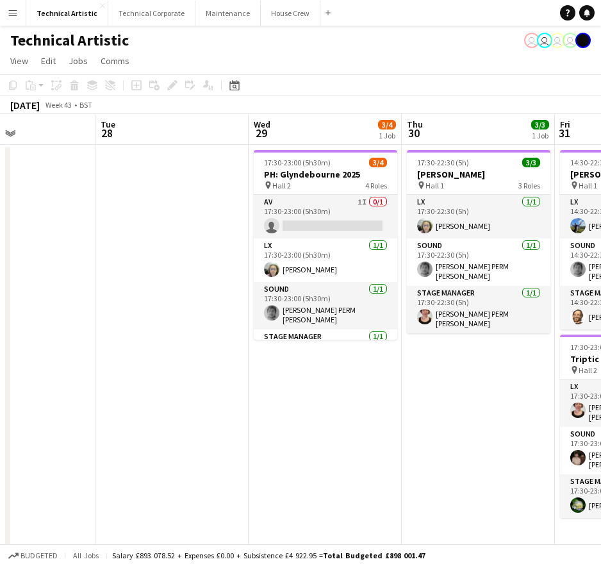
drag, startPoint x: 422, startPoint y: 324, endPoint x: 142, endPoint y: 317, distance: 280.2
click at [147, 321] on app-calendar-viewport "Fri 24 6/6 2 Jobs Sat 25 4/4 2 Jobs Sun 26 12/12 4 Jobs Mon 27 Tue 28 Wed 29 3/…" at bounding box center [300, 481] width 601 height 734
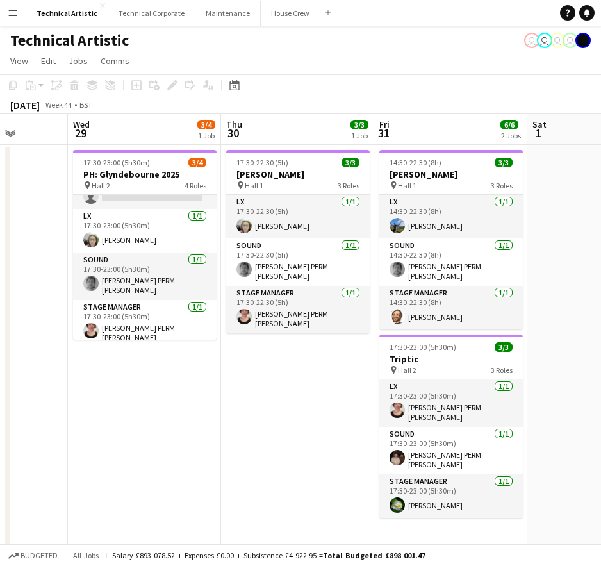
scroll to position [0, 403]
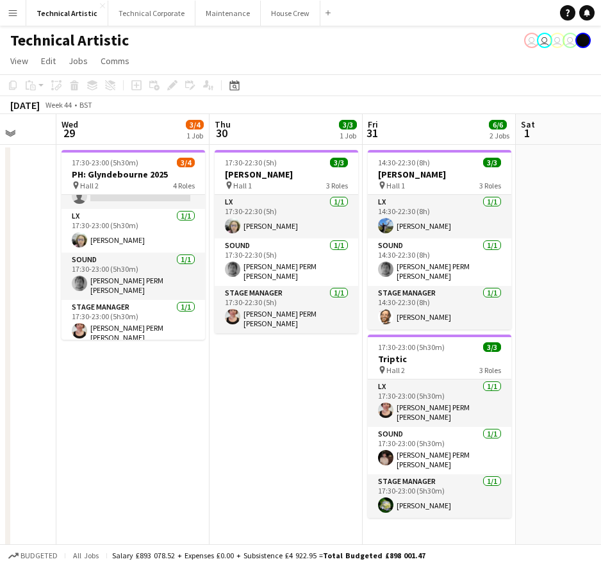
drag, startPoint x: 496, startPoint y: 401, endPoint x: 306, endPoint y: 417, distance: 191.0
click at [306, 417] on app-calendar-viewport "Sun 26 12/12 4 Jobs Mon 27 Tue 28 Wed 29 3/4 1 Job Thu 30 3/3 1 Job Fri 31 6/6 …" at bounding box center [300, 481] width 601 height 734
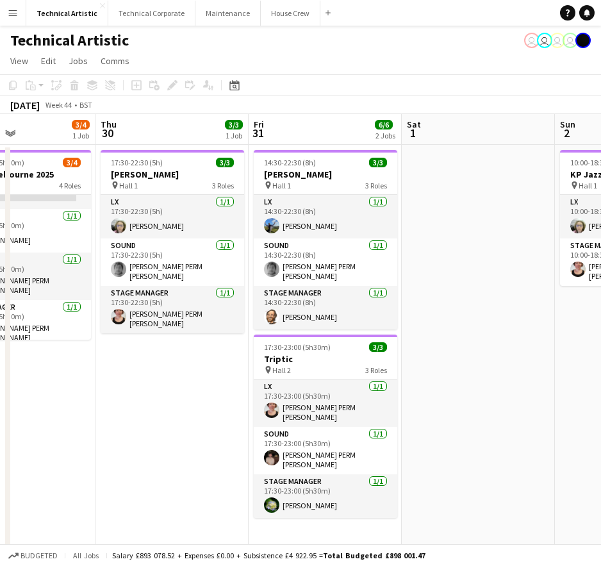
drag, startPoint x: 306, startPoint y: 408, endPoint x: 190, endPoint y: 397, distance: 115.8
click at [190, 397] on app-calendar-viewport "Sun 26 12/12 4 Jobs Mon 27 Tue 28 Wed 29 3/4 1 Job Thu 30 3/3 1 Job Fri 31 6/6 …" at bounding box center [300, 481] width 601 height 734
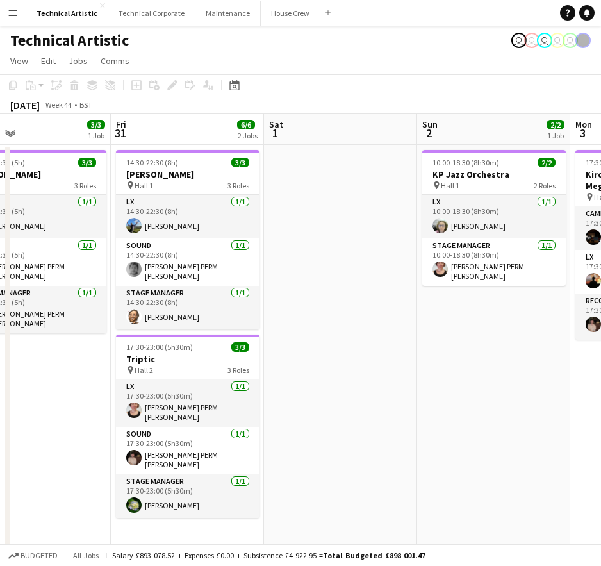
drag, startPoint x: 560, startPoint y: 370, endPoint x: 422, endPoint y: 362, distance: 137.5
click at [422, 362] on app-calendar-viewport "Mon 27 Tue 28 Wed 29 3/4 1 Job Thu 30 3/3 1 Job Fri 31 6/6 2 Jobs Sat 1 Sun 2 2…" at bounding box center [300, 481] width 601 height 734
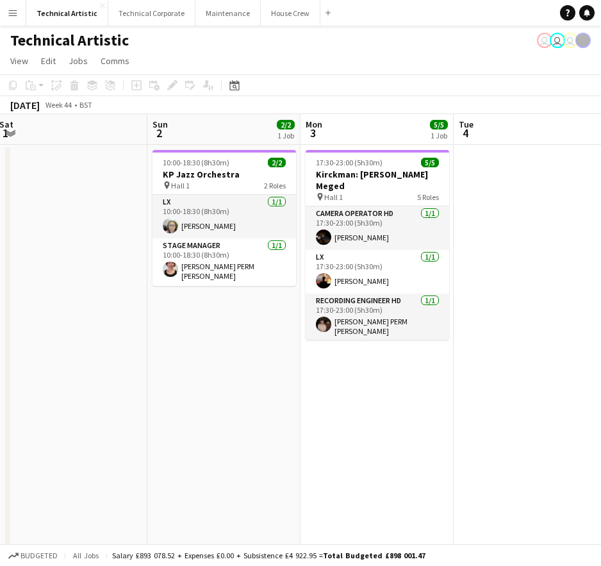
scroll to position [0, 463]
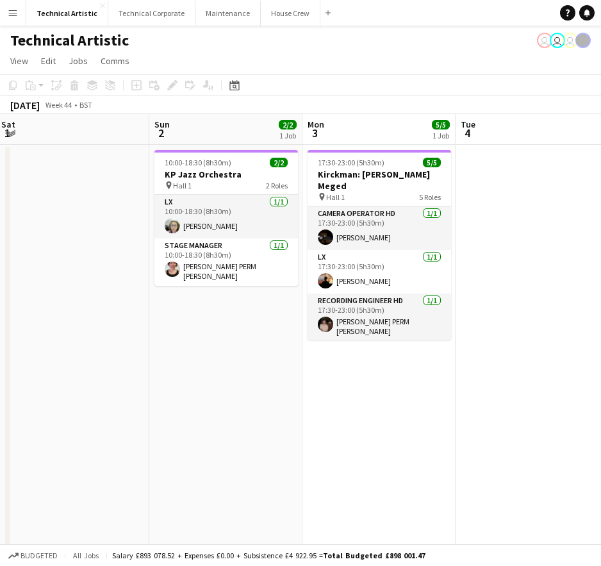
drag, startPoint x: 494, startPoint y: 315, endPoint x: 228, endPoint y: 386, distance: 275.2
click at [228, 386] on app-calendar-viewport "Wed 29 3/4 1 Job Thu 30 3/3 1 Job Fri 31 6/6 2 Jobs Sat 1 Sun 2 2/2 1 Job Mon 3…" at bounding box center [300, 481] width 601 height 734
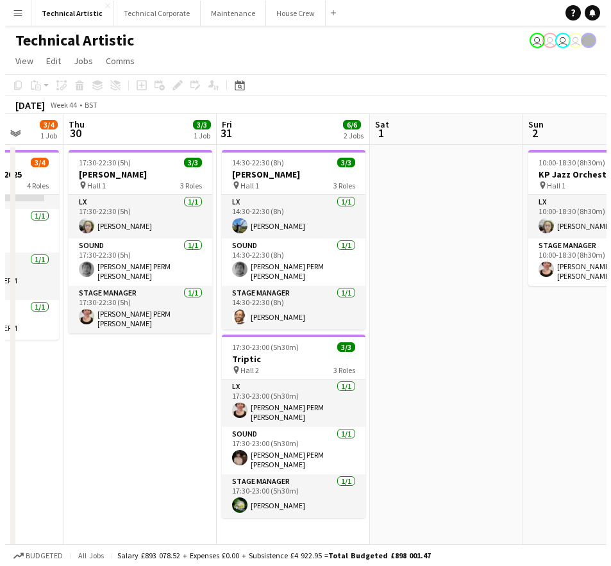
scroll to position [0, 392]
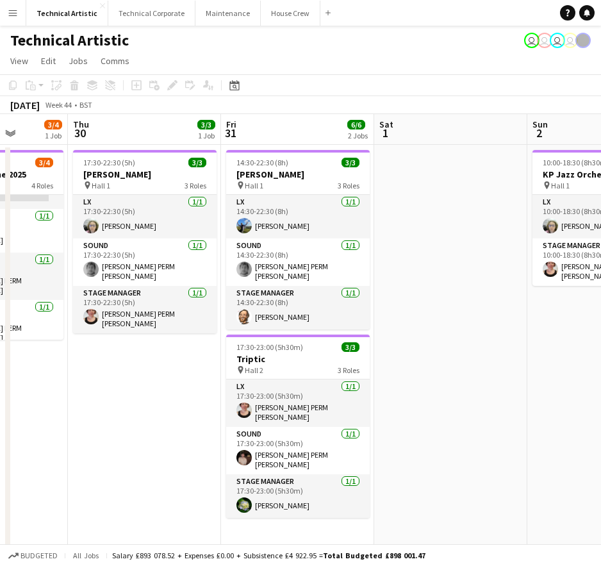
drag, startPoint x: 279, startPoint y: 363, endPoint x: 658, endPoint y: 322, distance: 381.6
click at [601, 322] on html "Menu Boards Boards Boards All jobs Status Workforce Workforce My Workforce Recr…" at bounding box center [300, 435] width 601 height 870
click at [153, 18] on button "Technical Corporate Close" at bounding box center [151, 13] width 87 height 25
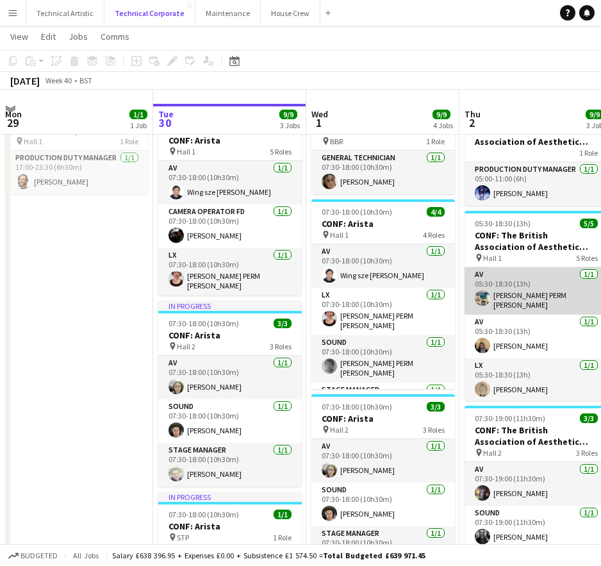
scroll to position [64, 0]
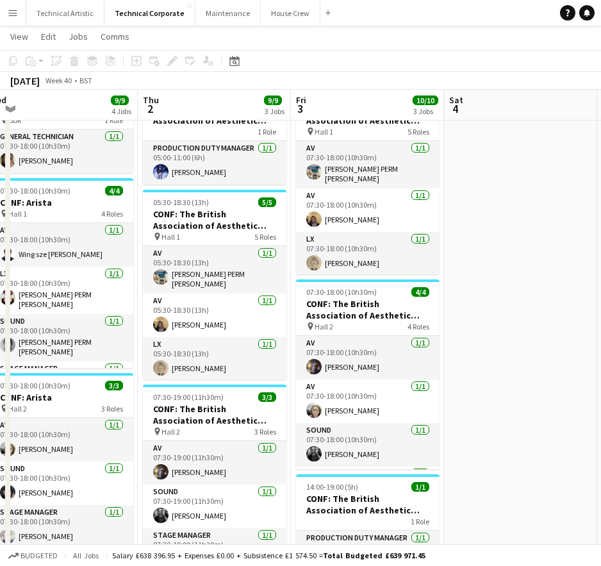
drag, startPoint x: 492, startPoint y: 272, endPoint x: 191, endPoint y: 288, distance: 301.0
click at [192, 287] on app-calendar-viewport "Sun 28 Mon 29 1/1 1 Job Tue 30 9/9 3 Jobs Wed 1 9/9 4 Jobs Thu 2 9/9 3 Jobs Fri…" at bounding box center [300, 328] width 601 height 685
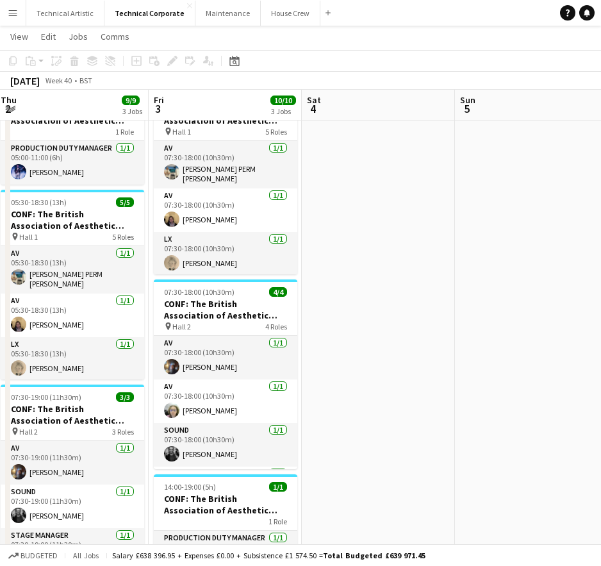
drag, startPoint x: 331, startPoint y: 278, endPoint x: 139, endPoint y: 292, distance: 192.8
click at [139, 292] on app-calendar-viewport "Mon 29 1/1 1 Job Tue 30 9/9 3 Jobs Wed 1 9/9 4 Jobs Thu 2 9/9 3 Jobs Fri 3 10/1…" at bounding box center [300, 435] width 601 height 899
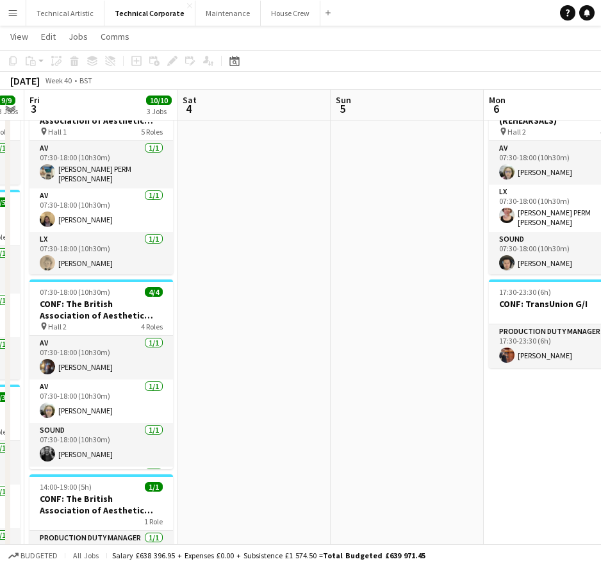
drag, startPoint x: 461, startPoint y: 294, endPoint x: 203, endPoint y: 281, distance: 258.6
click at [203, 281] on app-calendar-viewport "Tue 30 9/9 3 Jobs Wed 1 9/9 4 Jobs Thu 2 9/9 3 Jobs Fri 3 10/10 3 Jobs Sat 4 Su…" at bounding box center [300, 435] width 601 height 899
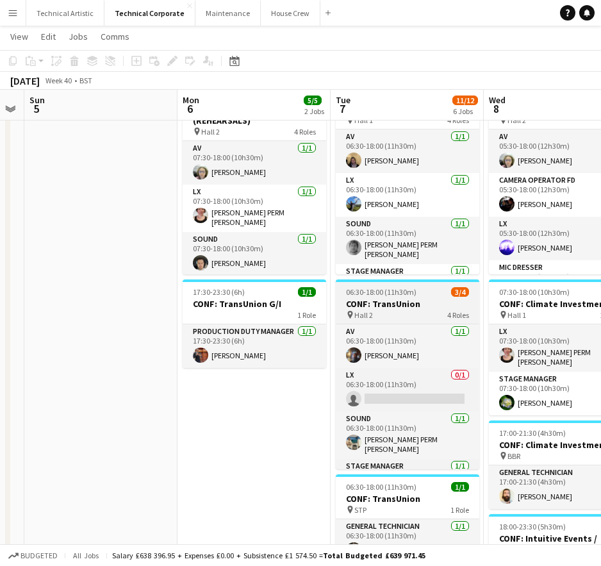
scroll to position [0, 436]
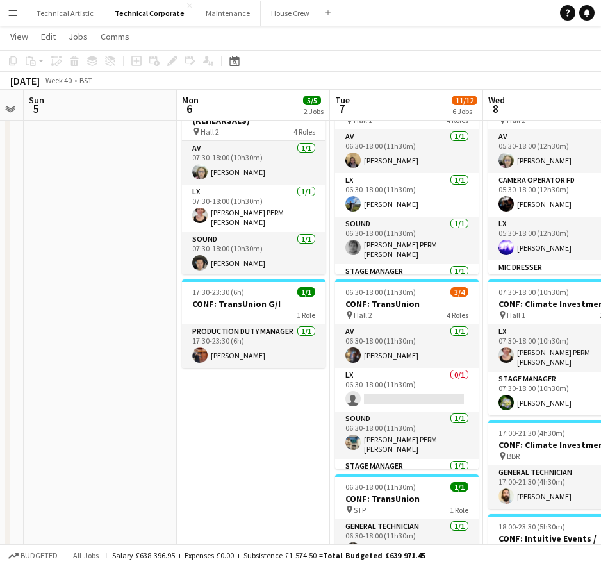
click at [257, 420] on app-date-cell "07:30-18:00 (10h30m) 4/4 CONF: Climate Investment (REHEARSALS) pin Hall 2 4 Rol…" at bounding box center [253, 481] width 153 height 805
